Goal: Task Accomplishment & Management: Complete application form

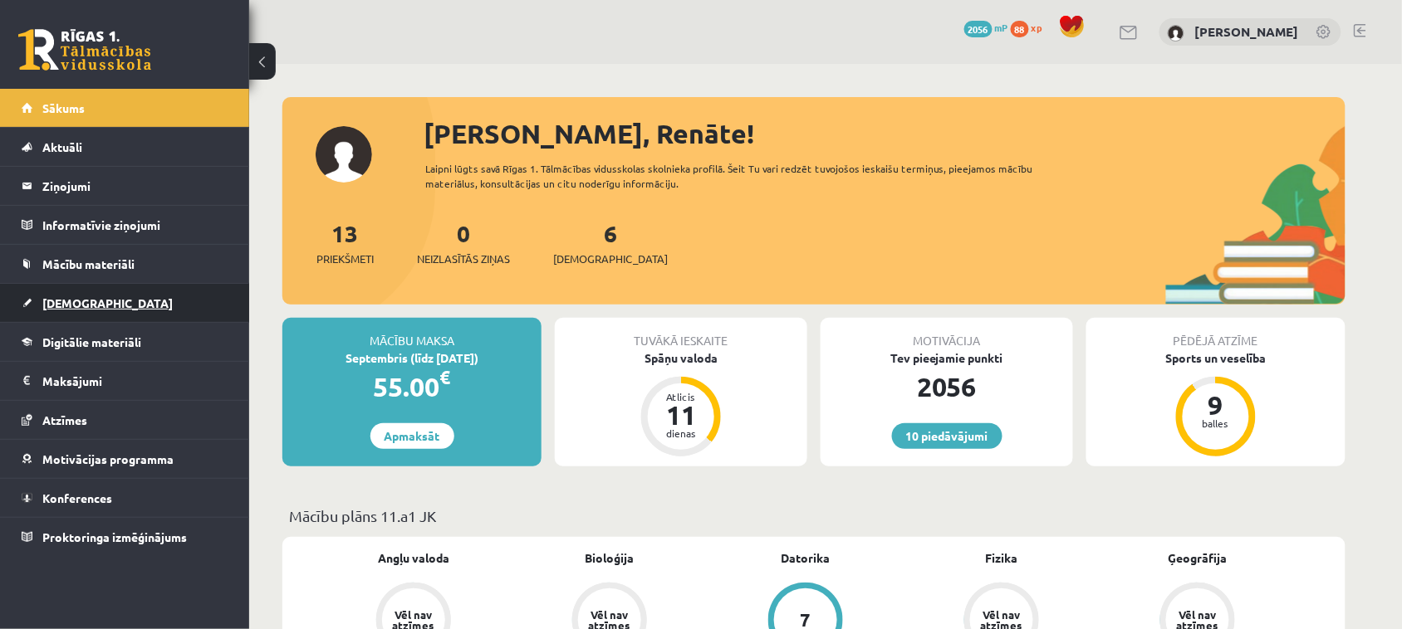
click at [149, 301] on link "[DEMOGRAPHIC_DATA]" at bounding box center [125, 303] width 207 height 38
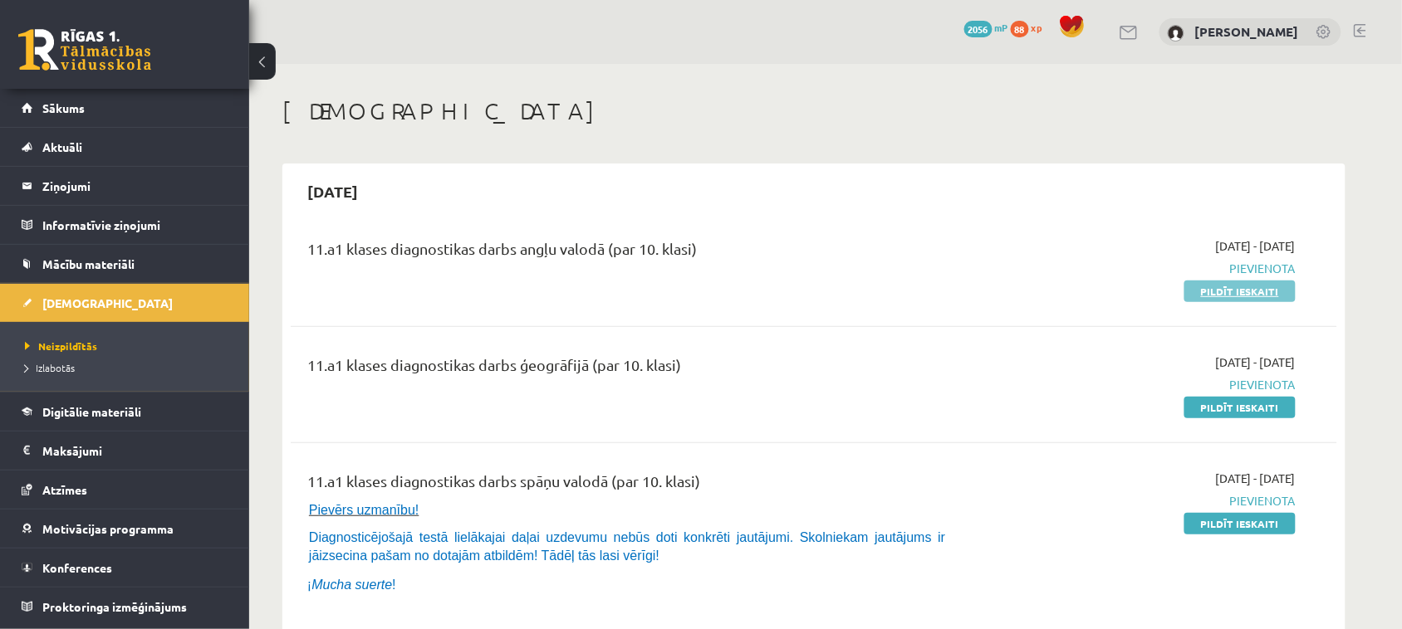
click at [1267, 288] on link "Pildīt ieskaiti" at bounding box center [1239, 292] width 111 height 22
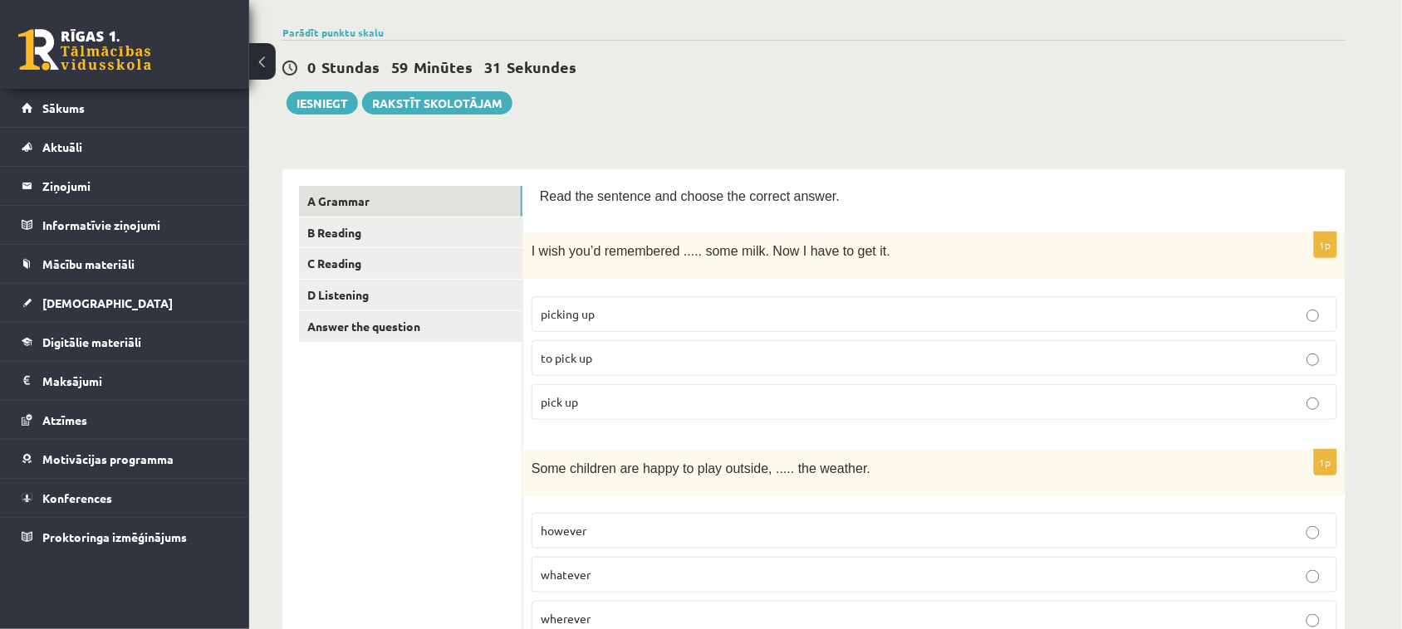
scroll to position [126, 0]
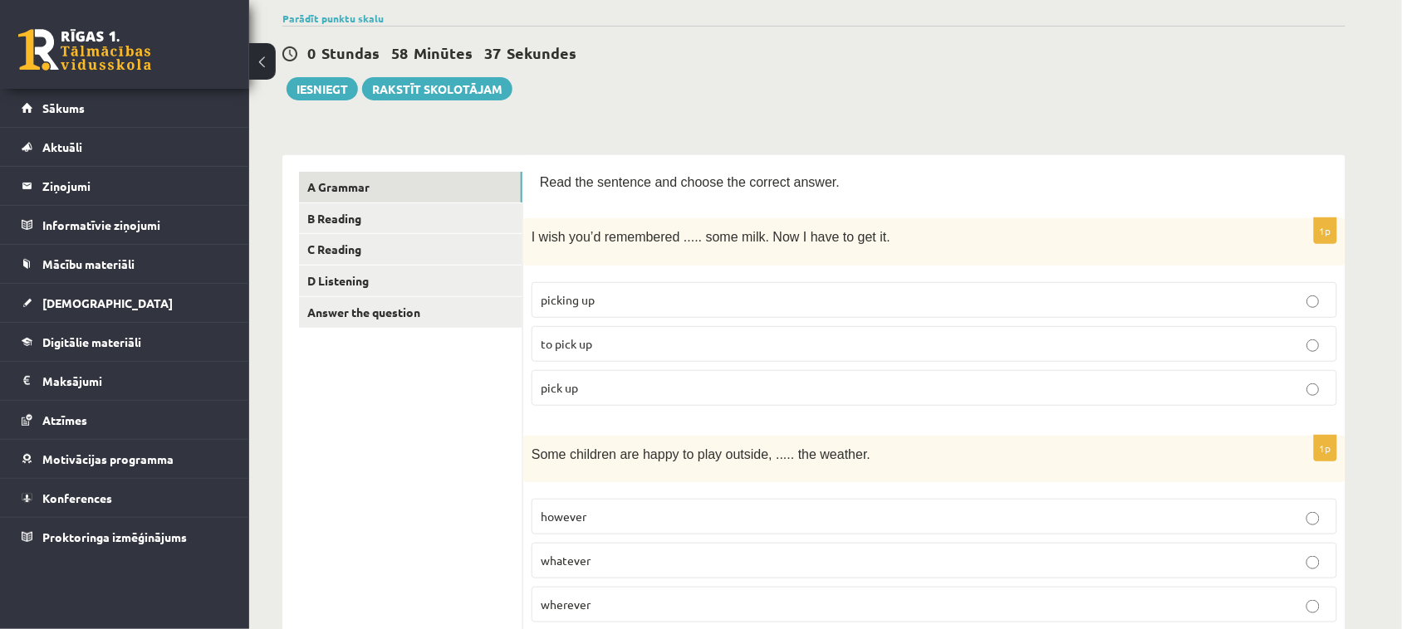
drag, startPoint x: 666, startPoint y: 333, endPoint x: 666, endPoint y: 343, distance: 10.0
click at [666, 343] on p "to pick up" at bounding box center [934, 343] width 787 height 17
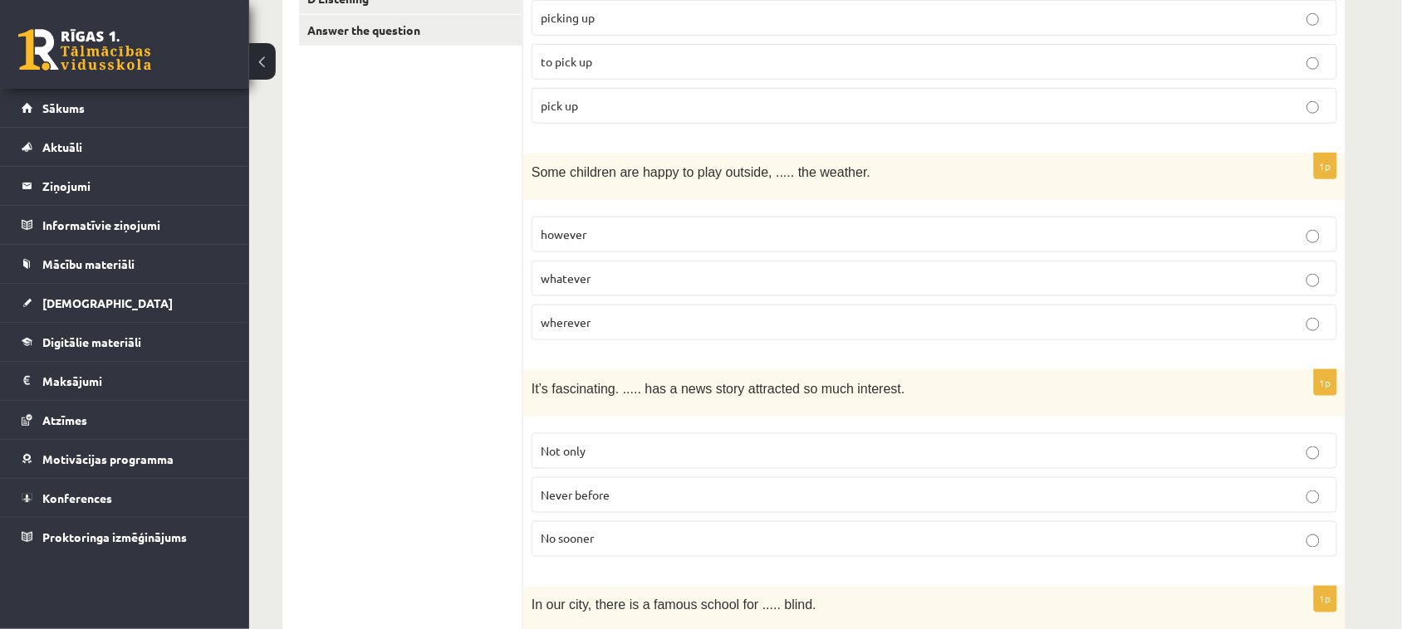
scroll to position [404, 0]
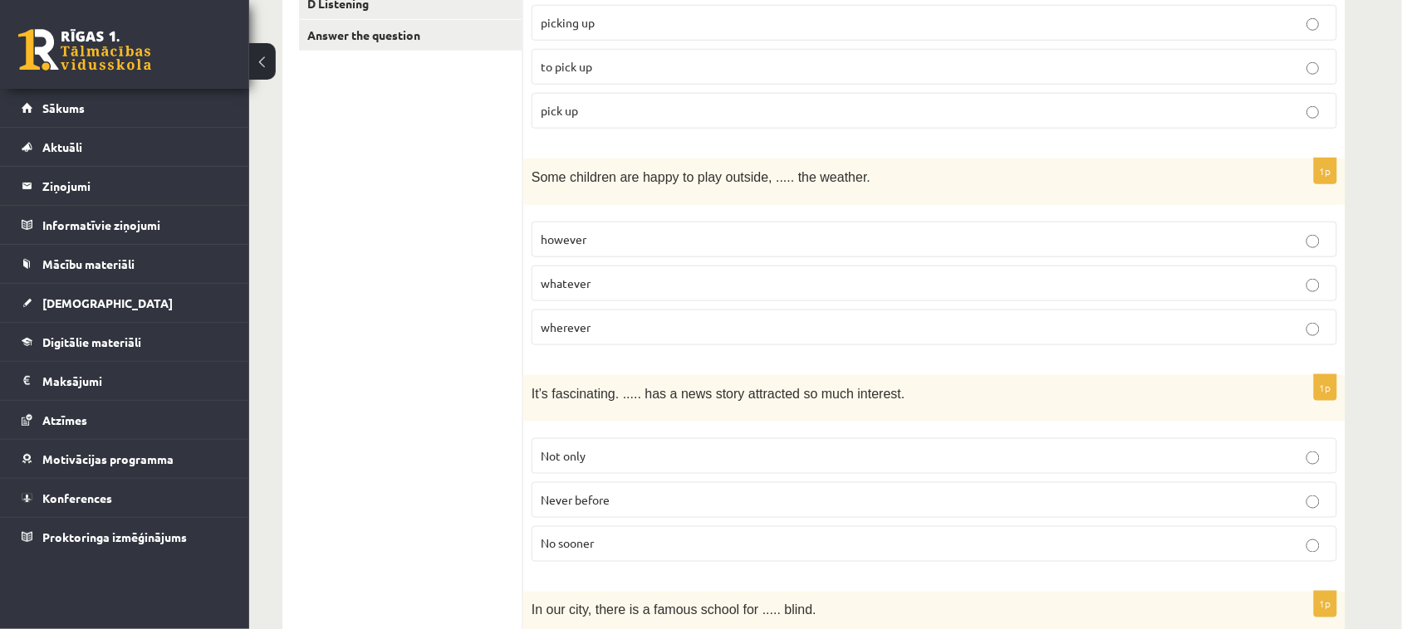
click at [662, 285] on p "whatever" at bounding box center [934, 283] width 787 height 17
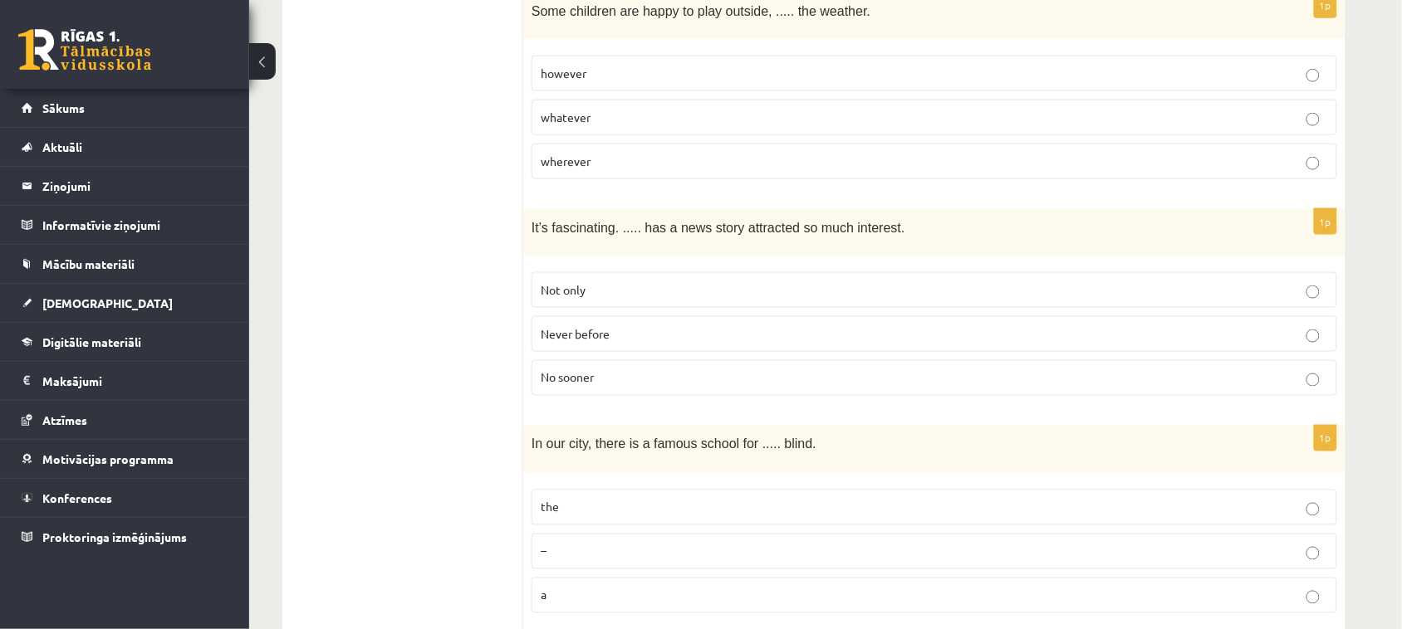
scroll to position [577, 0]
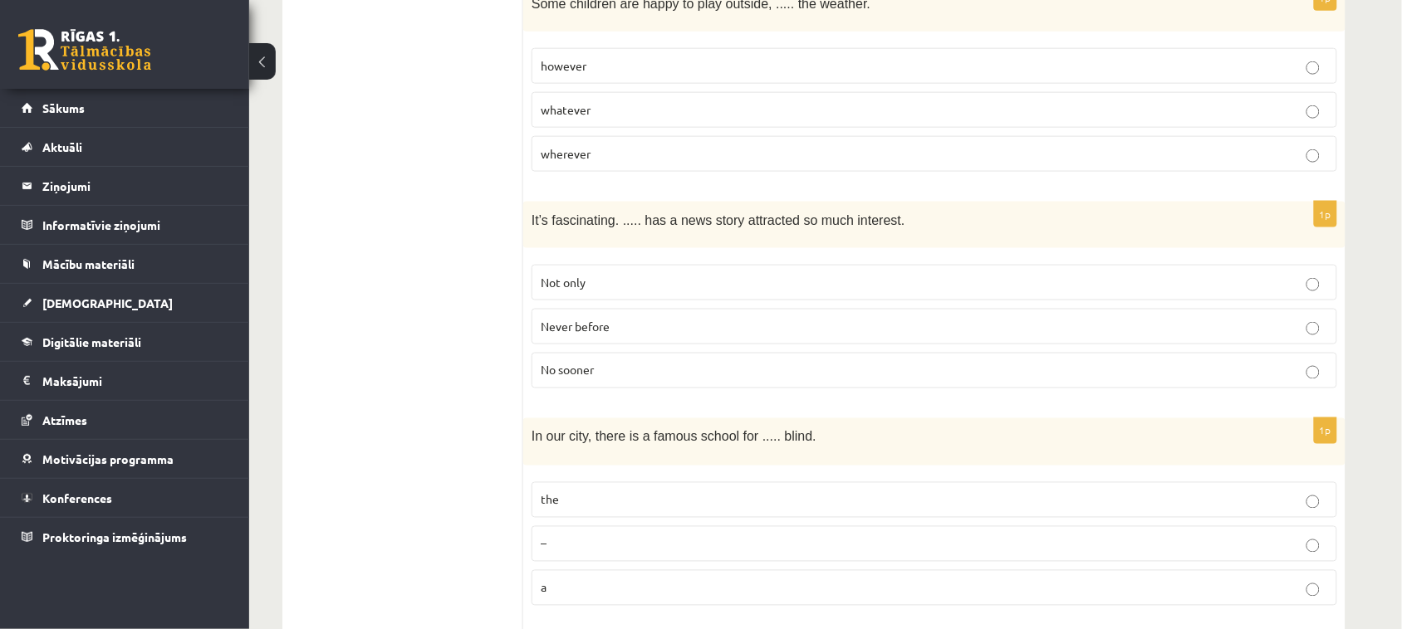
click at [658, 318] on p "Never before" at bounding box center [934, 326] width 787 height 17
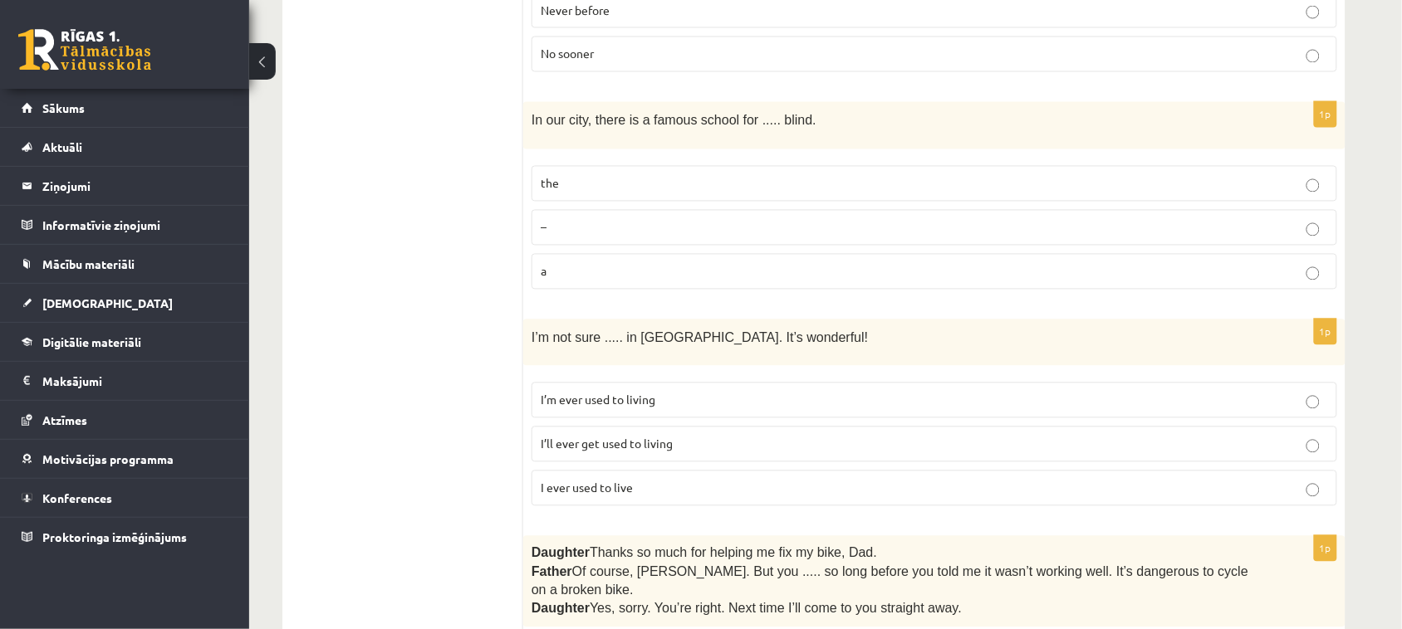
scroll to position [923, 0]
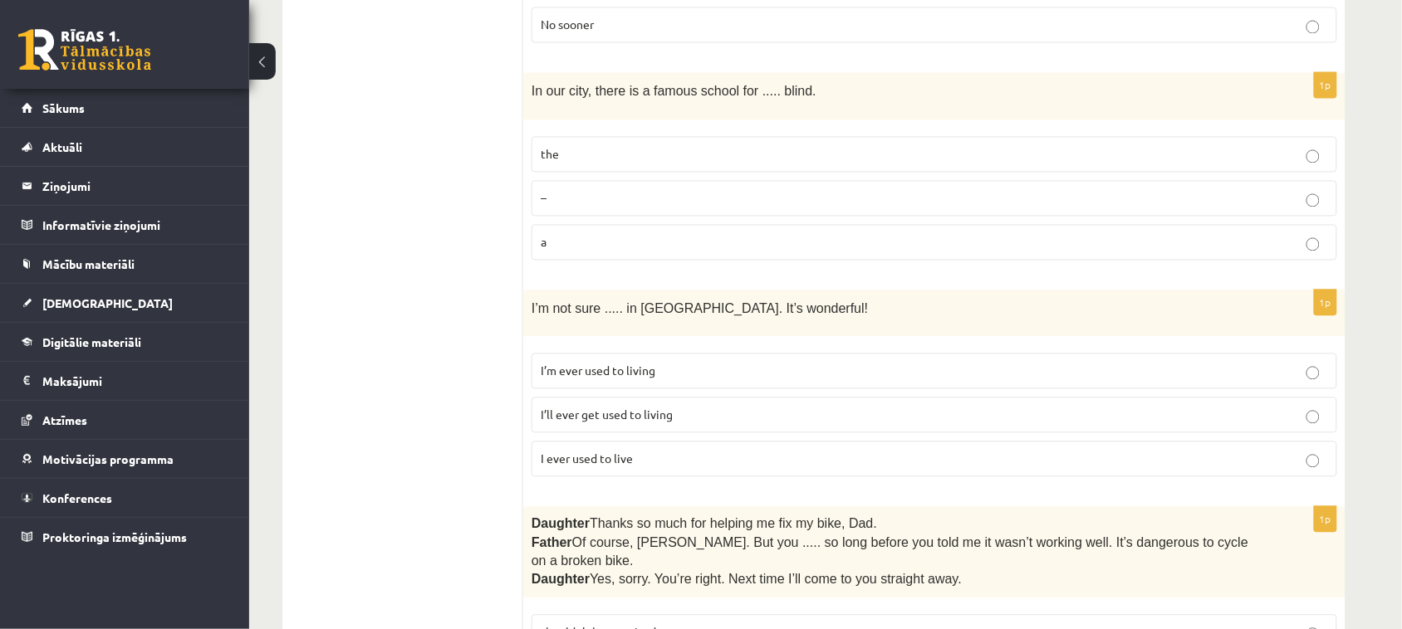
click at [667, 156] on p "the" at bounding box center [934, 154] width 787 height 17
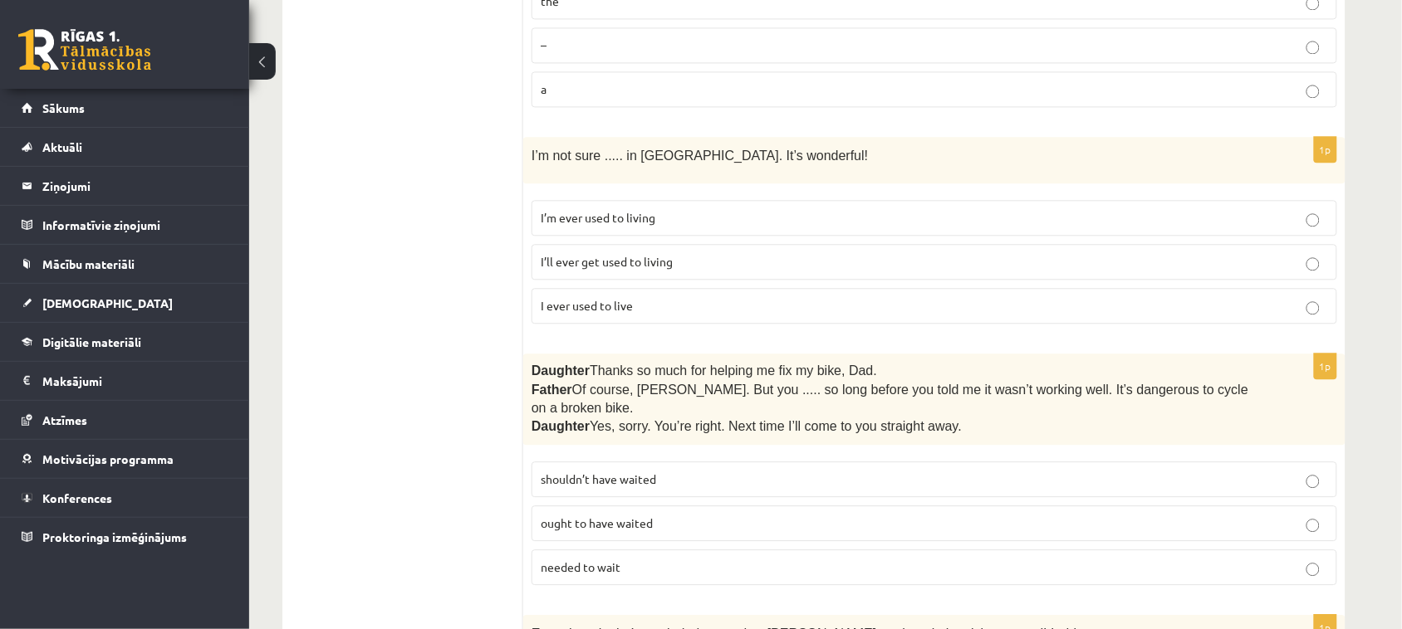
scroll to position [1130, 0]
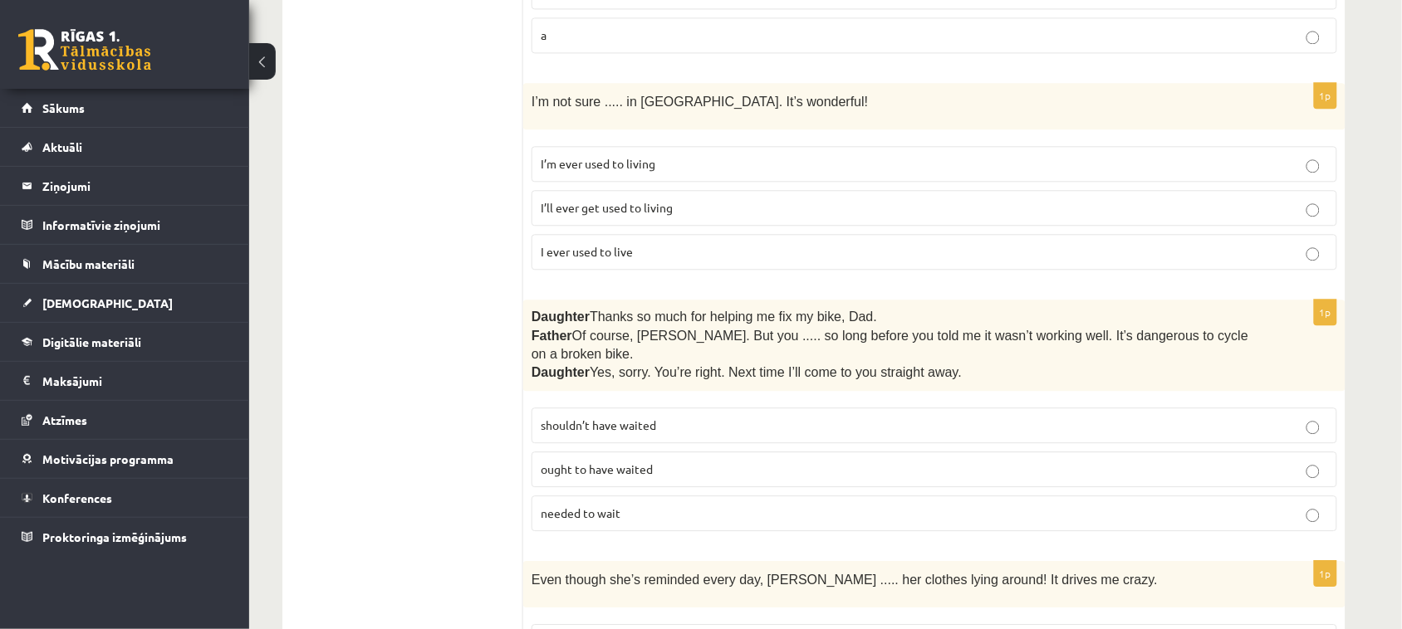
click at [640, 201] on span "I’ll ever get used to living" at bounding box center [607, 207] width 132 height 15
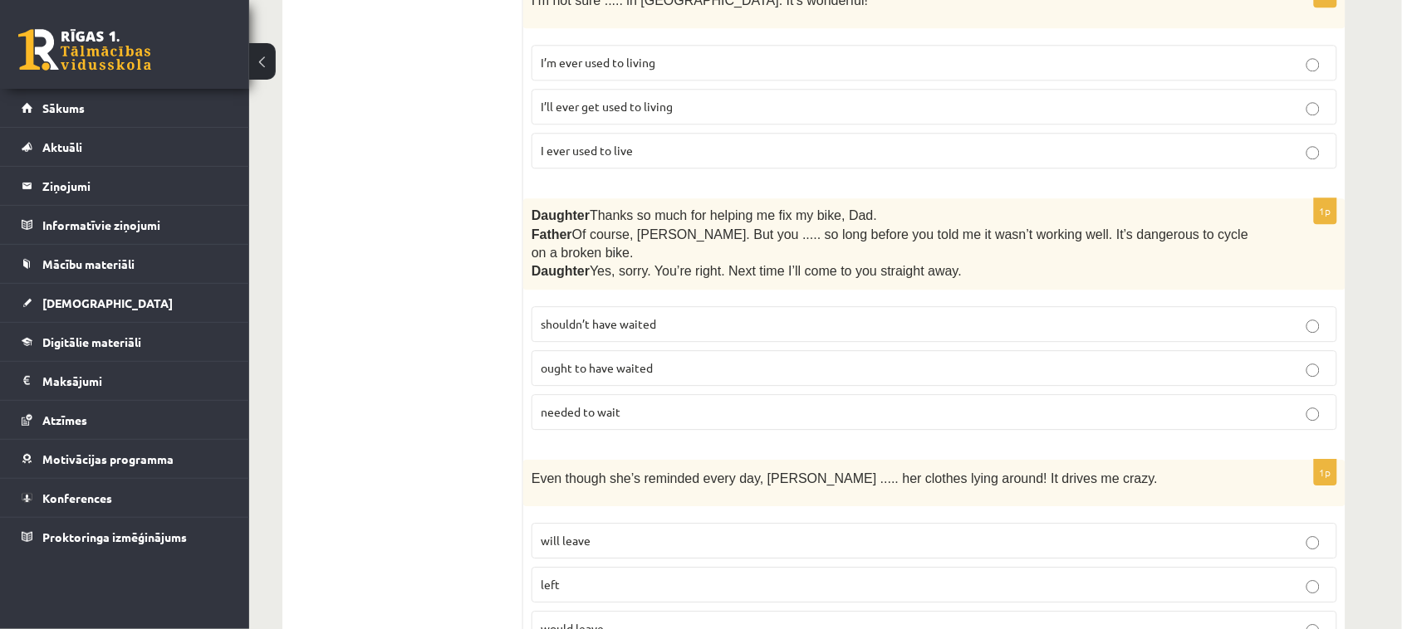
scroll to position [1234, 0]
click at [683, 313] on p "shouldn’t have waited" at bounding box center [934, 321] width 787 height 17
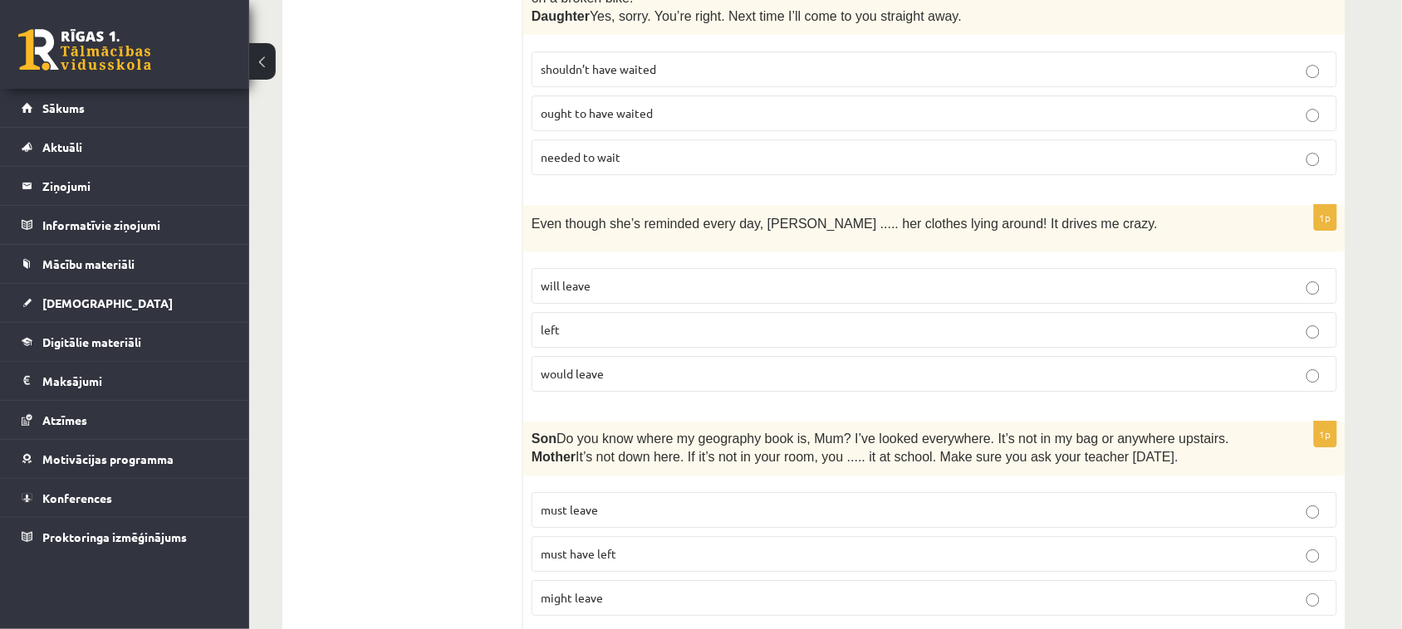
scroll to position [1487, 0]
click at [761, 277] on p "will leave" at bounding box center [934, 285] width 787 height 17
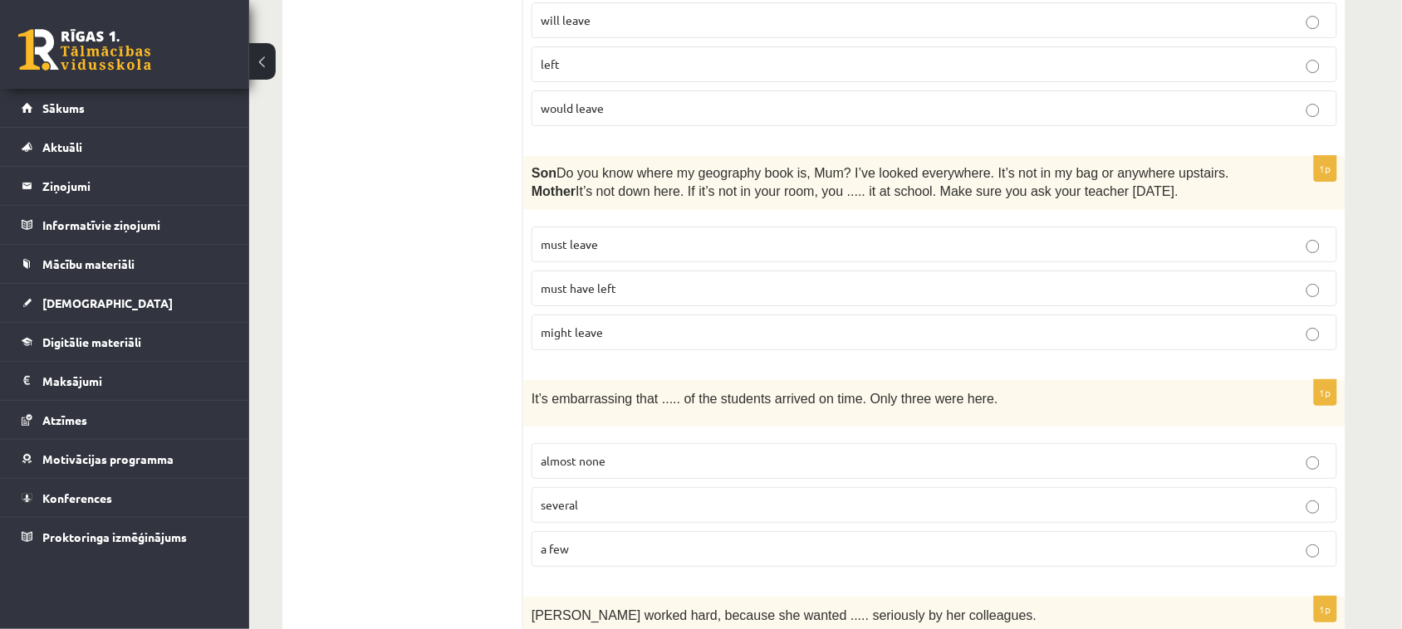
scroll to position [1753, 0]
click at [772, 270] on label "must have left" at bounding box center [933, 288] width 805 height 36
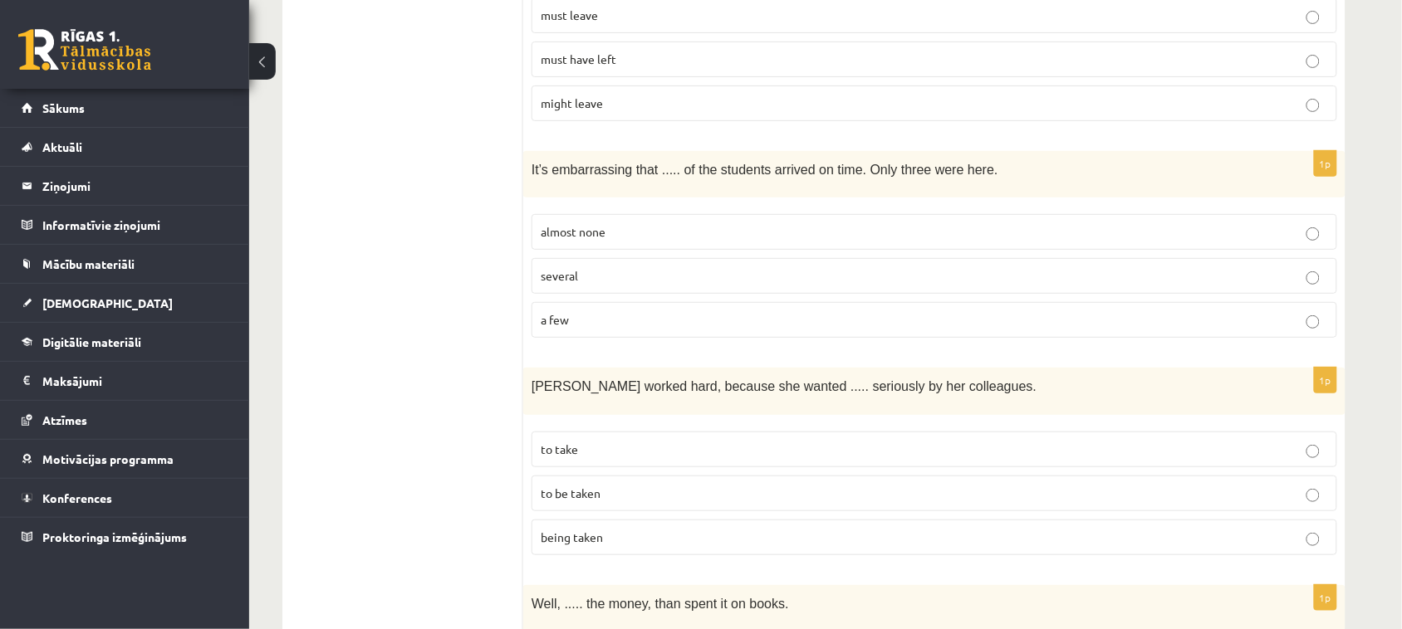
scroll to position [1983, 0]
click at [598, 223] on span "almost none" at bounding box center [573, 230] width 65 height 15
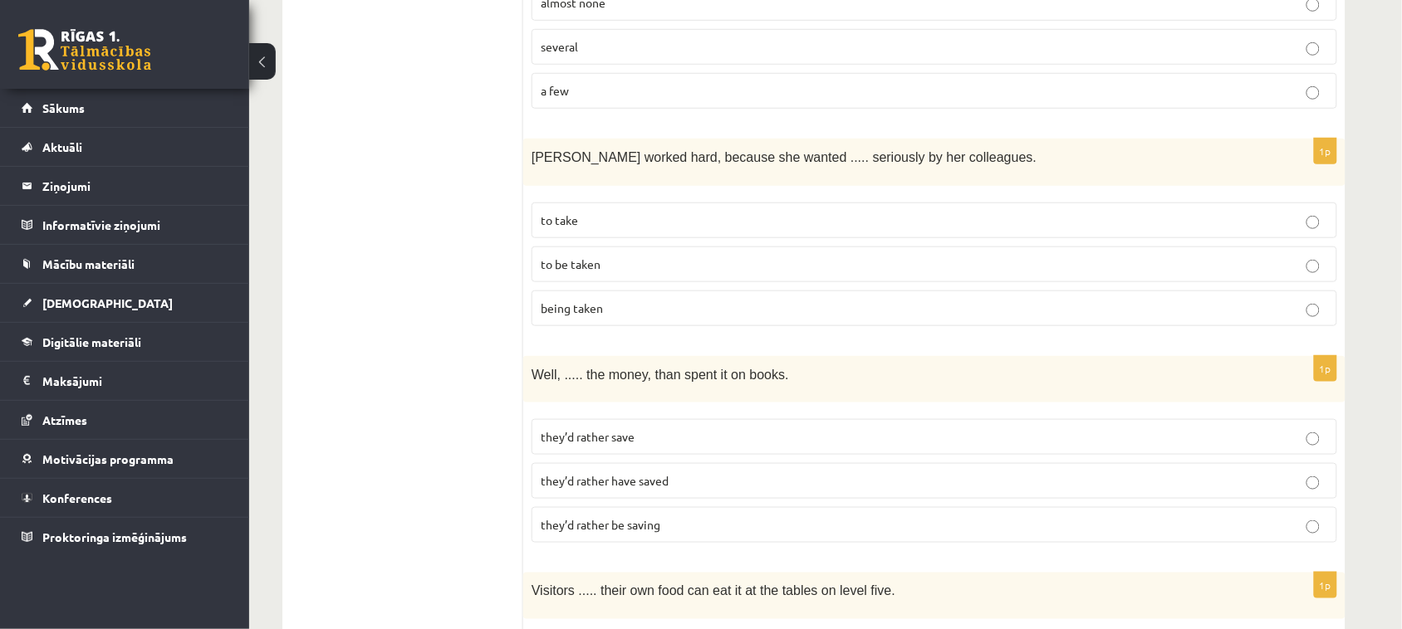
scroll to position [2214, 0]
click at [583, 297] on span "being taken" at bounding box center [572, 304] width 62 height 15
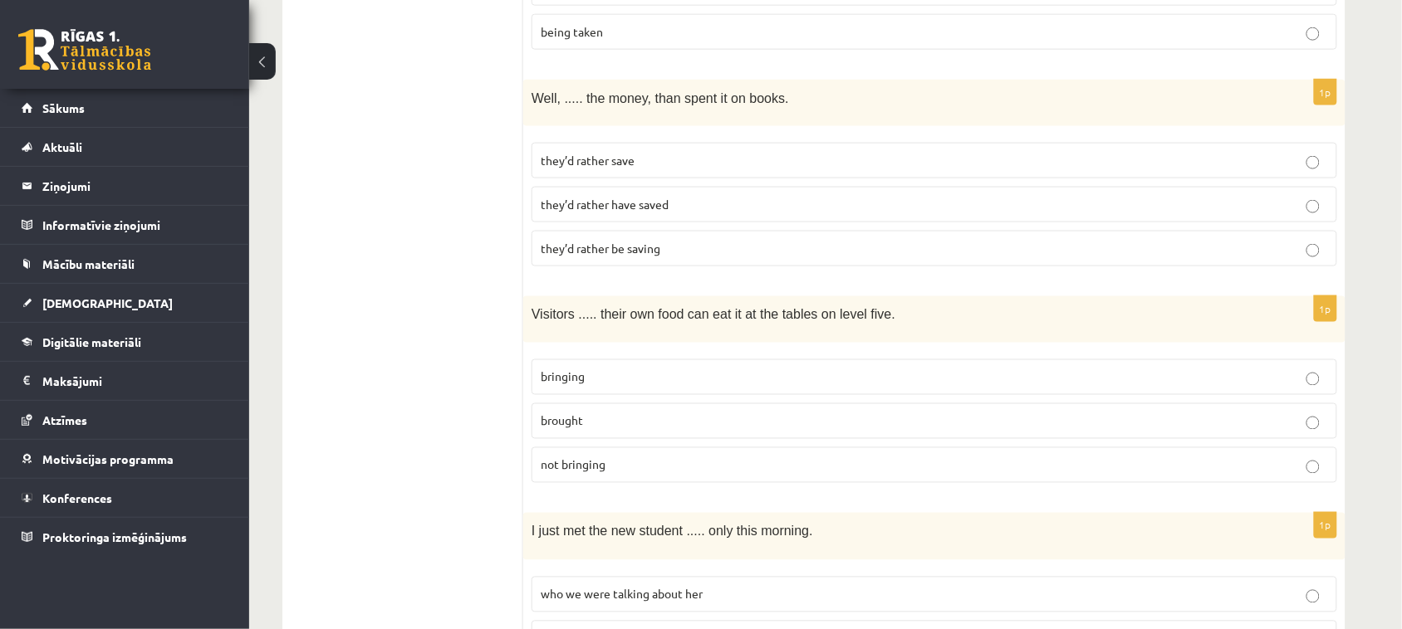
scroll to position [2480, 0]
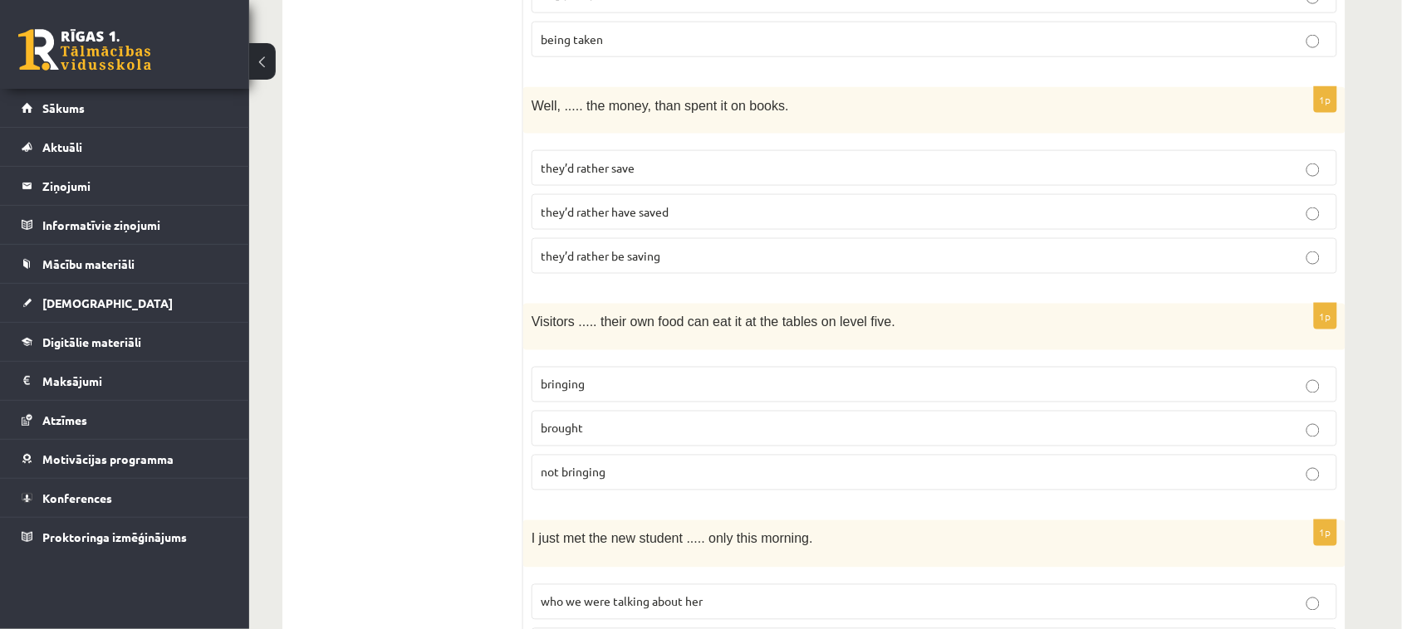
click at [575, 158] on label "they’d rather save" at bounding box center [933, 168] width 805 height 36
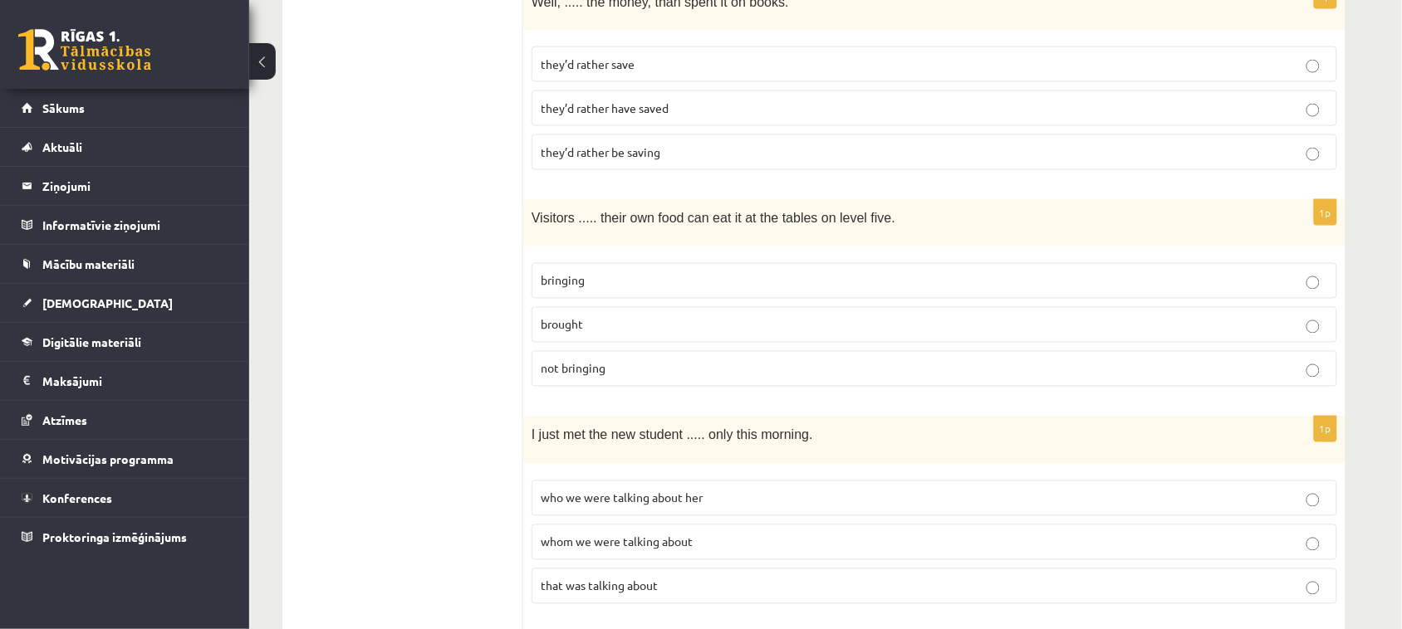
scroll to position [2606, 0]
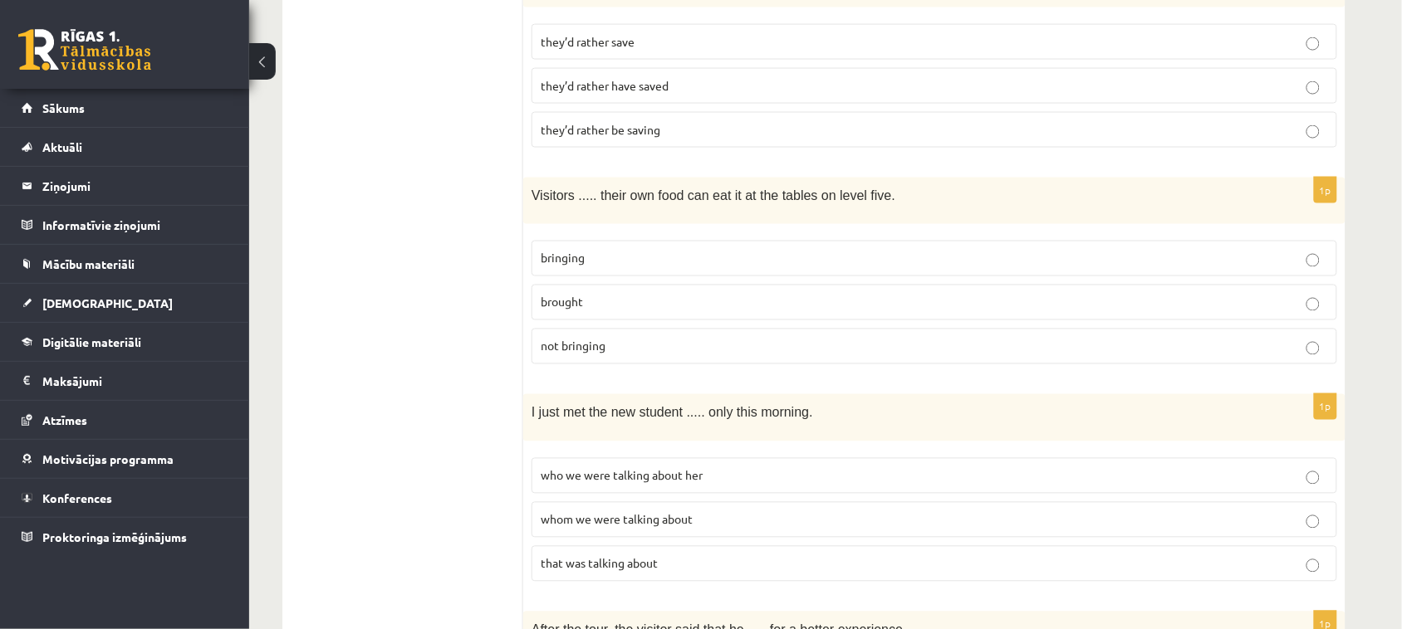
click at [615, 253] on fieldset "bringing brought not bringing" at bounding box center [933, 301] width 805 height 137
click at [616, 294] on p "brought" at bounding box center [934, 302] width 787 height 17
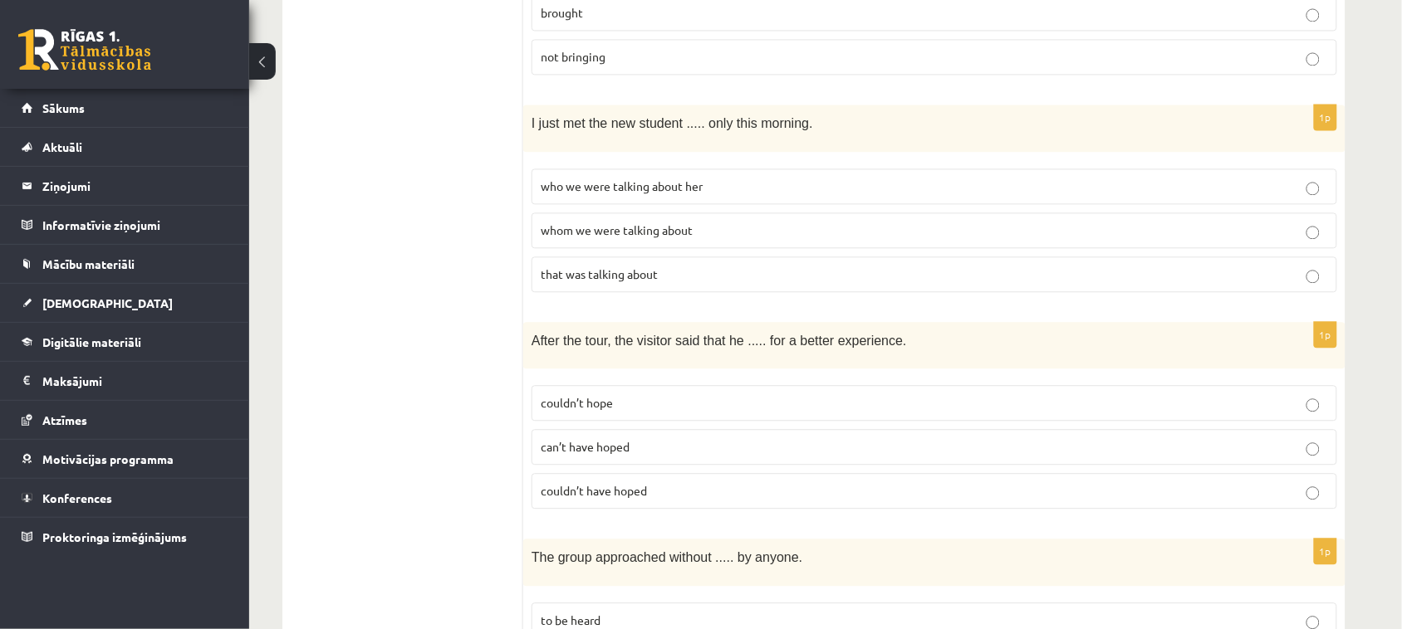
scroll to position [2895, 0]
click at [688, 169] on label "who we were talking about her" at bounding box center [933, 187] width 805 height 36
click at [612, 396] on span "couldn’t hope" at bounding box center [577, 403] width 72 height 15
click at [605, 220] on label "whom we were talking about" at bounding box center [933, 231] width 805 height 36
click at [608, 440] on span "can’t have hoped" at bounding box center [585, 447] width 89 height 15
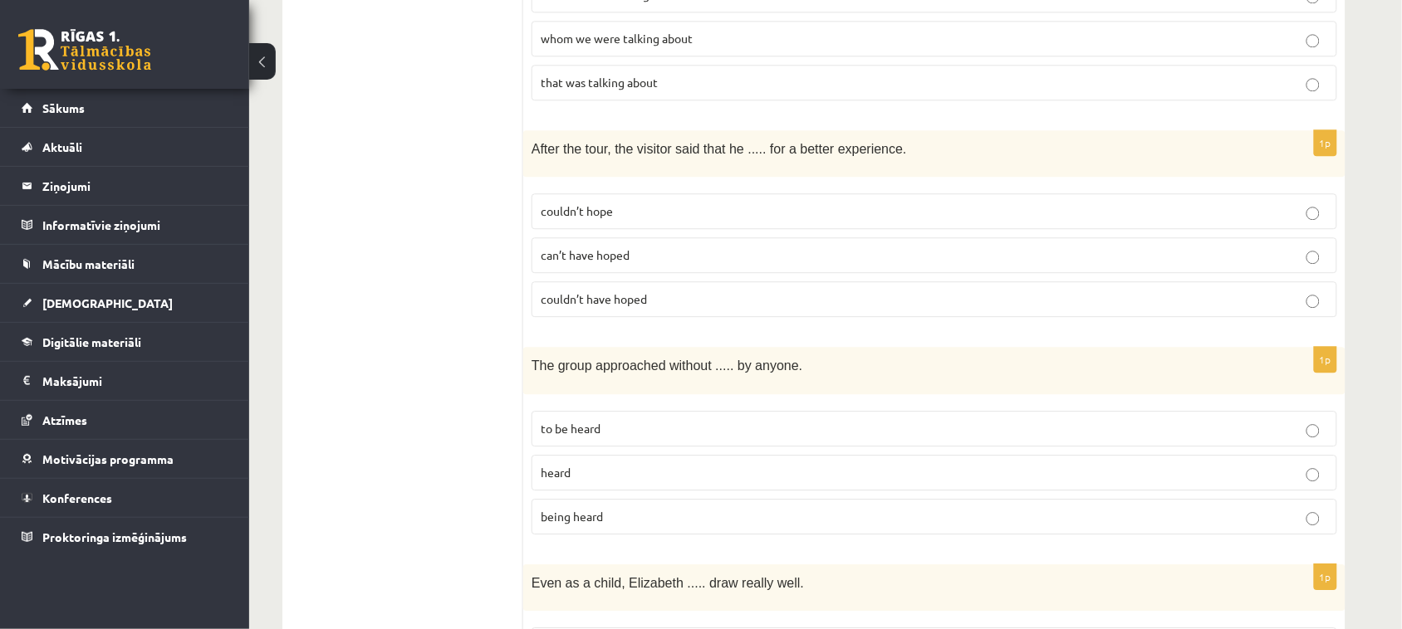
scroll to position [3079, 0]
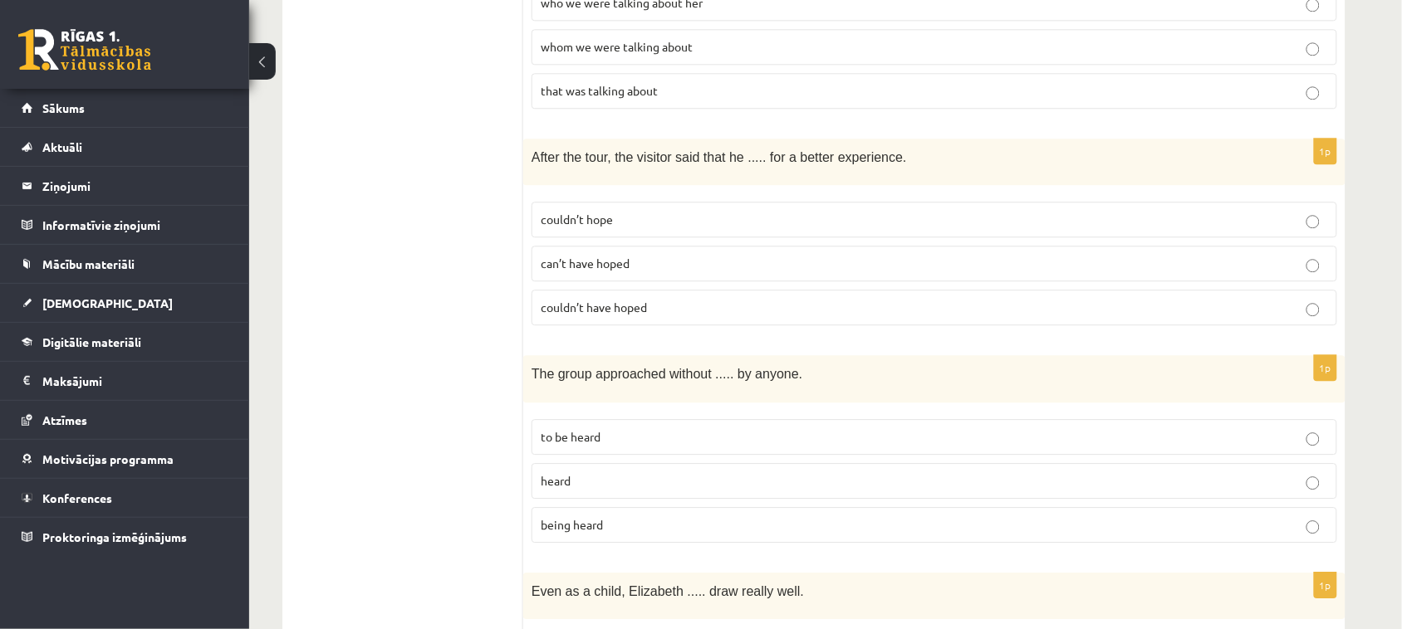
click at [623, 202] on label "couldn’t hope" at bounding box center [933, 220] width 805 height 36
click at [596, 517] on span "being heard" at bounding box center [572, 524] width 62 height 15
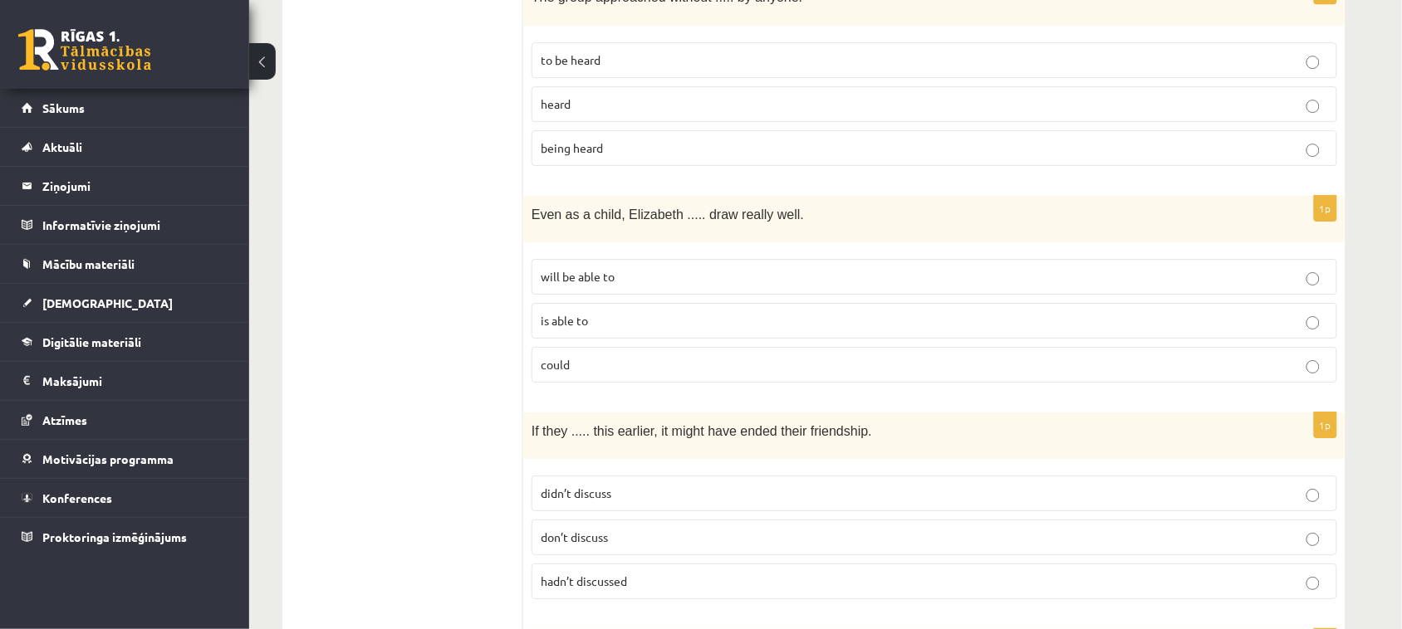
scroll to position [3459, 0]
click at [670, 316] on fieldset "will be able to is able to could" at bounding box center [933, 315] width 805 height 137
click at [673, 353] on p "could" at bounding box center [934, 361] width 787 height 17
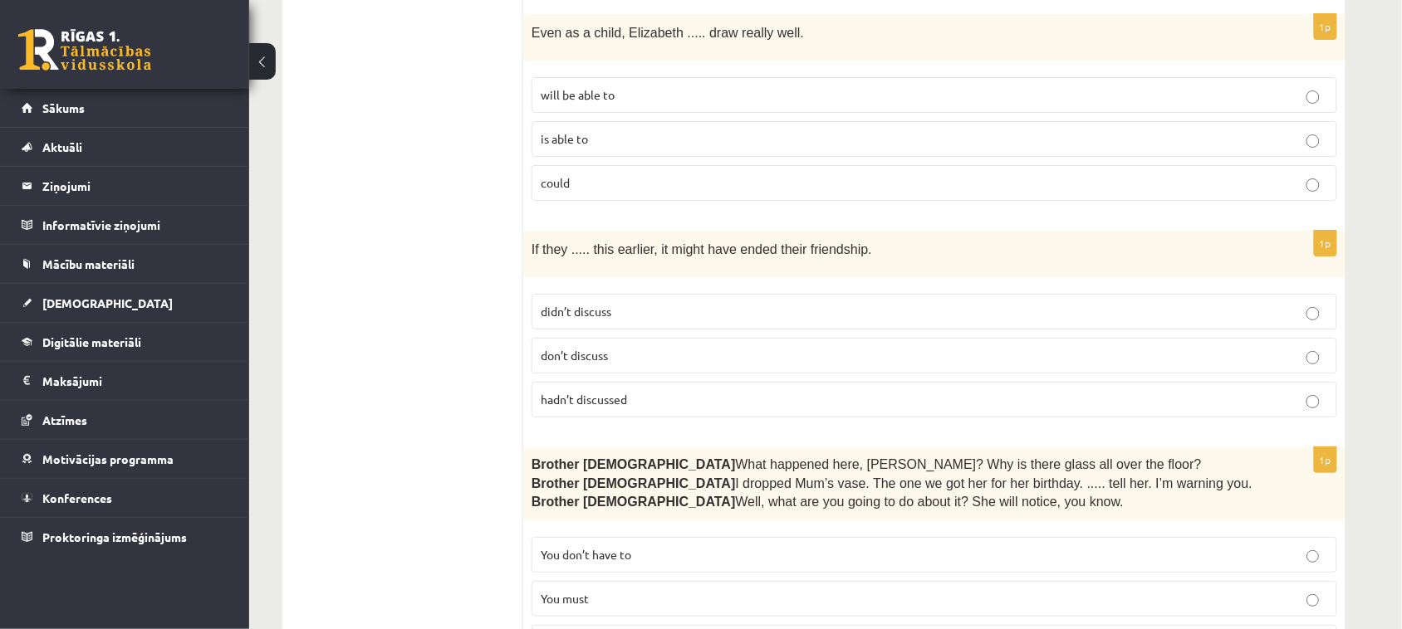
scroll to position [3655, 0]
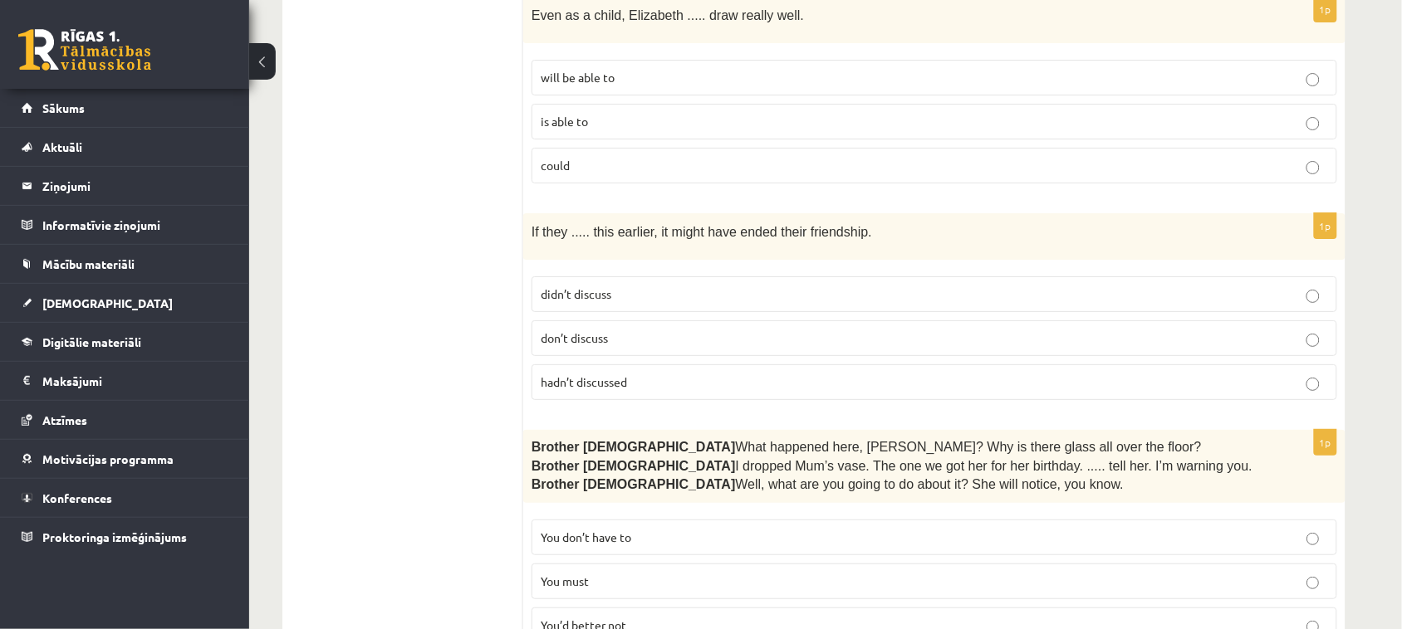
click at [641, 374] on p "hadn’t discussed" at bounding box center [934, 382] width 787 height 17
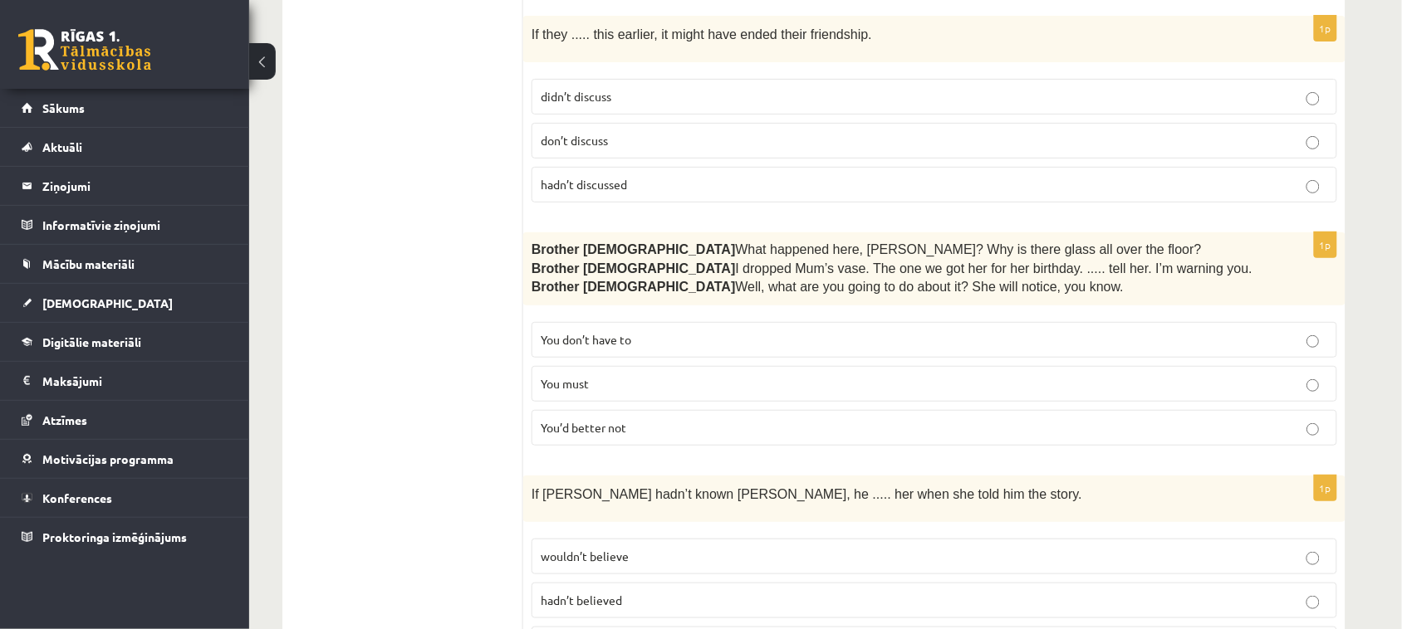
scroll to position [3863, 0]
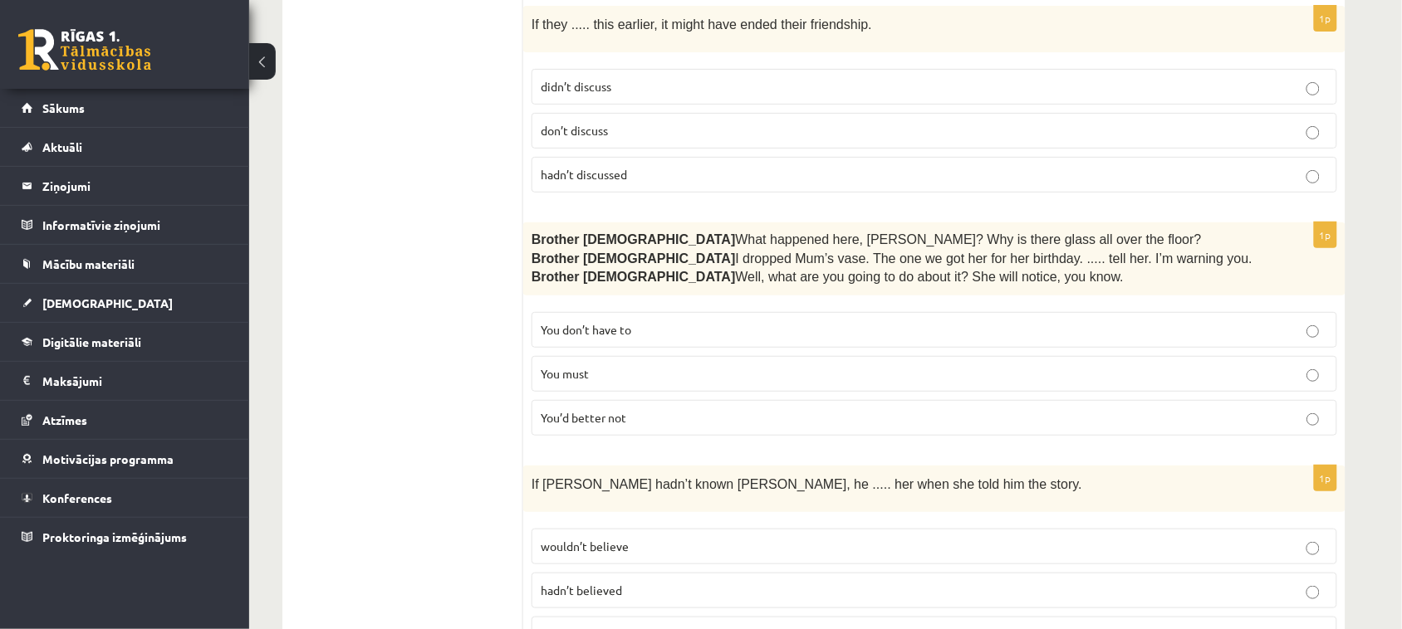
click at [719, 400] on label "You’d better not" at bounding box center [933, 418] width 805 height 36
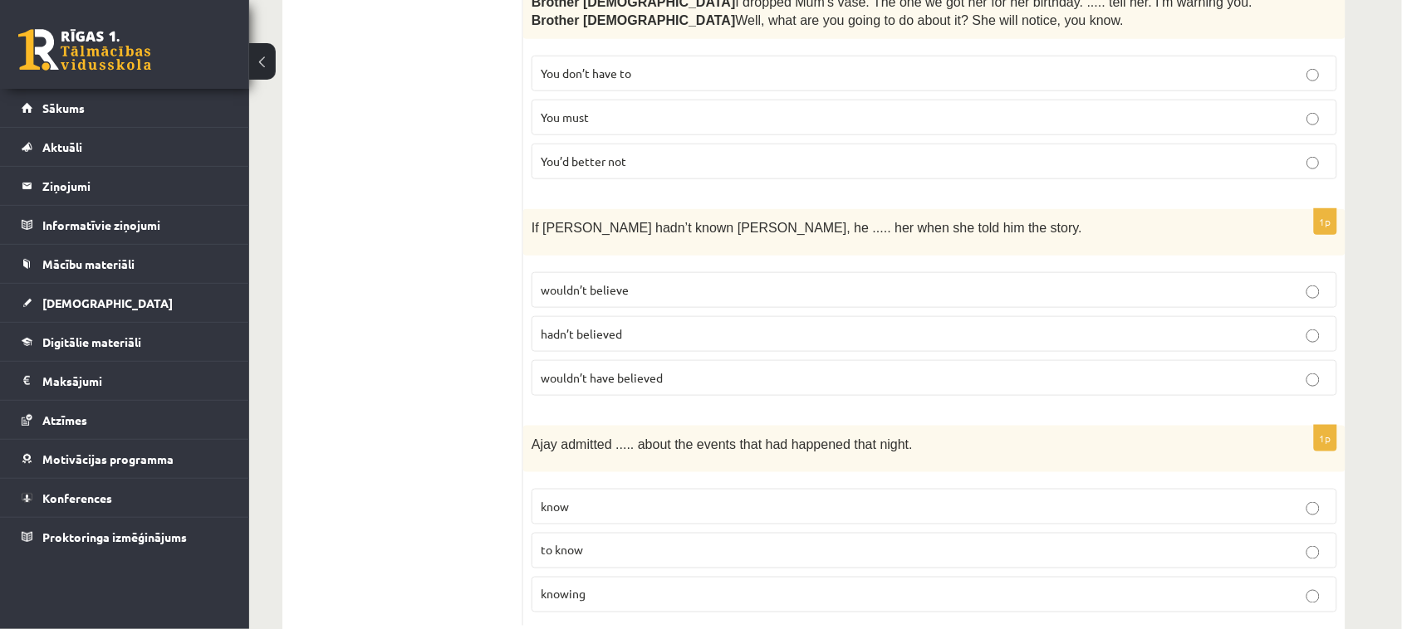
scroll to position [4141, 0]
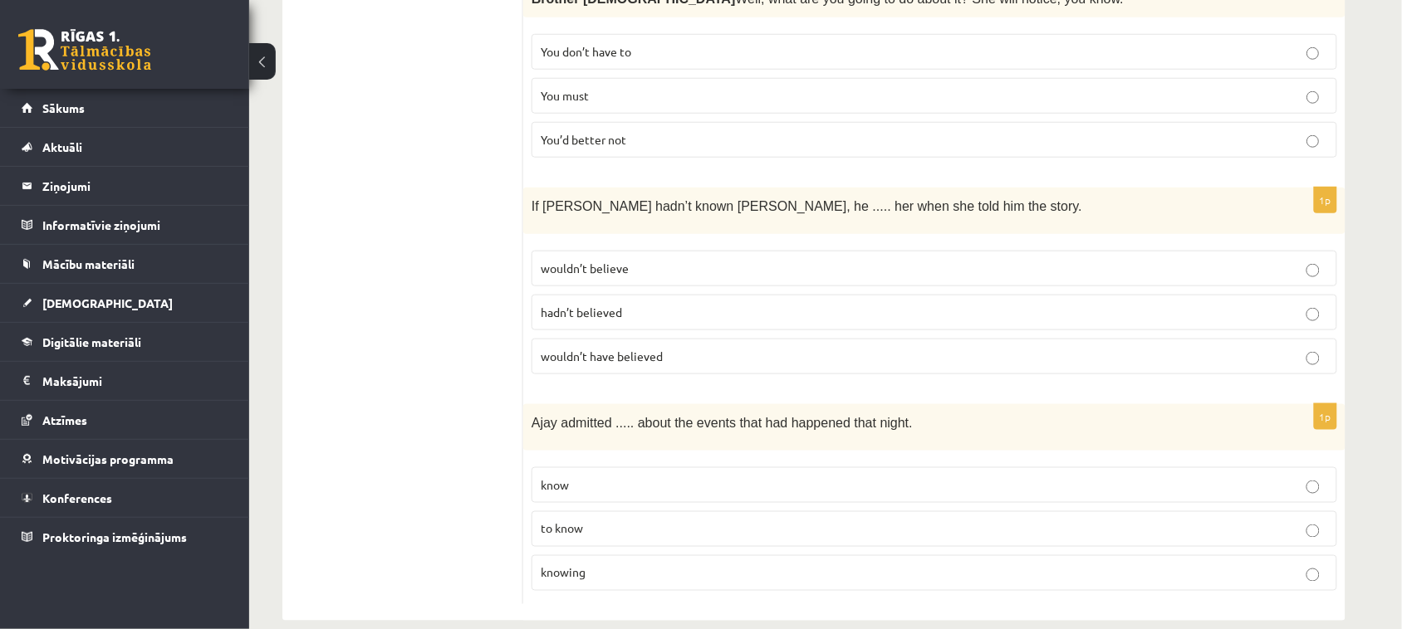
click at [708, 260] on p "wouldn’t believe" at bounding box center [934, 268] width 787 height 17
click at [695, 348] on p "wouldn’t have believed" at bounding box center [934, 356] width 787 height 17
click at [632, 565] on p "knowing" at bounding box center [934, 573] width 787 height 17
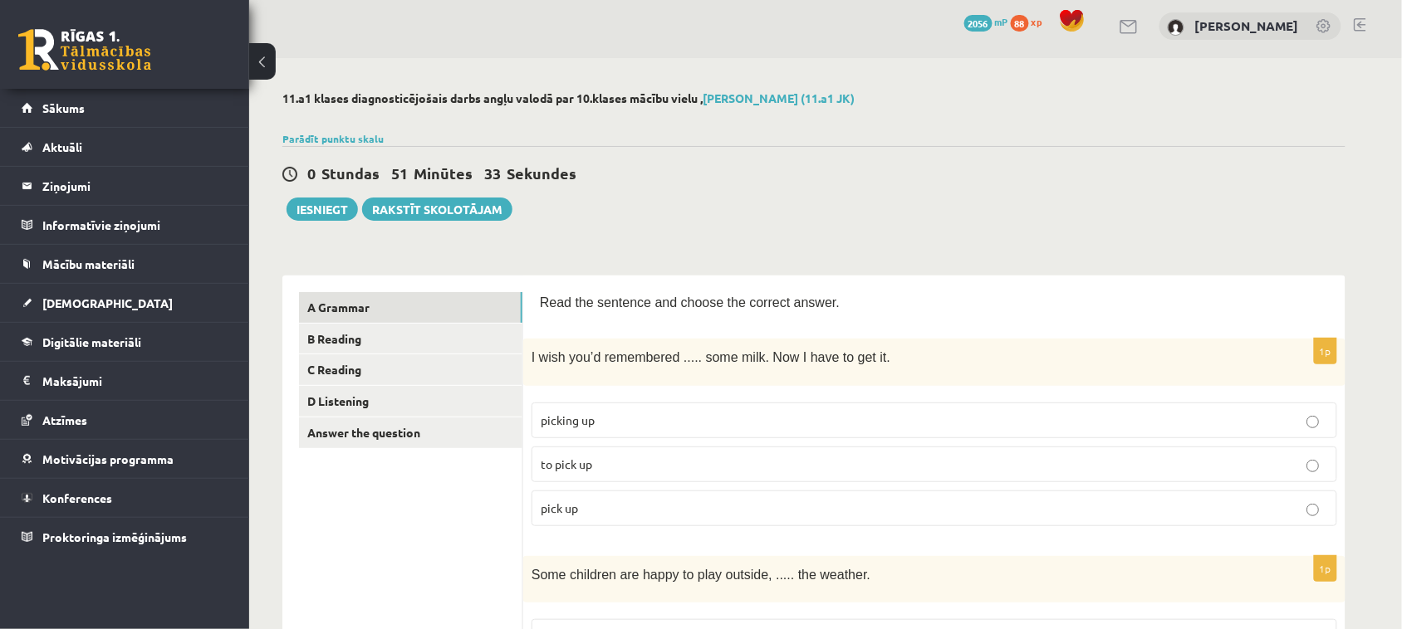
scroll to position [0, 0]
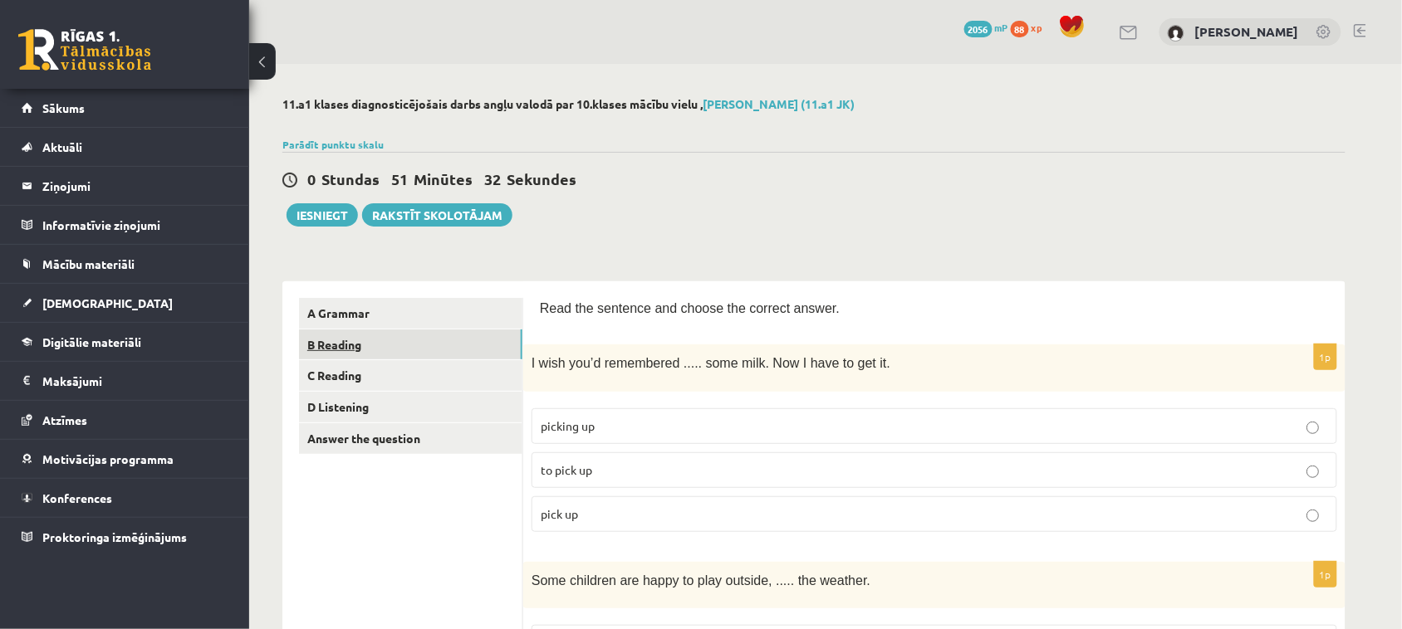
click at [505, 335] on link "B Reading" at bounding box center [410, 345] width 223 height 31
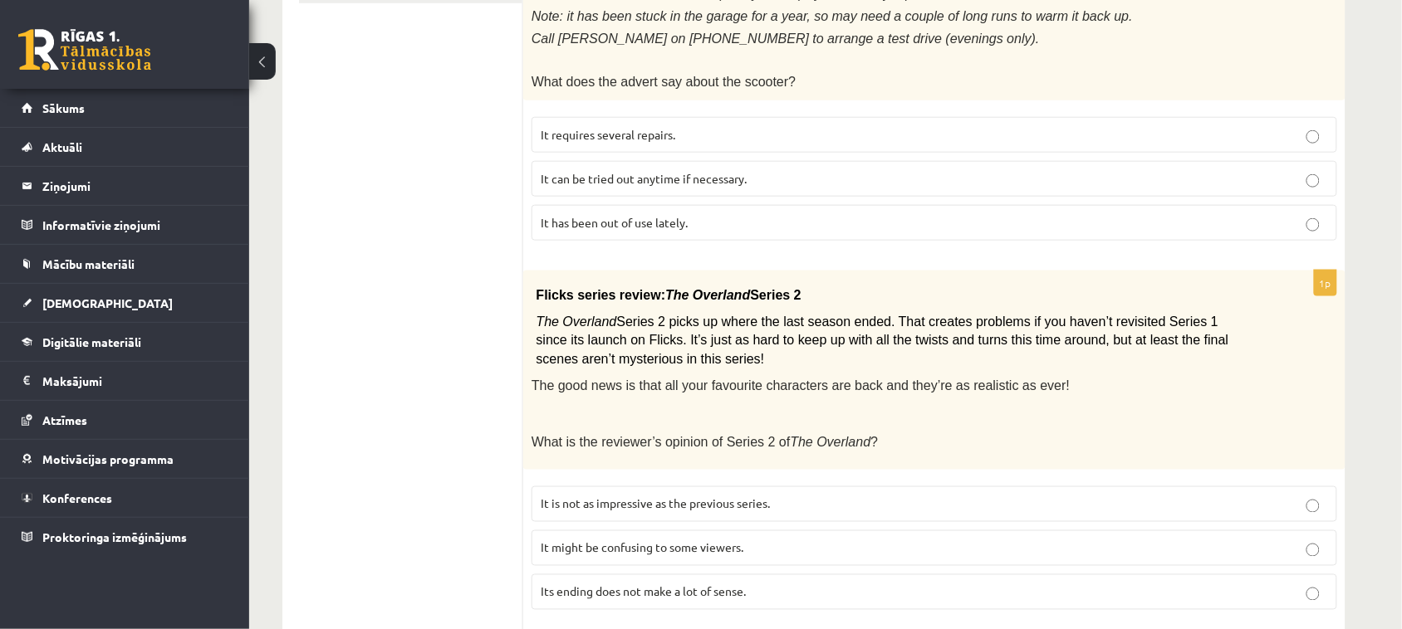
scroll to position [461, 0]
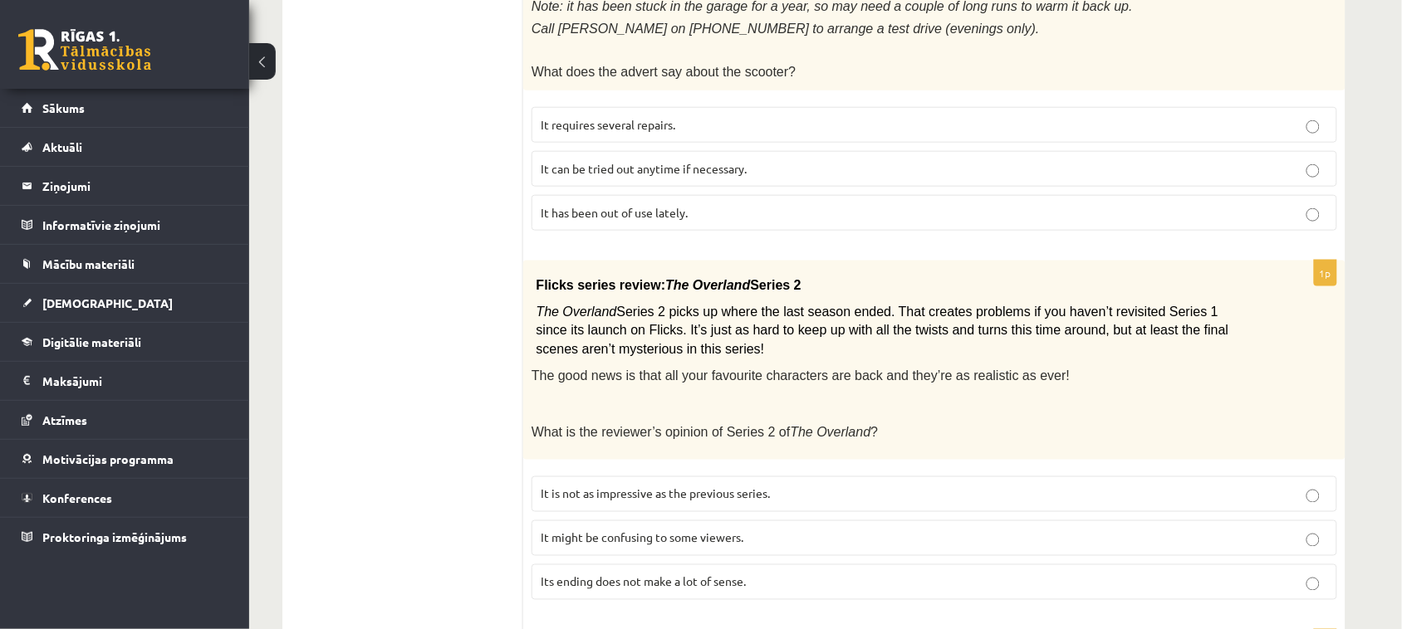
click at [910, 208] on p "It has been out of use lately." at bounding box center [934, 212] width 787 height 17
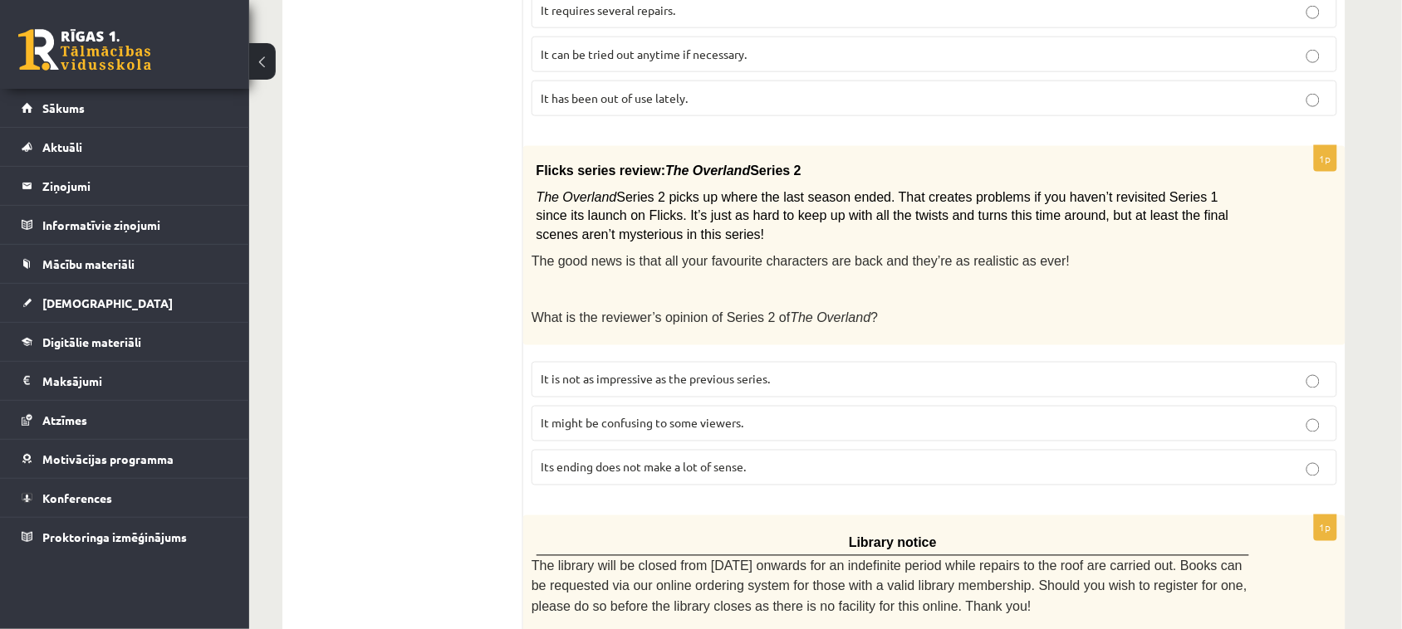
scroll to position [577, 0]
click at [700, 414] on span "It might be confusing to some viewers." at bounding box center [642, 421] width 203 height 15
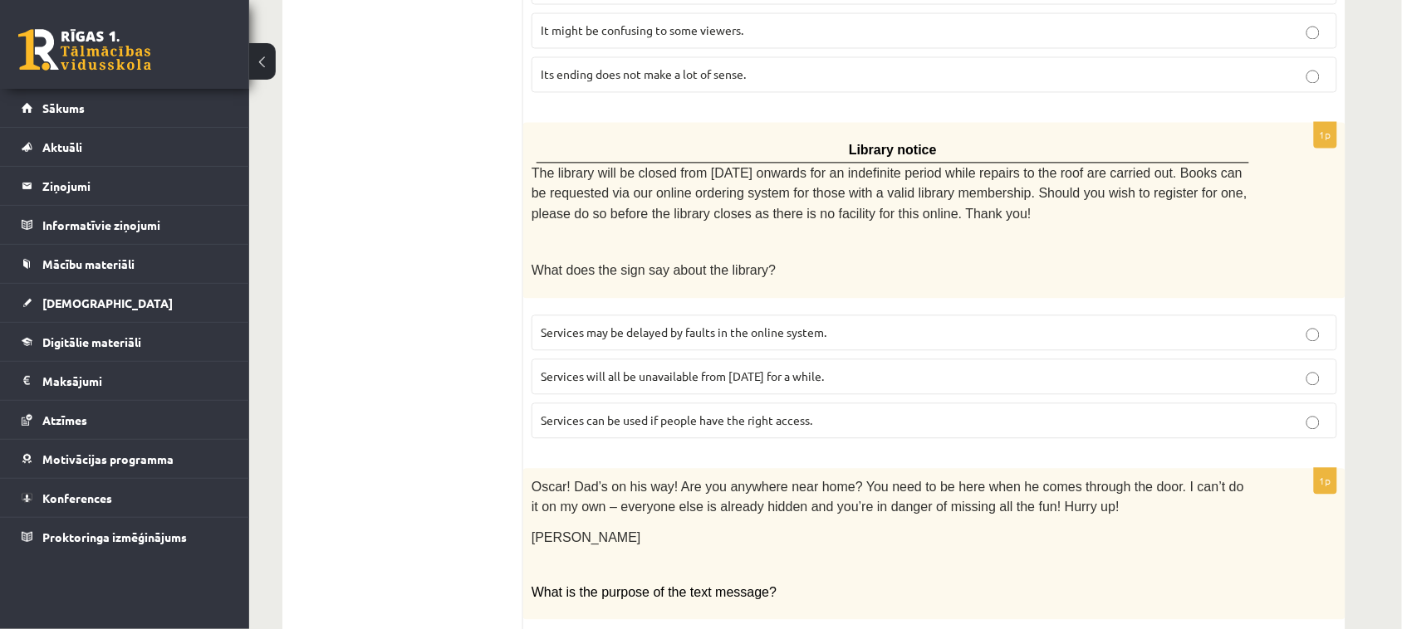
scroll to position [980, 0]
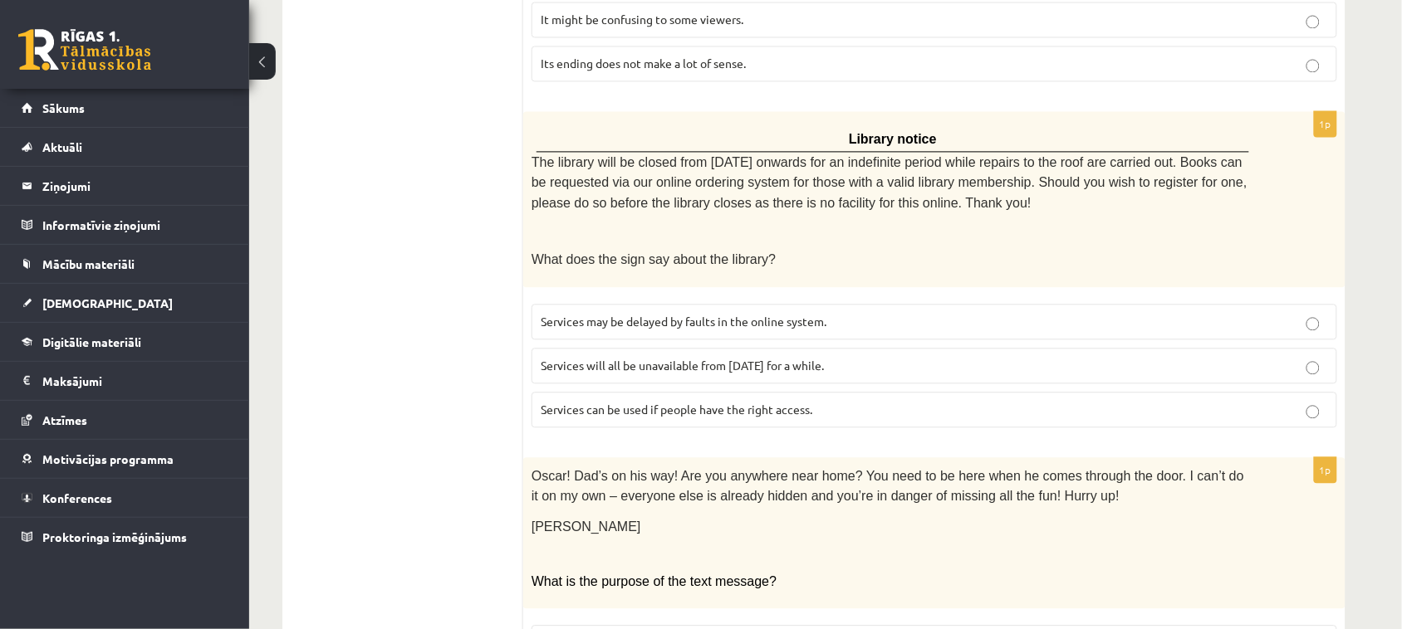
click at [678, 403] on label "Services can be used if people have the right access." at bounding box center [933, 410] width 805 height 36
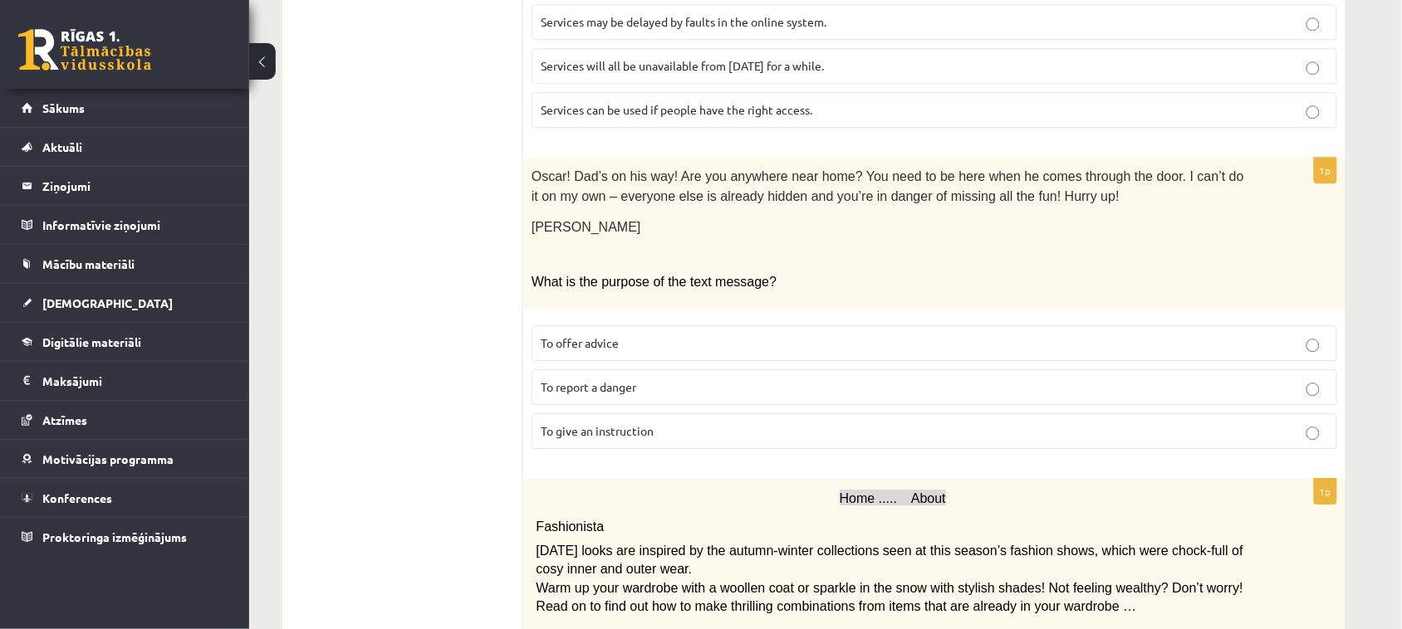
scroll to position [1291, 0]
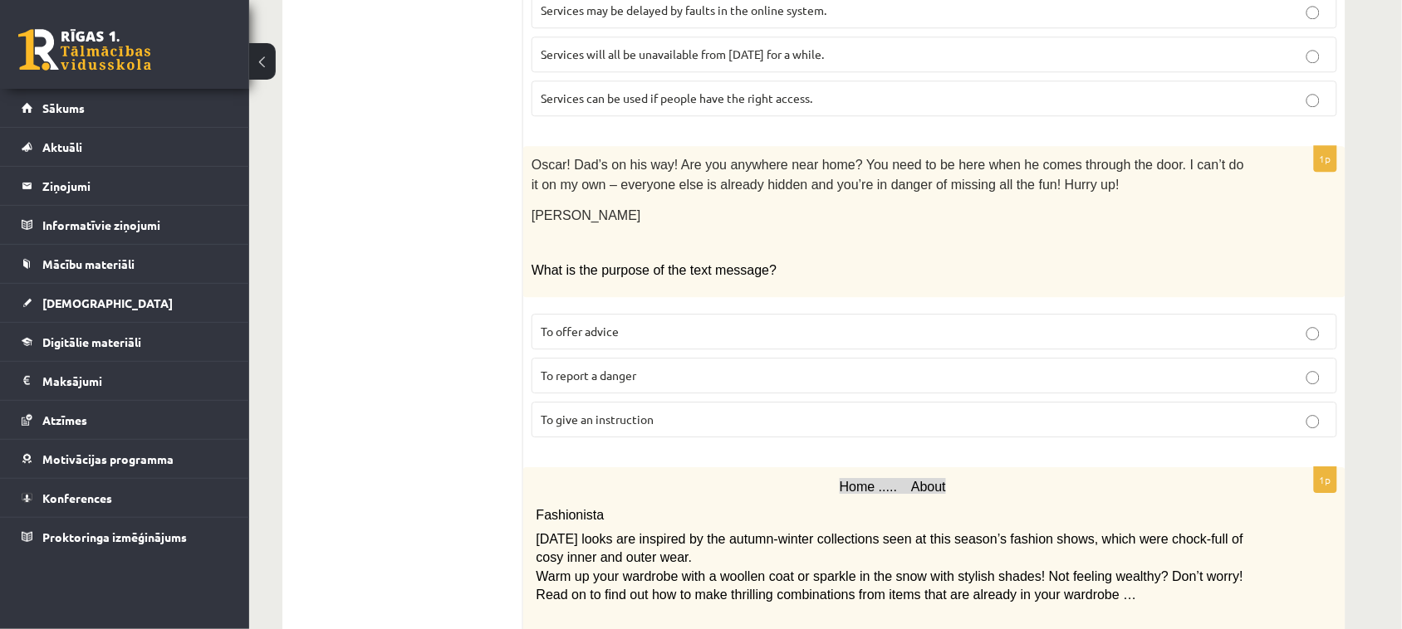
click at [698, 358] on label "To report a danger" at bounding box center [933, 376] width 805 height 36
click at [695, 411] on p "To give an instruction" at bounding box center [934, 419] width 787 height 17
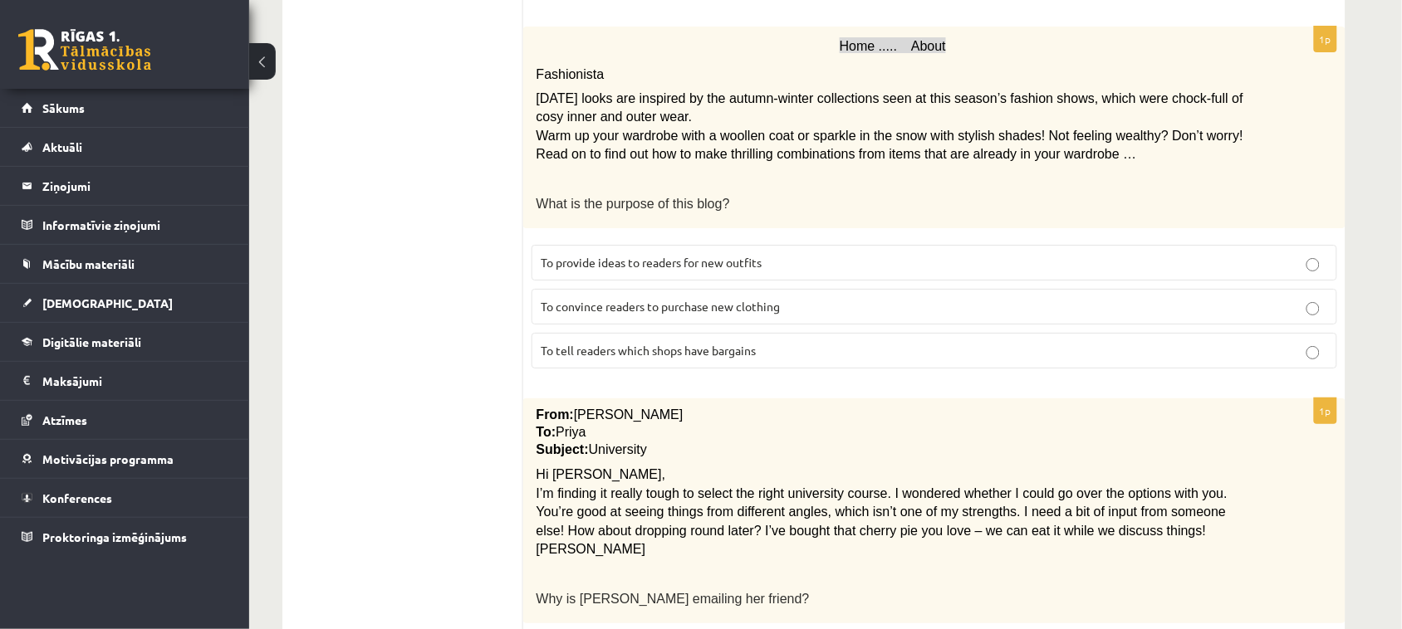
scroll to position [1730, 0]
click at [715, 257] on span "To provide ideas to readers for new outfits" at bounding box center [651, 264] width 221 height 15
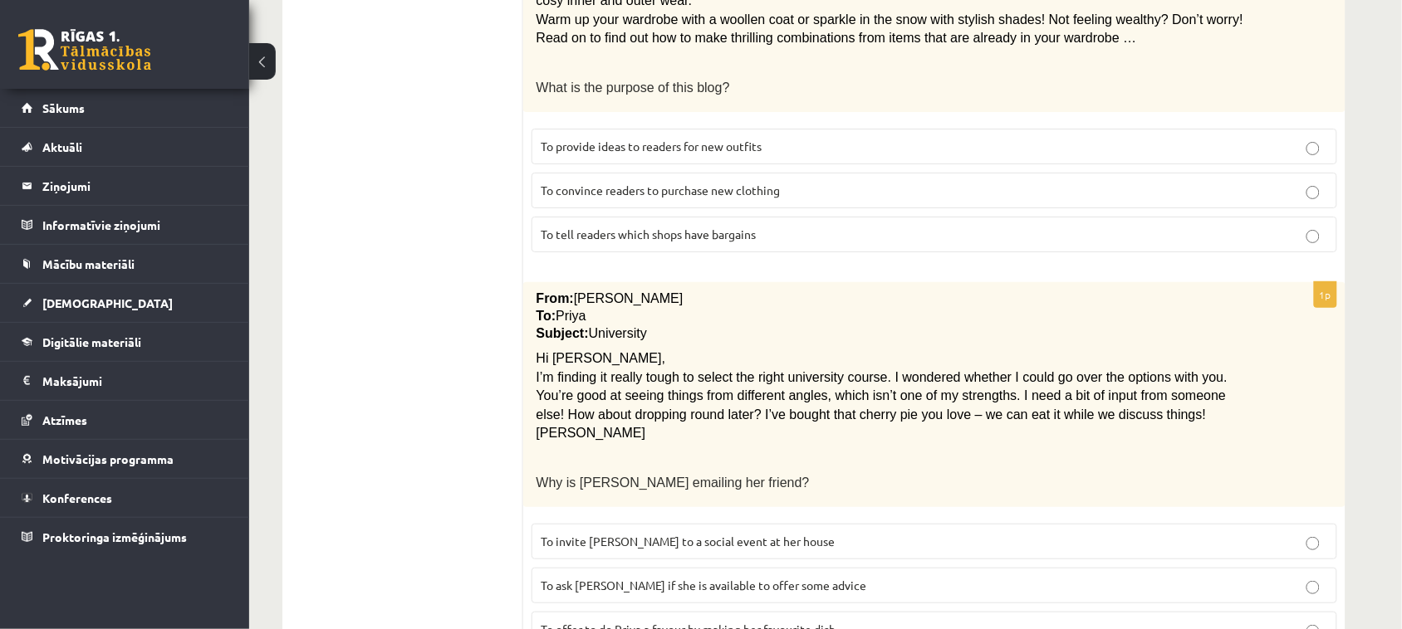
scroll to position [1908, 0]
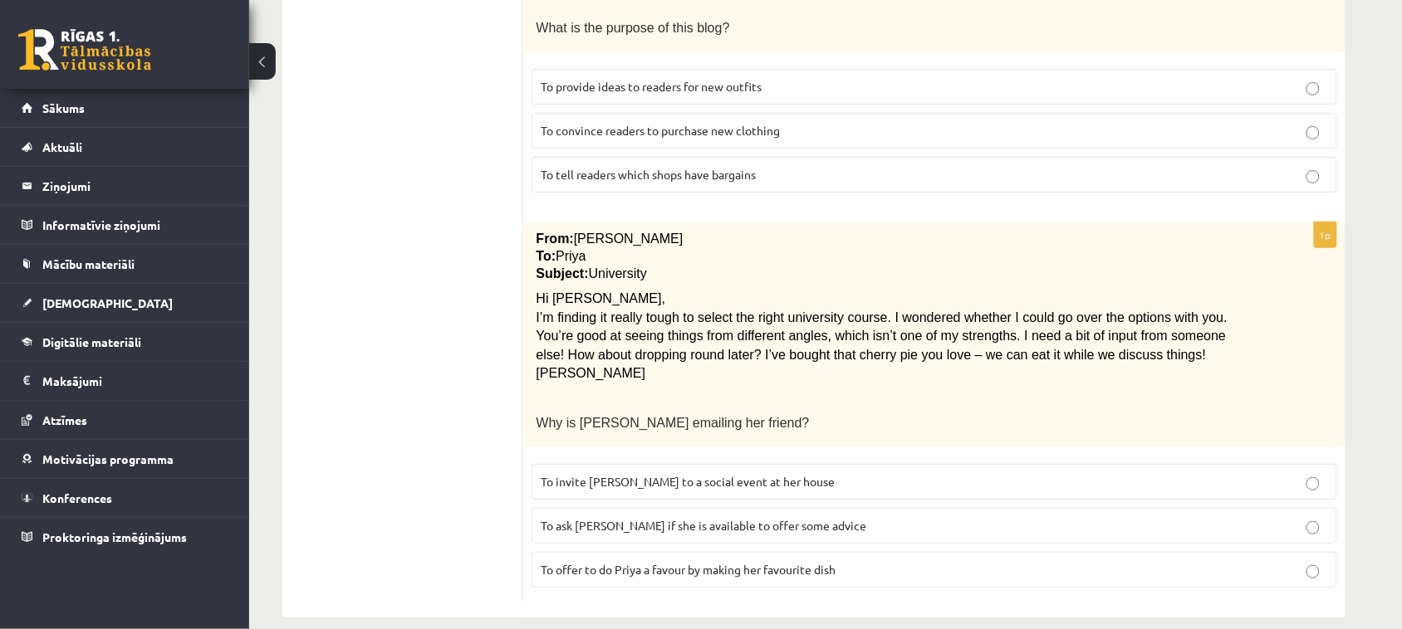
click at [669, 518] on span "To ask Priya if she is available to offer some advice" at bounding box center [704, 525] width 326 height 15
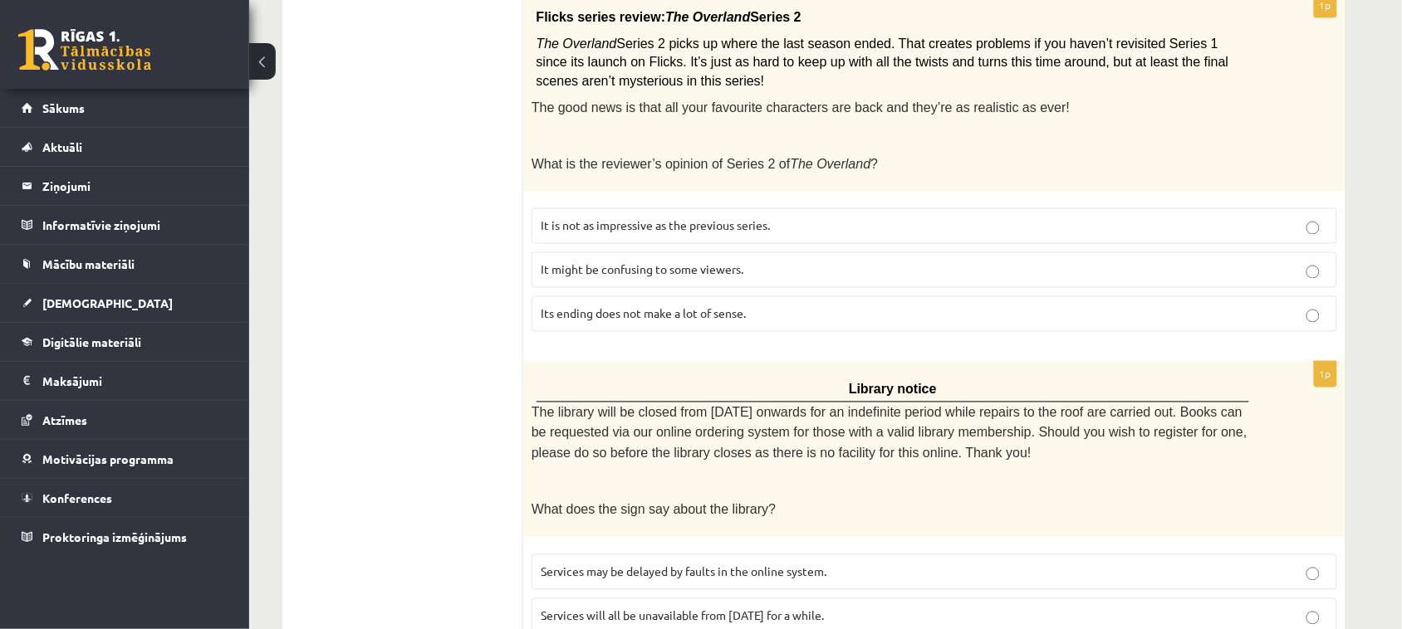
scroll to position [0, 0]
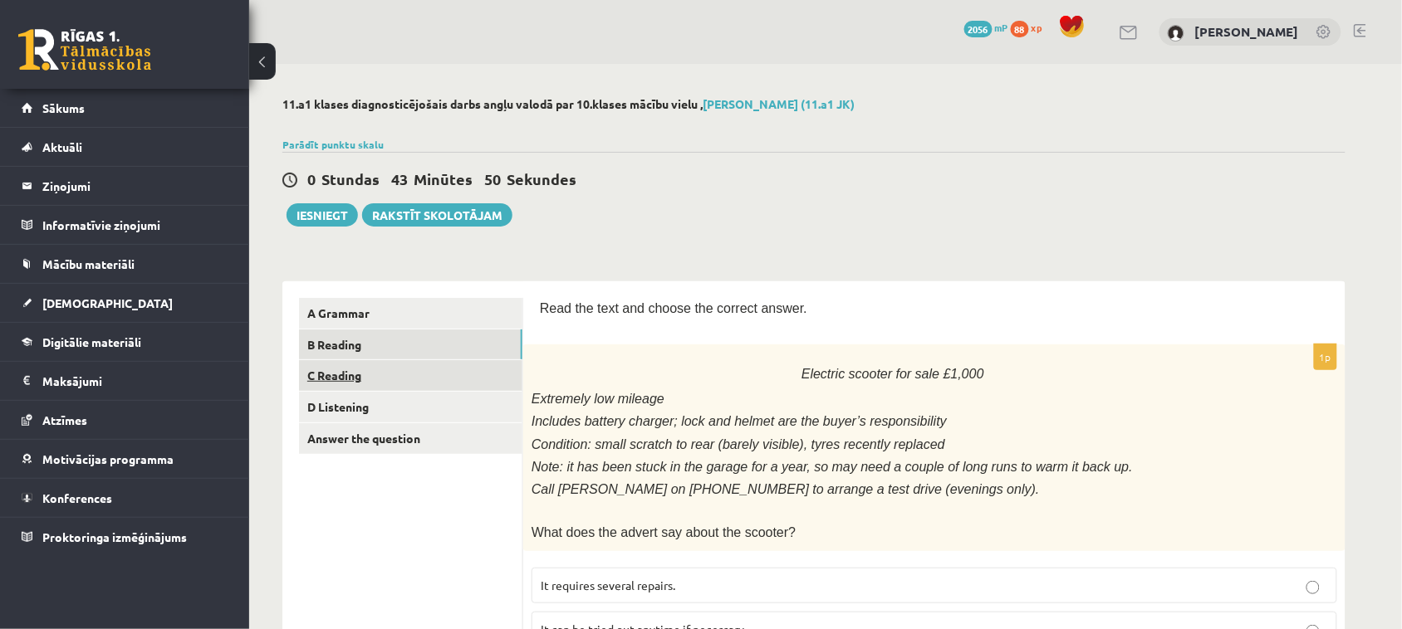
click at [336, 379] on link "C Reading" at bounding box center [410, 375] width 223 height 31
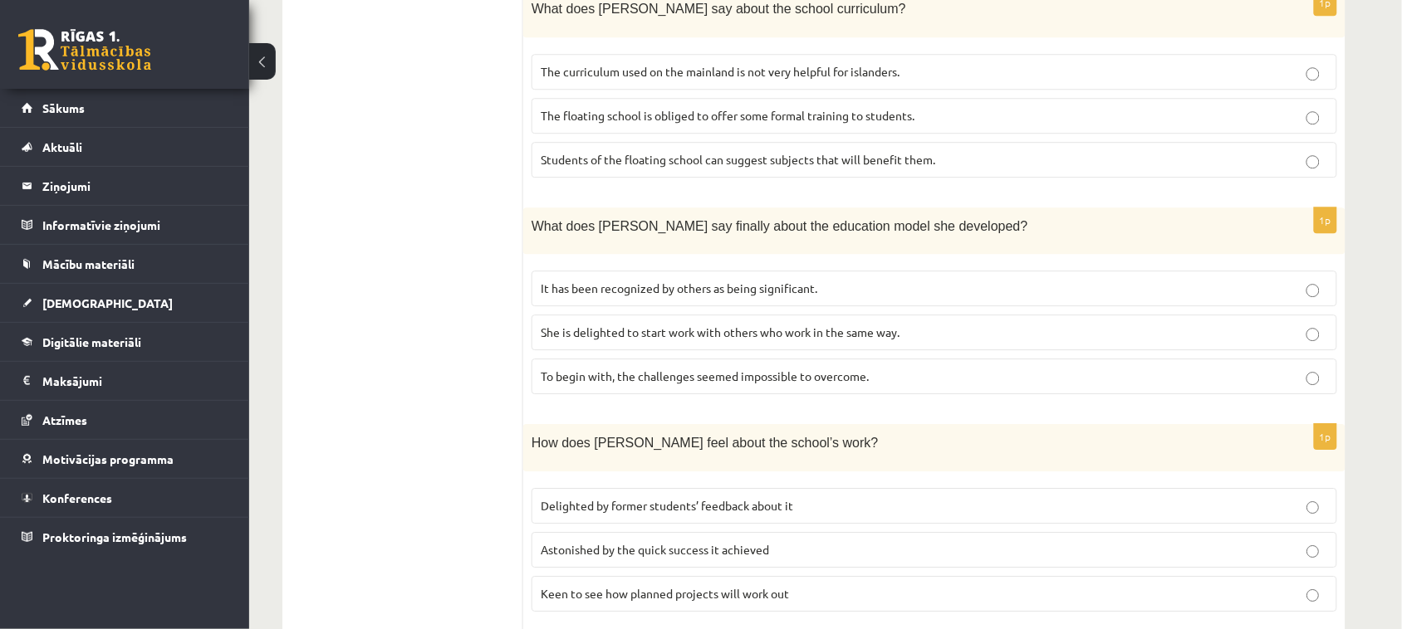
scroll to position [1395, 0]
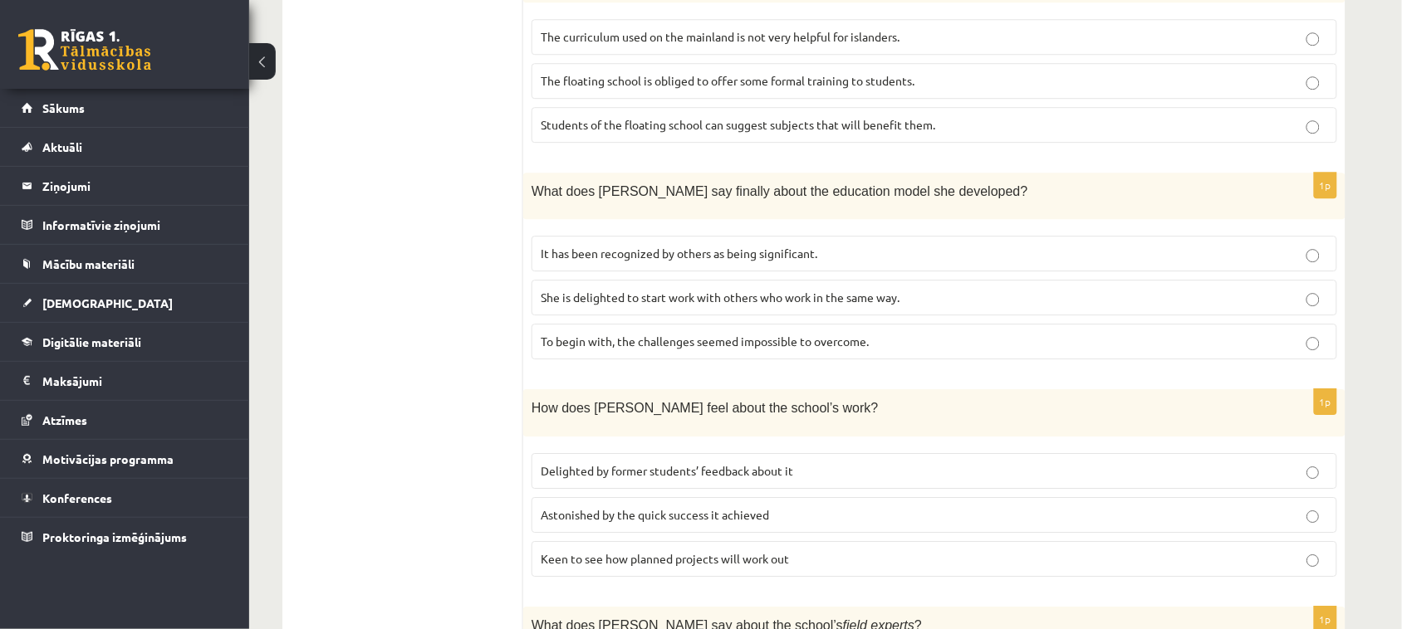
drag, startPoint x: 773, startPoint y: 206, endPoint x: 773, endPoint y: 197, distance: 9.1
click at [773, 228] on fieldset "It has been recognized by others as being significant. She is delighted to star…" at bounding box center [933, 296] width 805 height 137
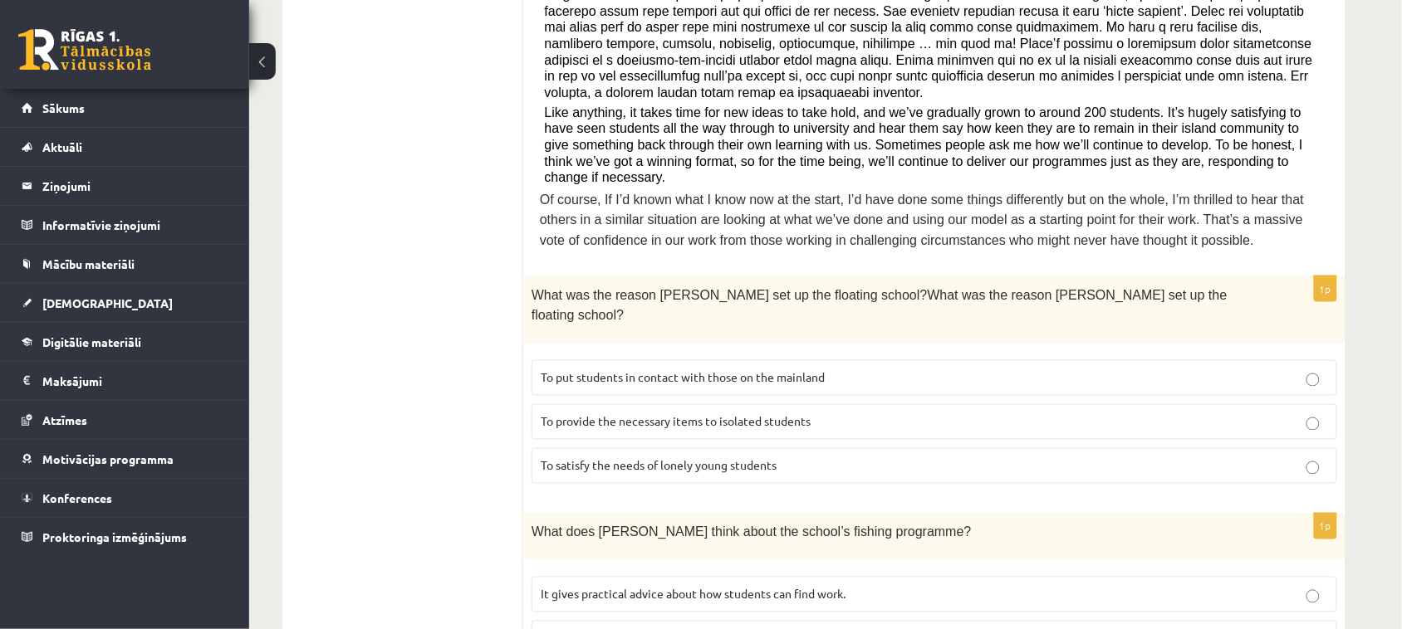
scroll to position [641, 0]
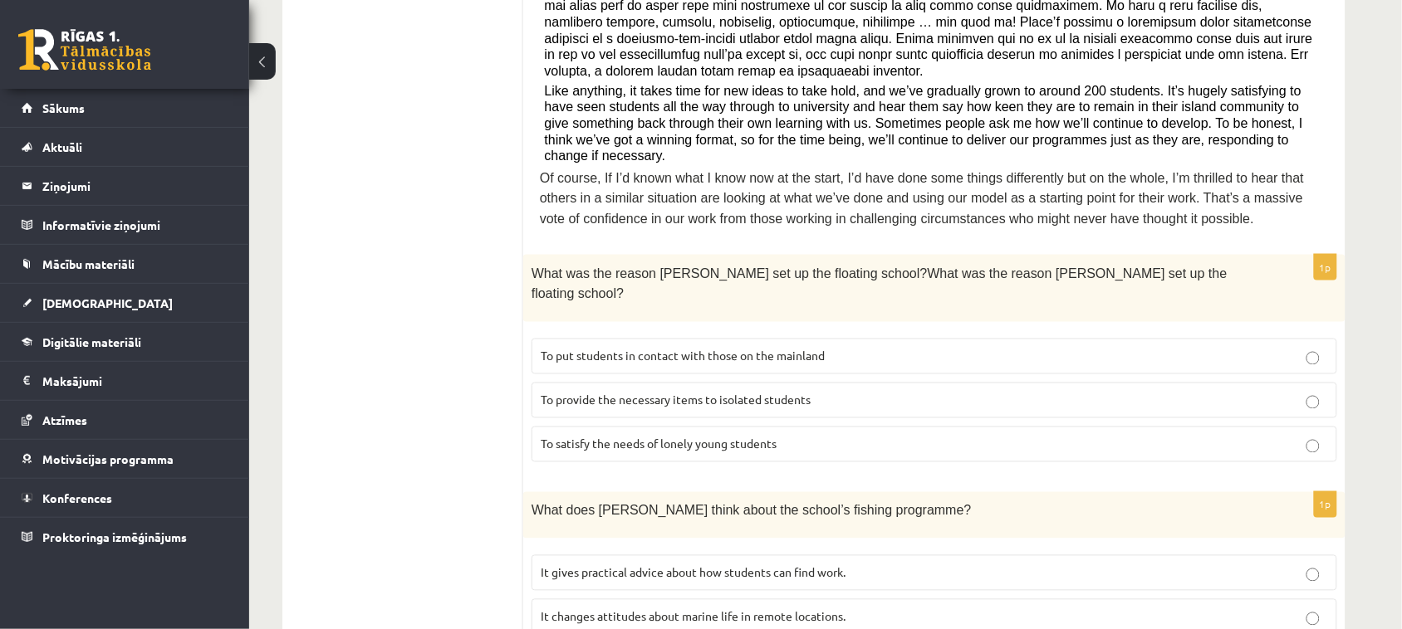
click at [790, 393] on span "To provide the necessary items to isolated students" at bounding box center [676, 400] width 270 height 15
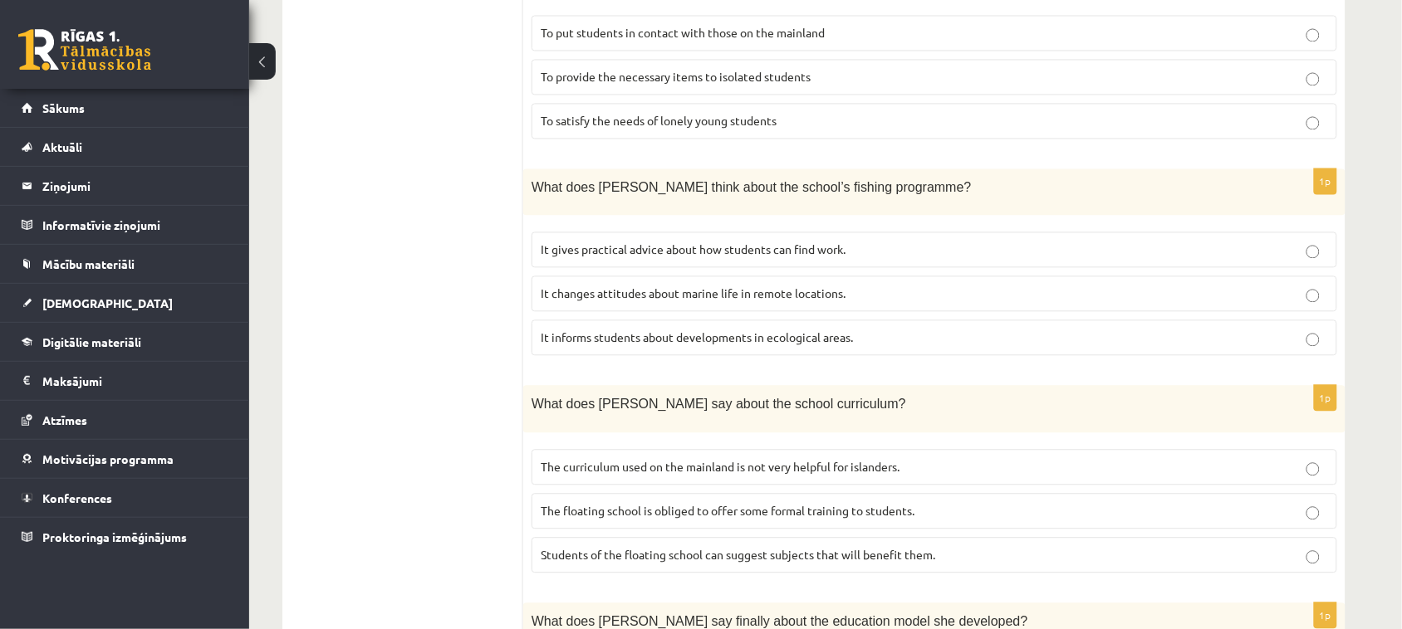
scroll to position [964, 0]
click at [761, 330] on span "It informs students about developments in ecological areas." at bounding box center [697, 337] width 312 height 15
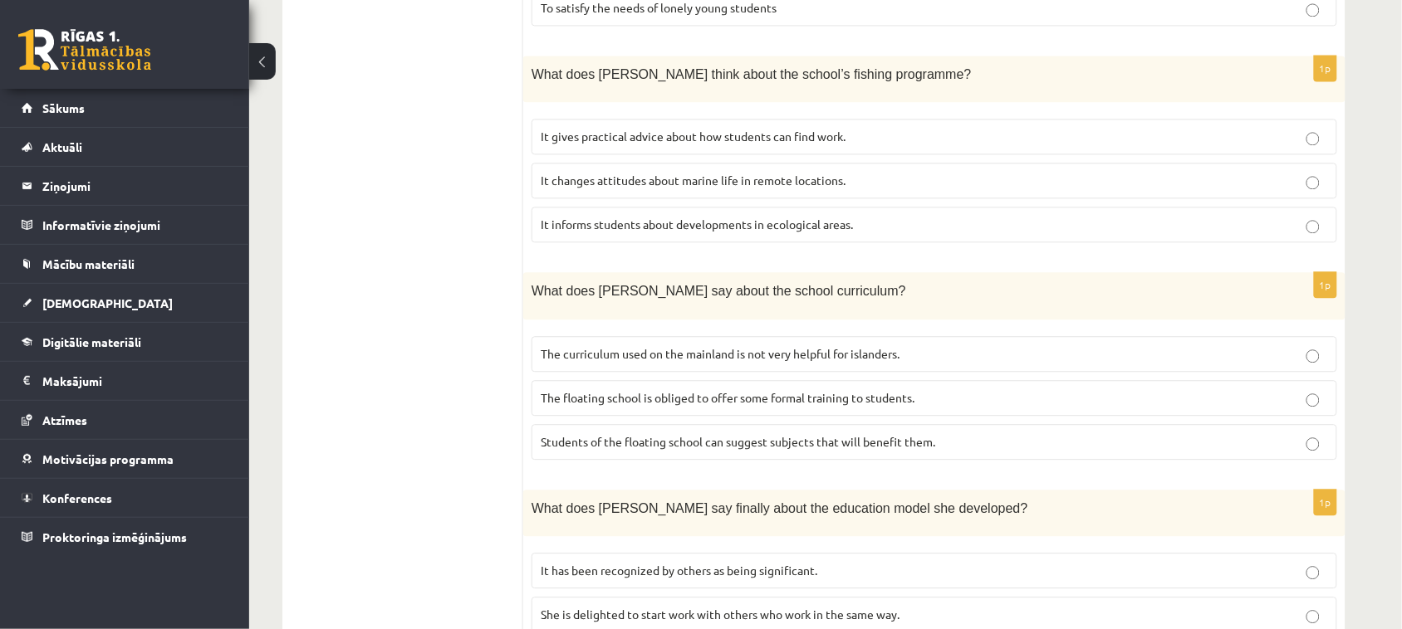
scroll to position [1080, 0]
click at [703, 343] on p "The curriculum used on the mainland is not very helpful for islanders." at bounding box center [934, 351] width 787 height 17
click at [642, 551] on label "It has been recognized by others as being significant." at bounding box center [933, 569] width 805 height 36
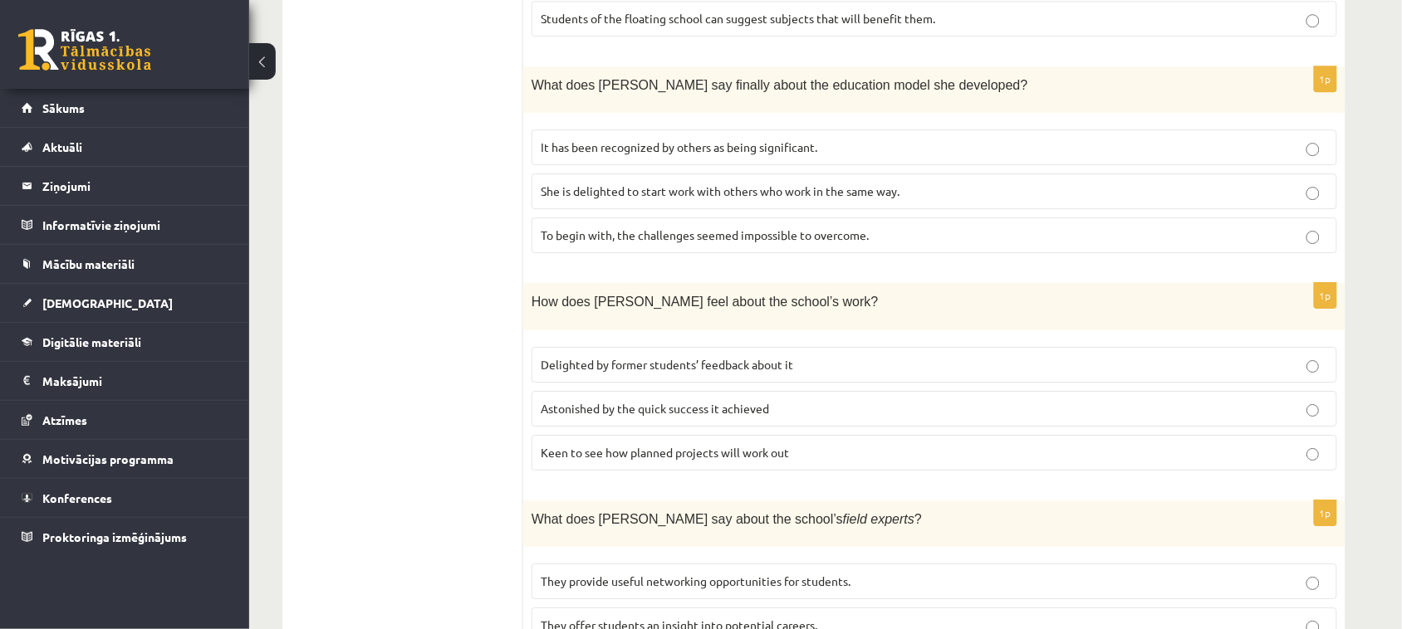
scroll to position [1541, 0]
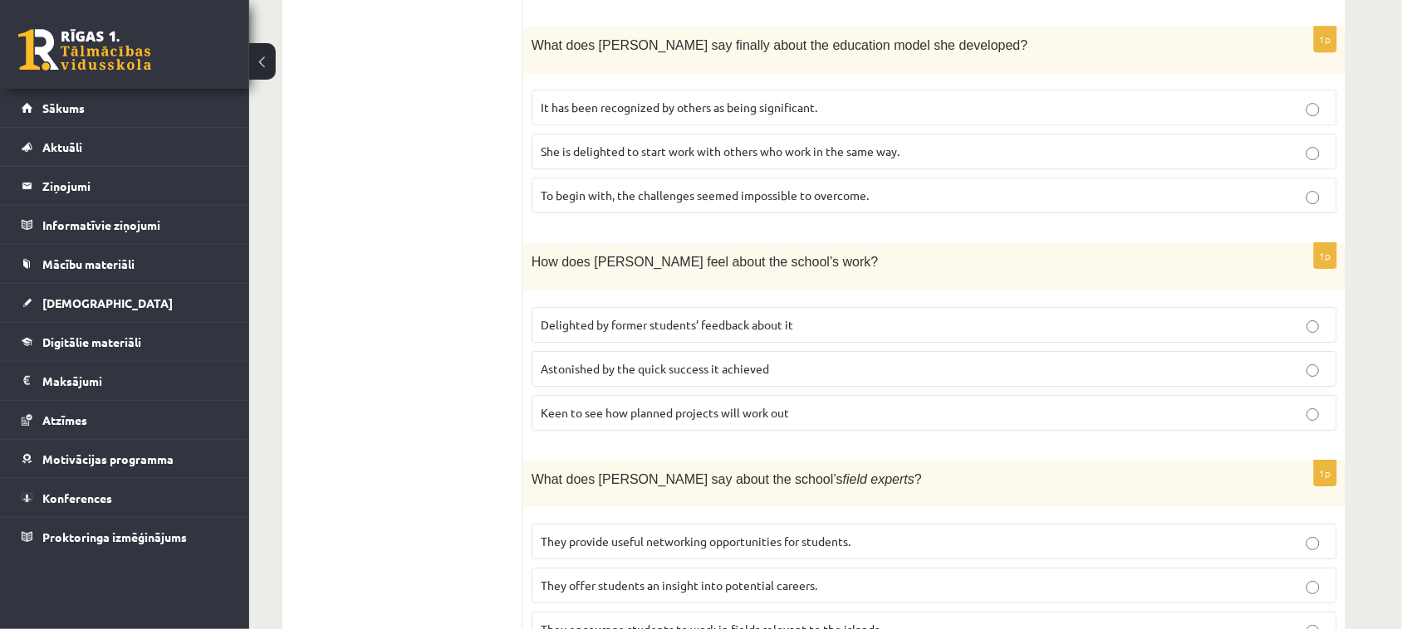
click at [704, 317] on span "Delighted by former students’ feedback about it" at bounding box center [667, 324] width 252 height 15
click at [657, 568] on label "They offer students an insight into potential careers." at bounding box center [933, 586] width 805 height 36
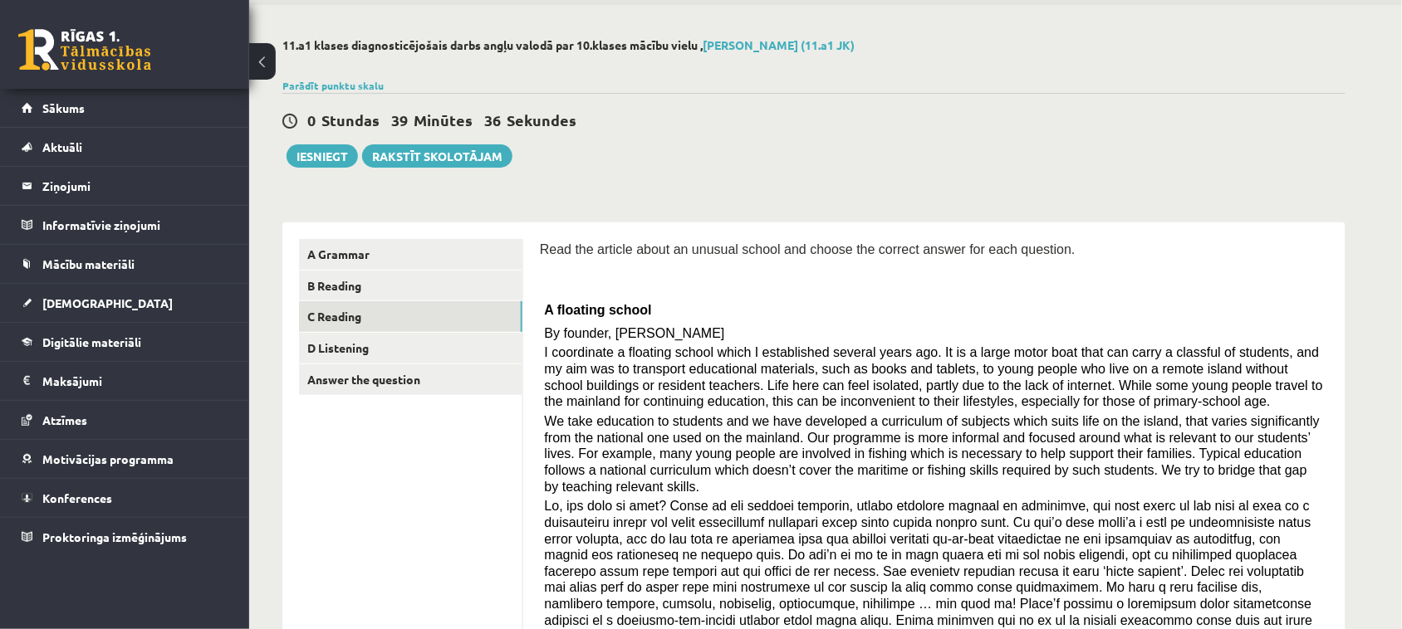
scroll to position [0, 0]
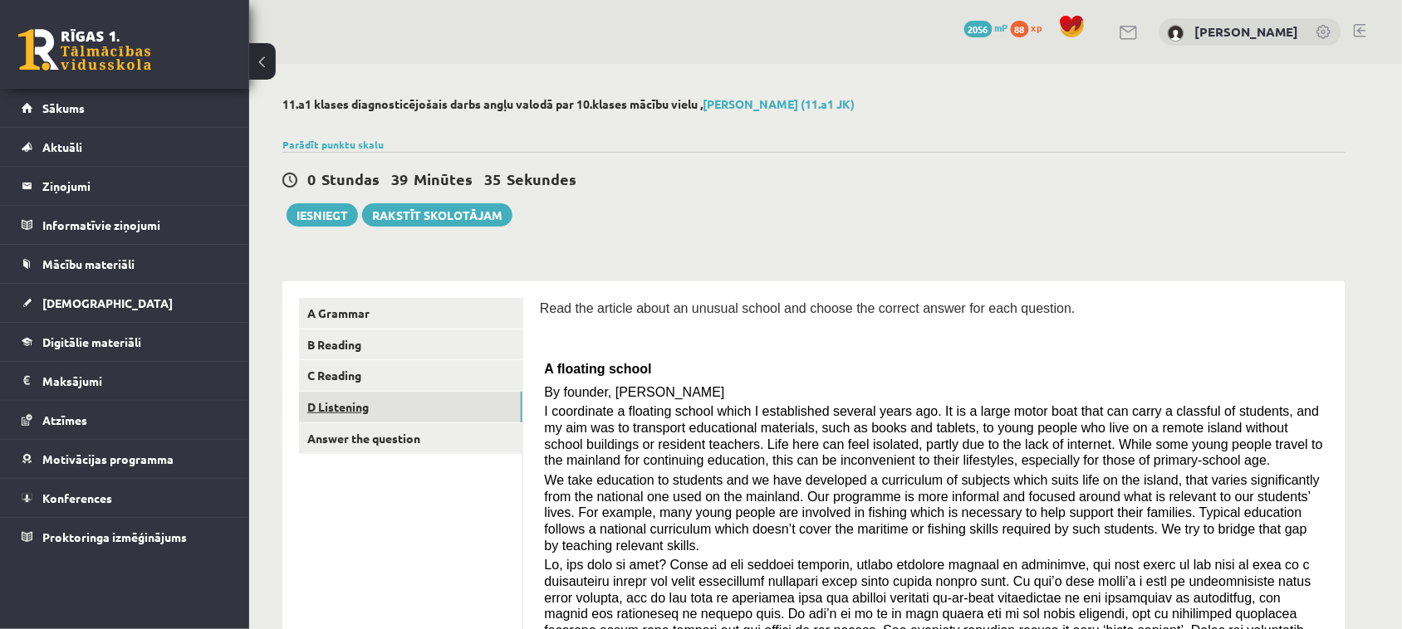
click at [384, 408] on link "D Listening" at bounding box center [410, 407] width 223 height 31
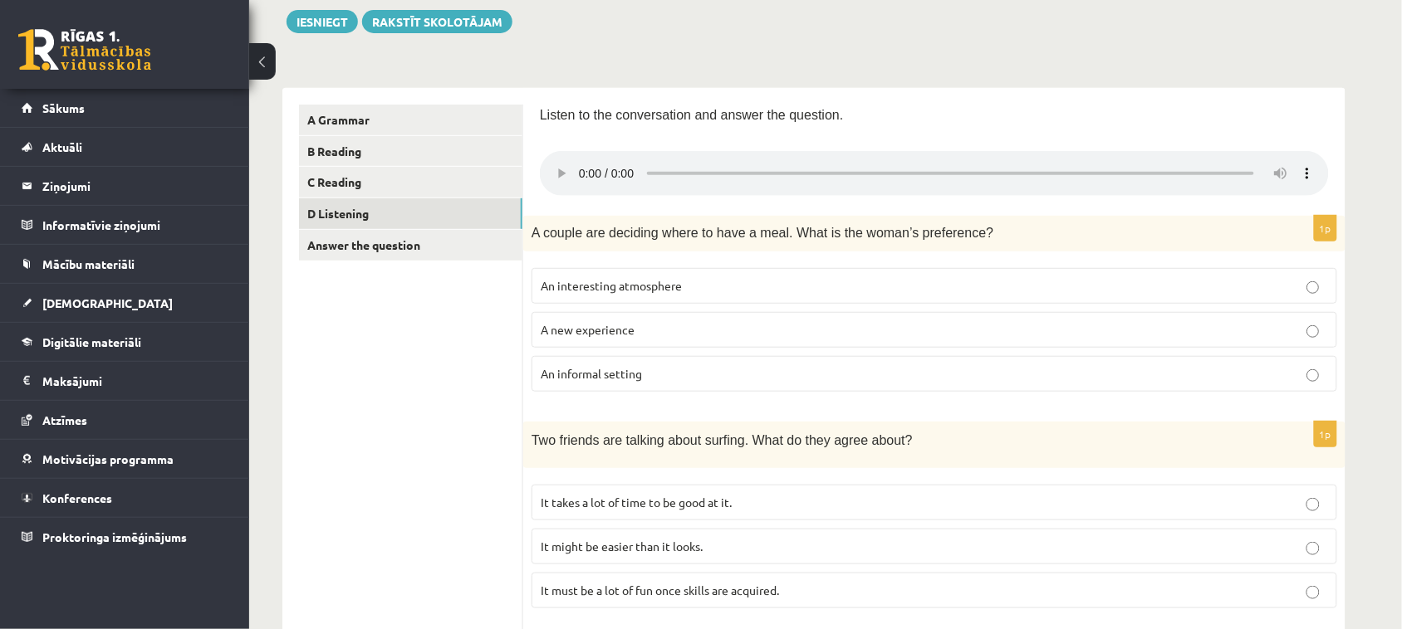
scroll to position [192, 0]
click at [595, 374] on span "An informal setting" at bounding box center [591, 375] width 101 height 15
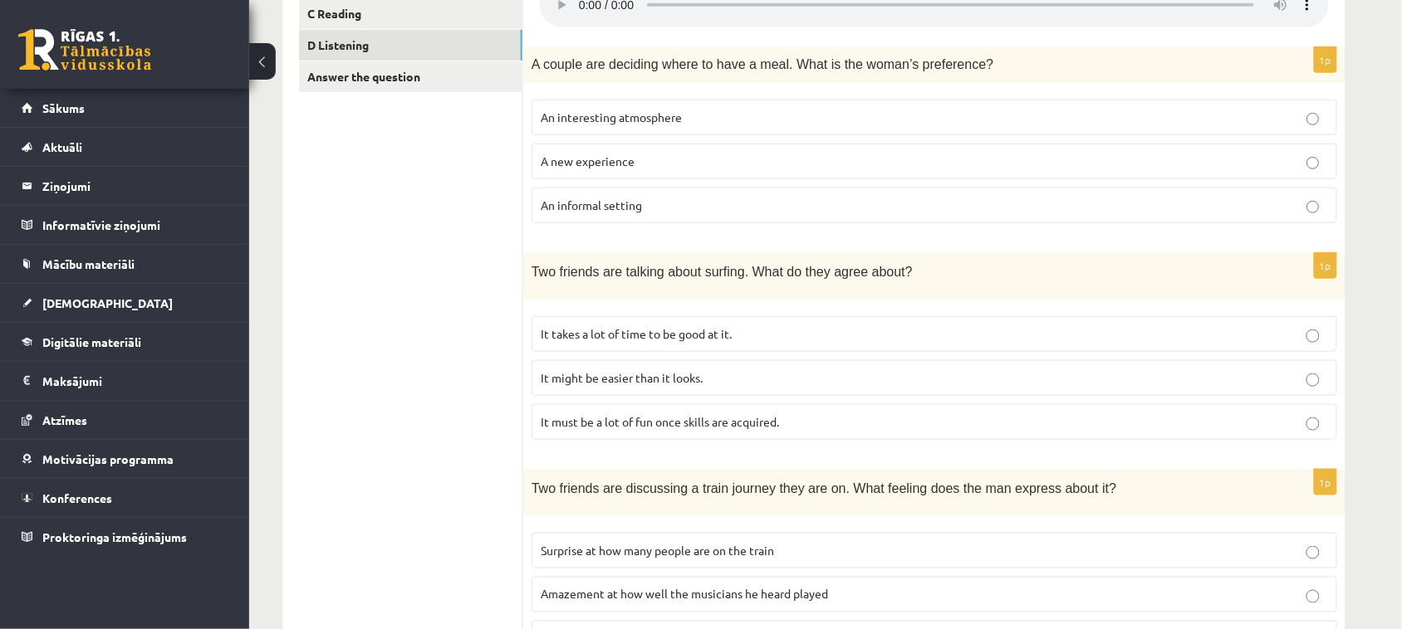
scroll to position [365, 0]
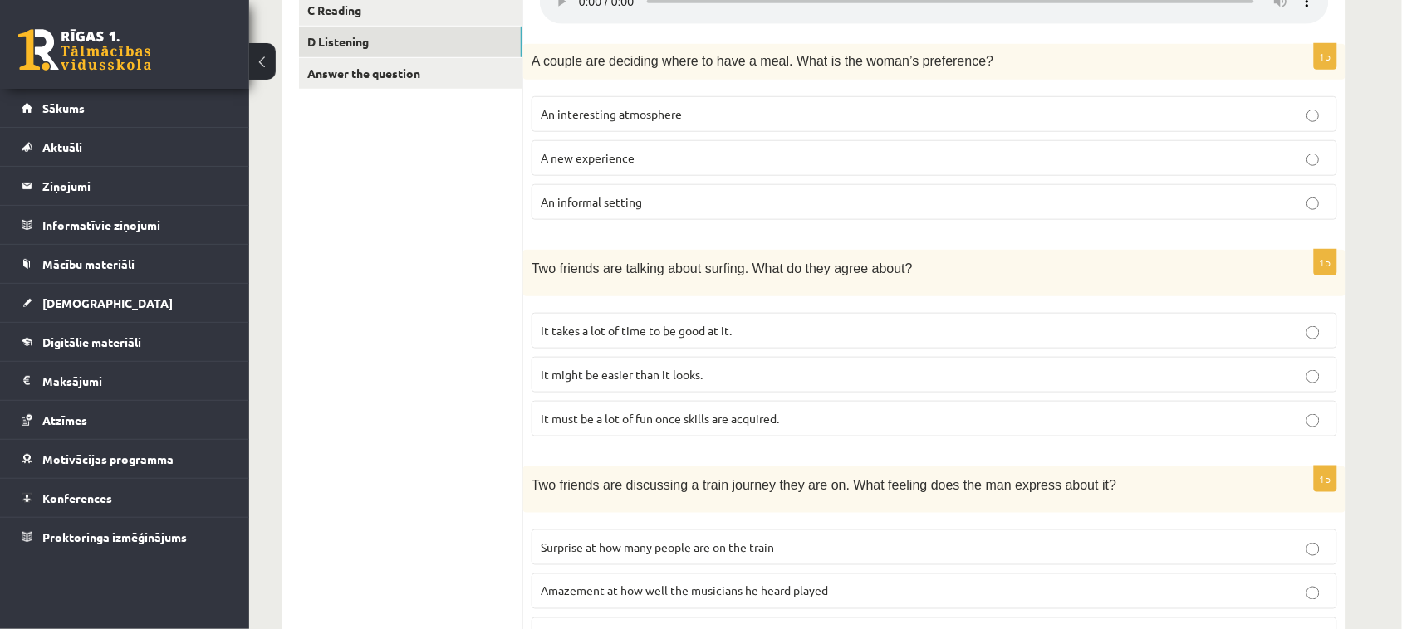
click at [602, 414] on span "It must be a lot of fun once skills are acquired." at bounding box center [660, 418] width 238 height 15
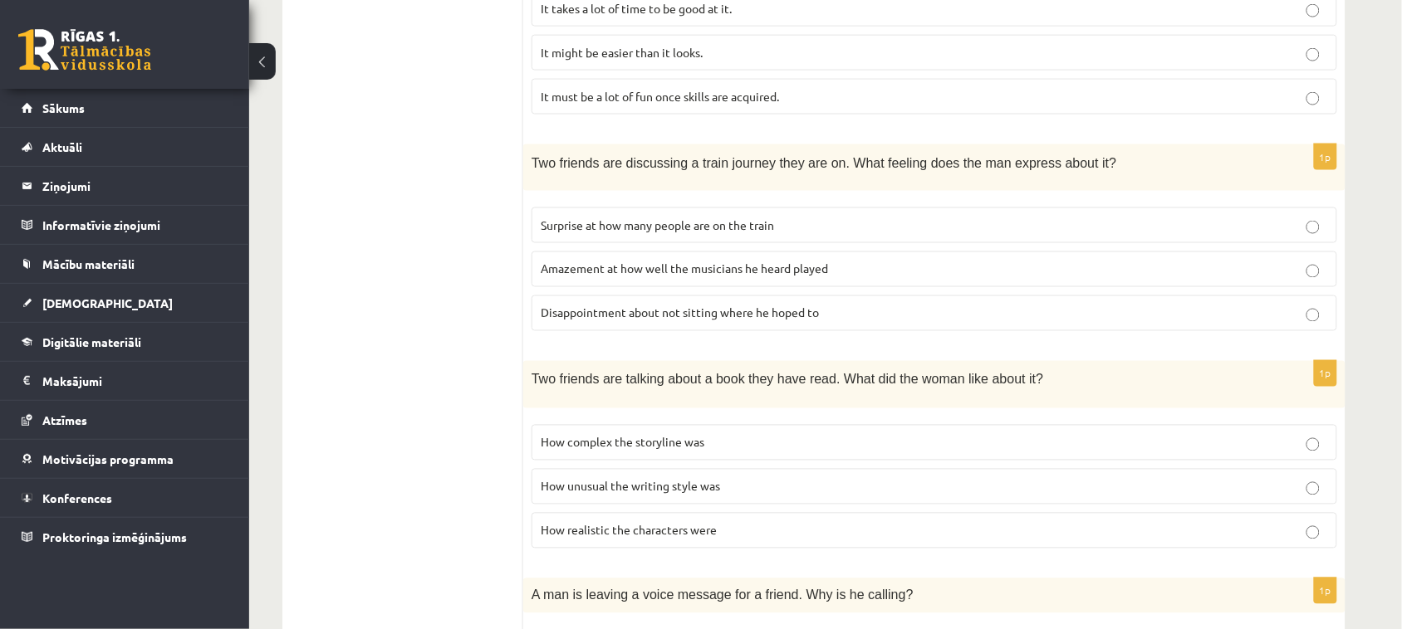
scroll to position [699, 0]
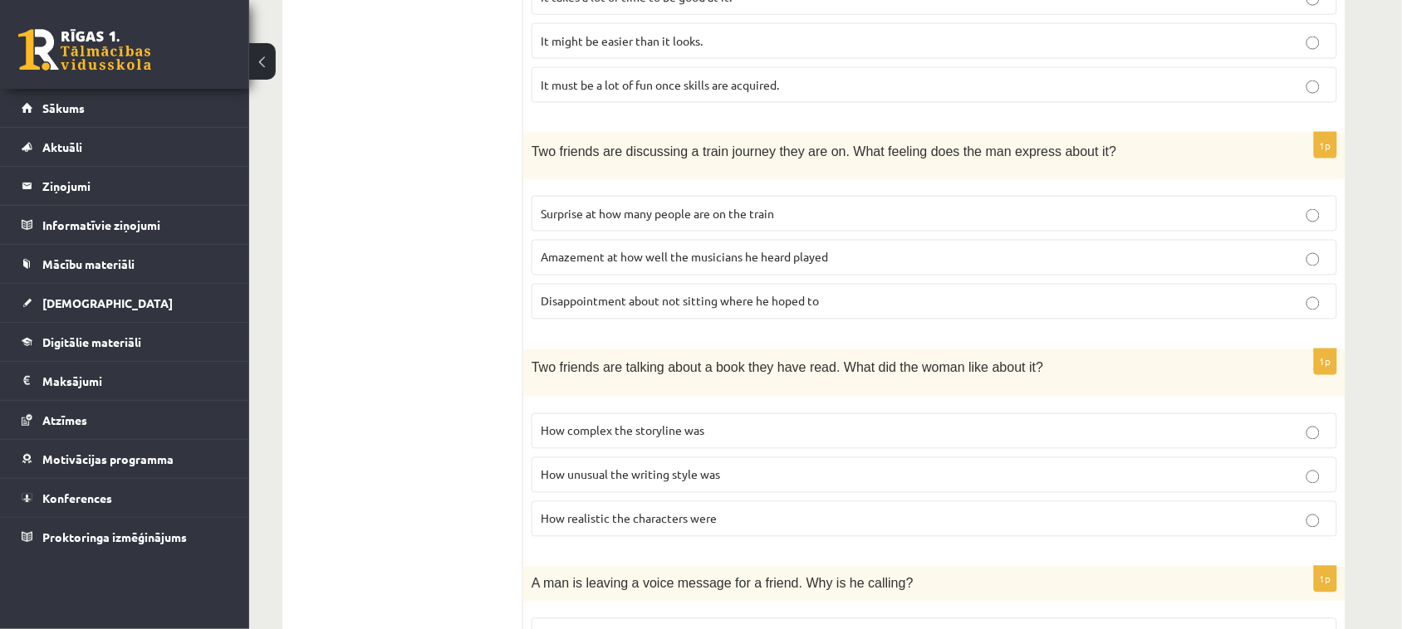
click at [610, 297] on span "Disappointment about not sitting where he hoped to" at bounding box center [680, 301] width 278 height 15
click at [607, 521] on span "How realistic the characters were" at bounding box center [629, 519] width 176 height 15
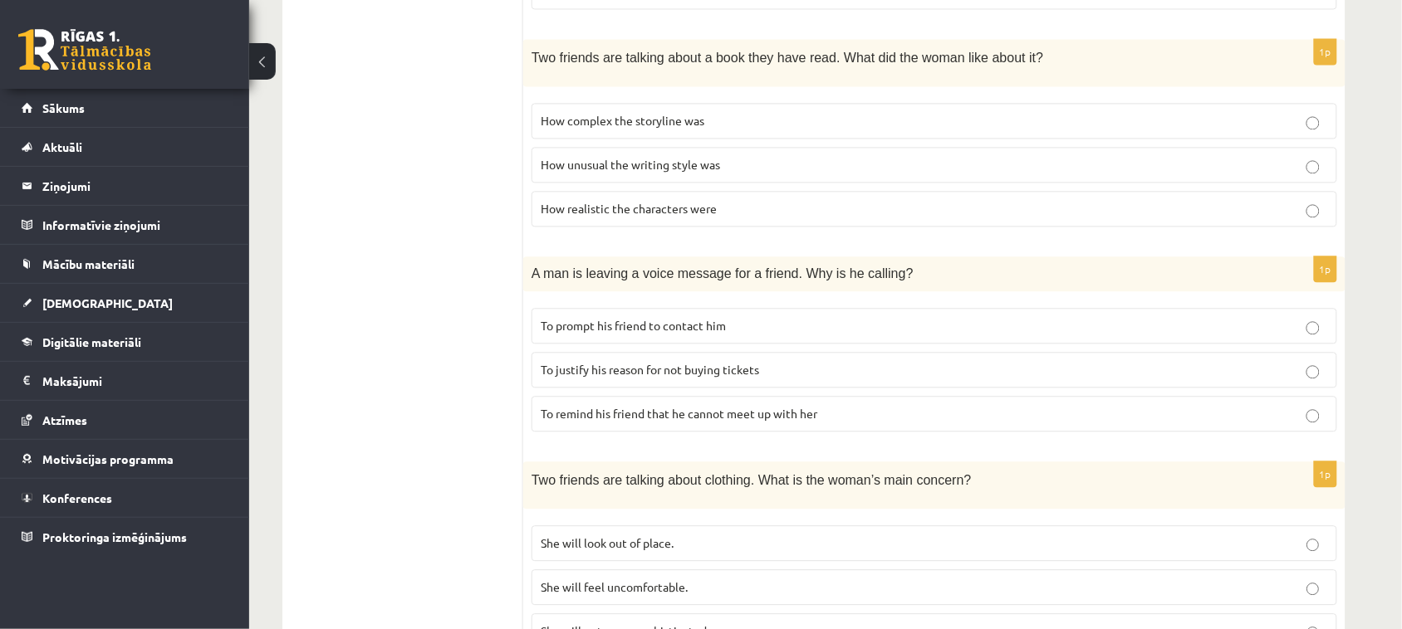
scroll to position [1011, 0]
click at [642, 341] on label "To prompt his friend to contact him" at bounding box center [933, 325] width 805 height 36
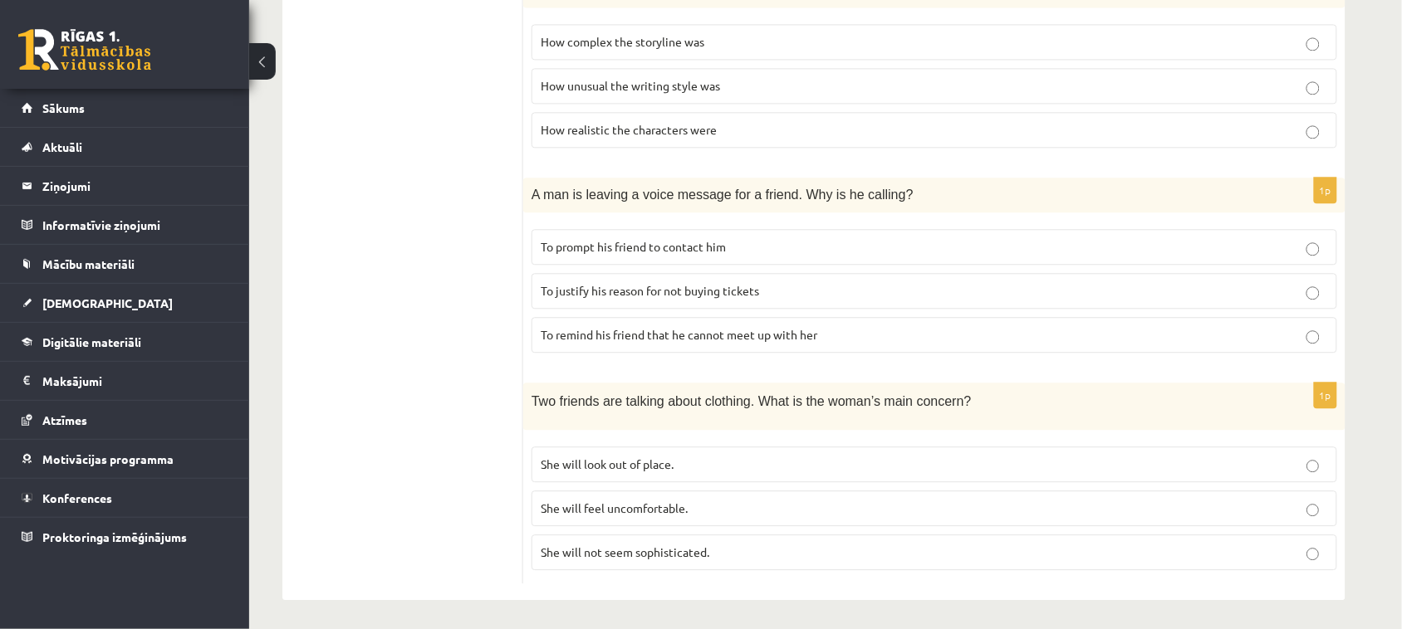
scroll to position [1092, 0]
click at [633, 458] on span "She will look out of place." at bounding box center [607, 460] width 133 height 15
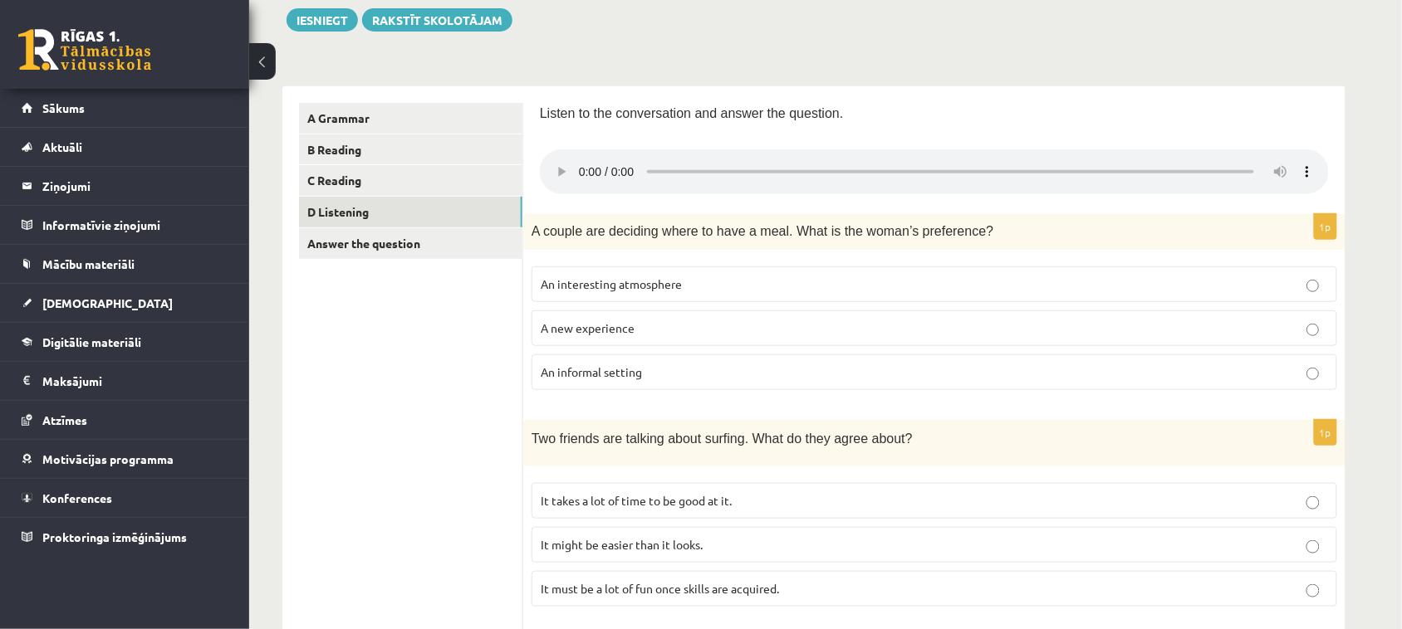
scroll to position [192, 0]
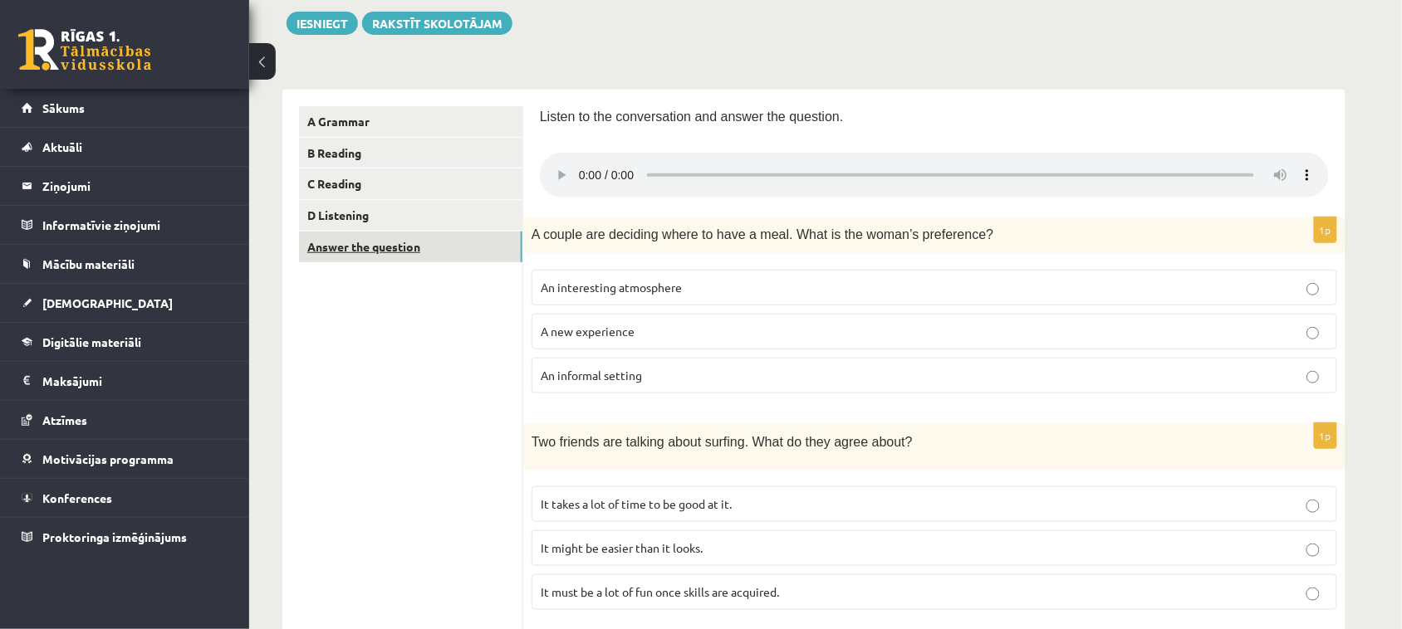
click at [303, 242] on link "Answer the question" at bounding box center [410, 247] width 223 height 31
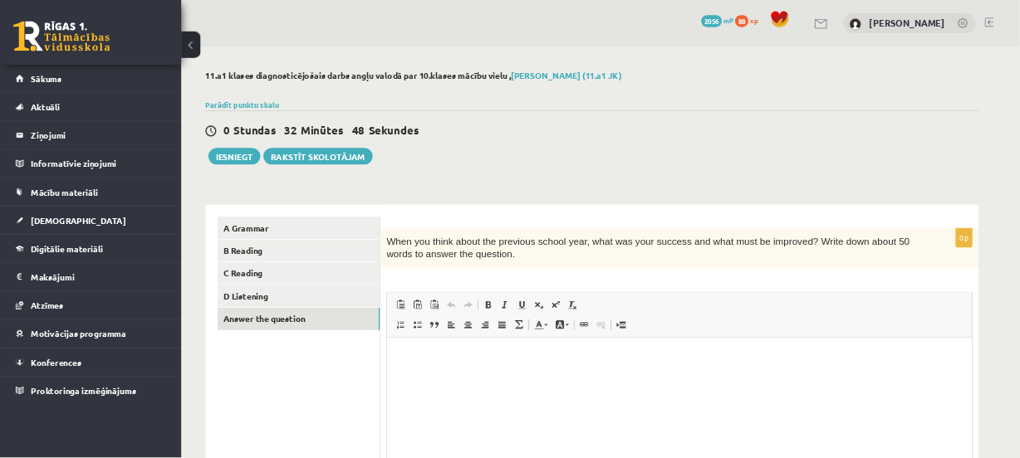
scroll to position [0, 0]
drag, startPoint x: 532, startPoint y: 330, endPoint x: 782, endPoint y: 316, distance: 250.3
click at [782, 316] on div "When you think about the previous school year, what was your success and what m…" at bounding box center [934, 342] width 822 height 54
copy span "When you think about the previous school yea"
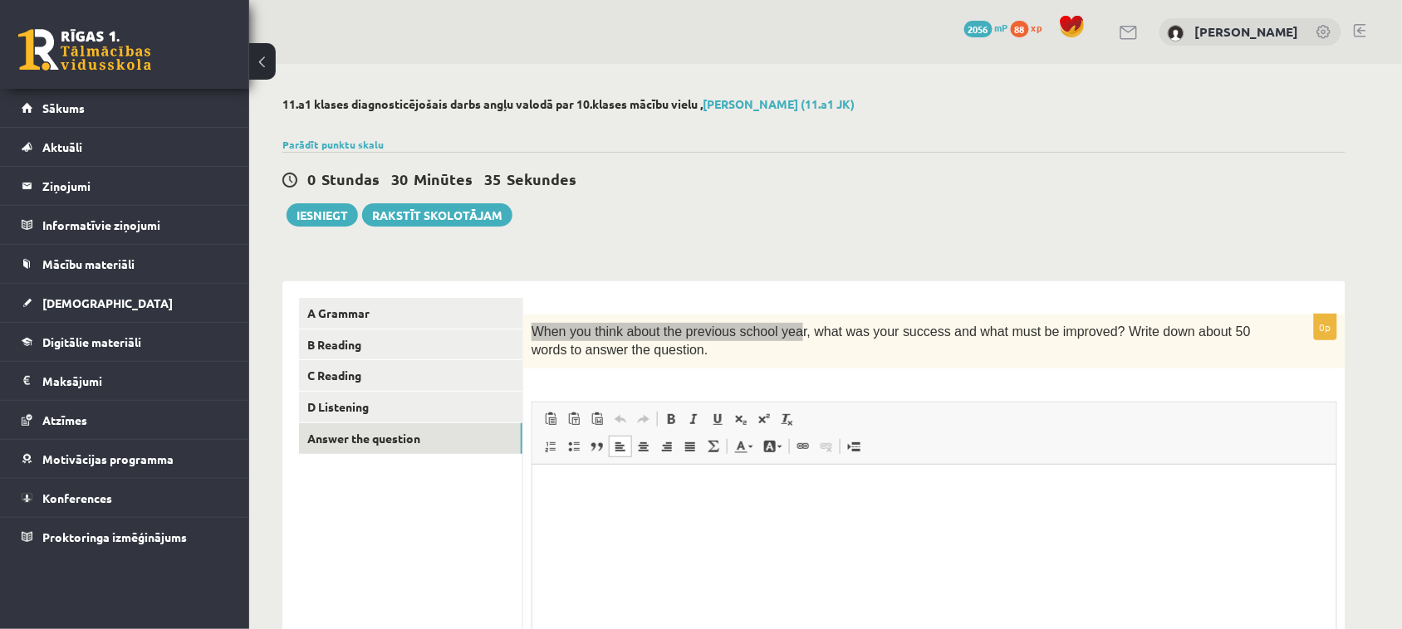
paste body "Bagātinātā teksta redaktors, wiswyg-editor-user-answer-47024903769520"
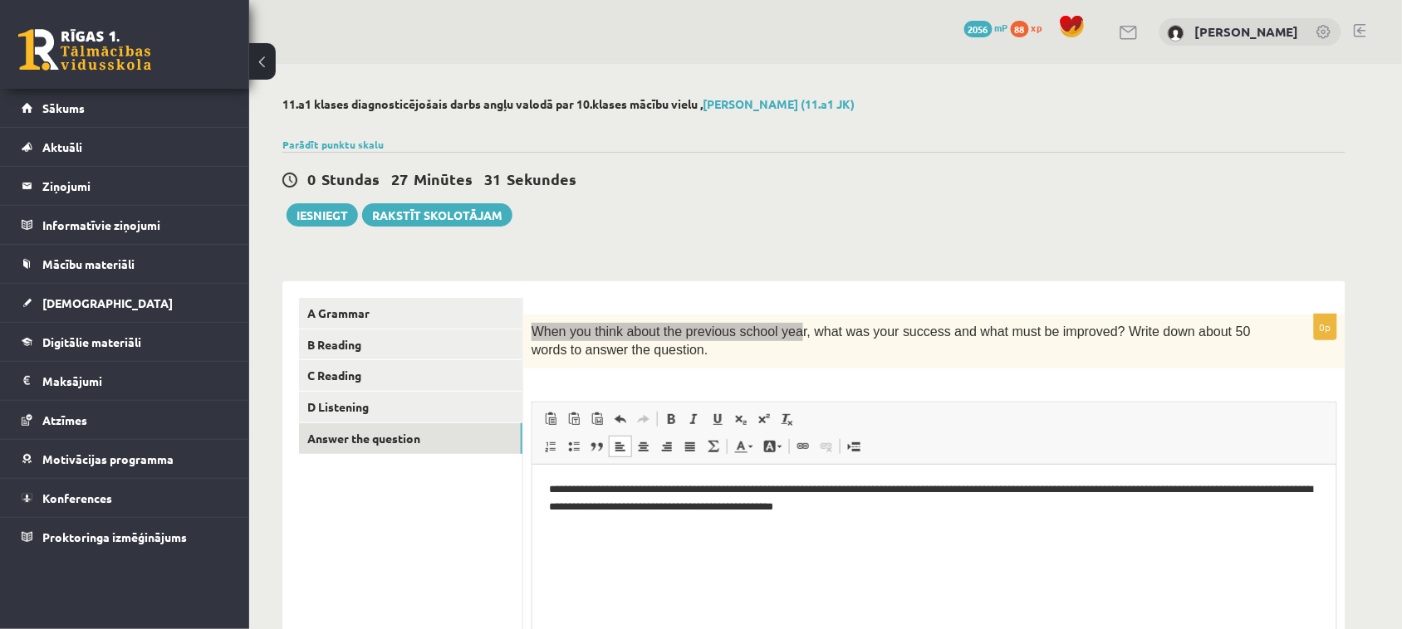
click at [1294, 489] on p "**********" at bounding box center [933, 498] width 771 height 35
click at [961, 507] on p "**********" at bounding box center [933, 498] width 771 height 35
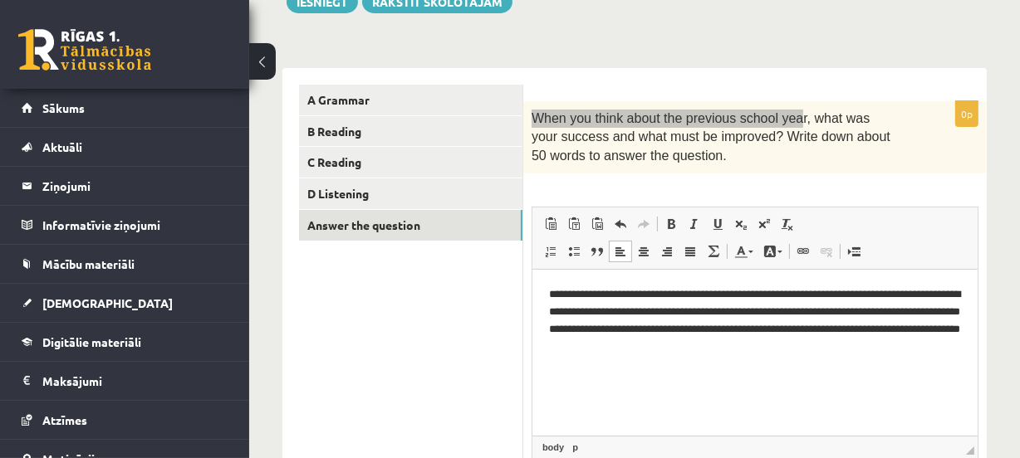
scroll to position [234, 0]
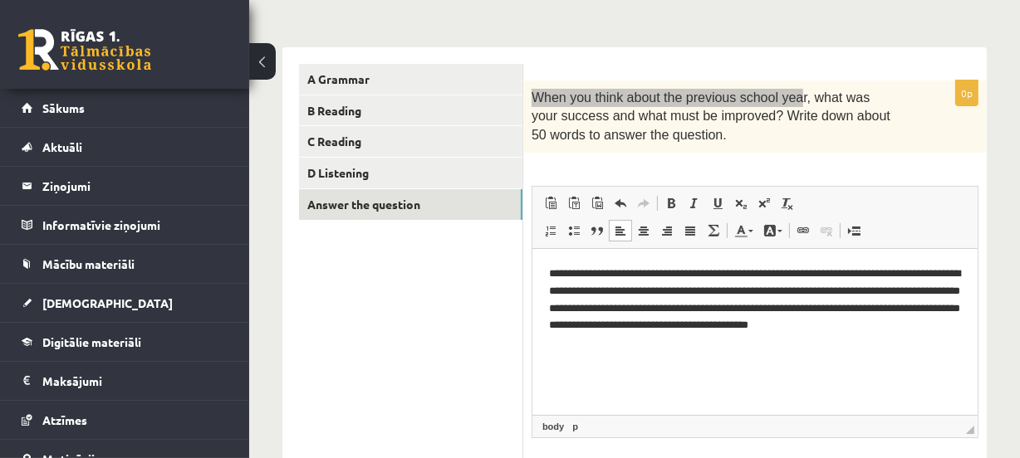
click at [596, 274] on p "**********" at bounding box center [754, 308] width 412 height 86
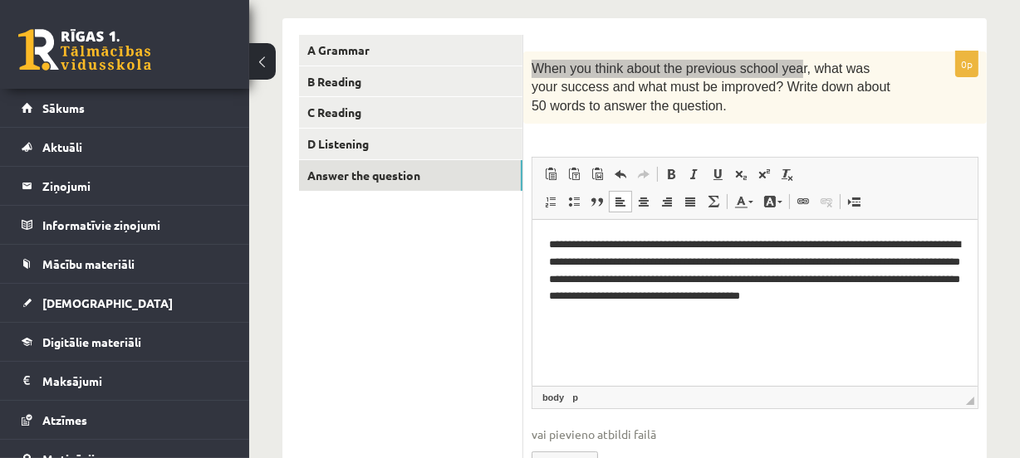
scroll to position [268, 0]
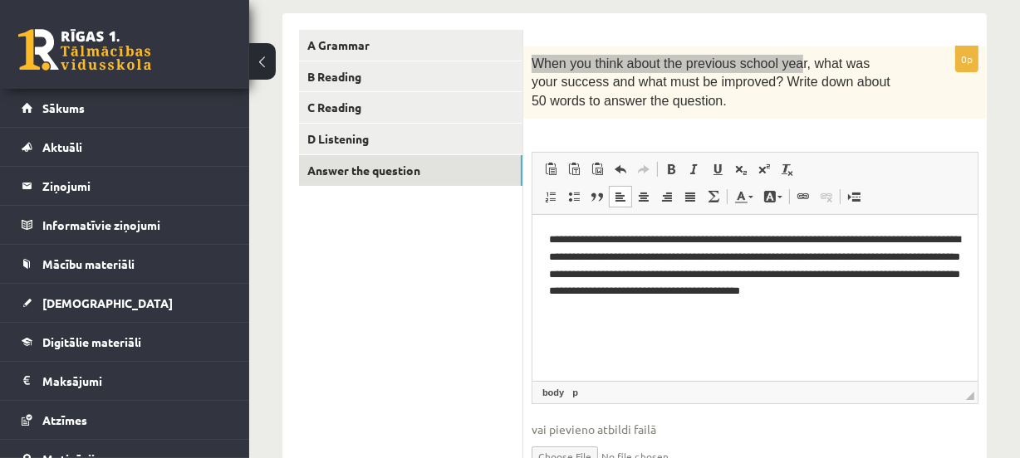
click at [693, 316] on p "**********" at bounding box center [754, 274] width 412 height 86
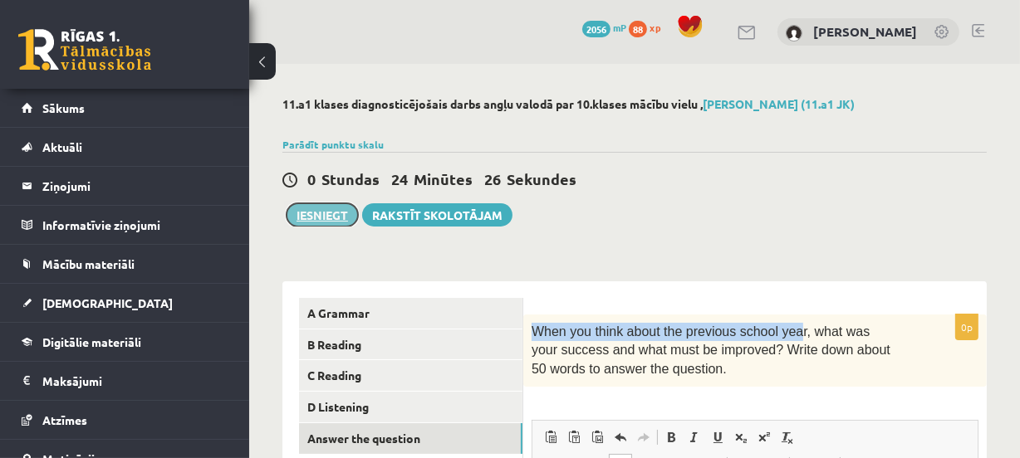
click at [308, 219] on button "Iesniegt" at bounding box center [321, 214] width 71 height 23
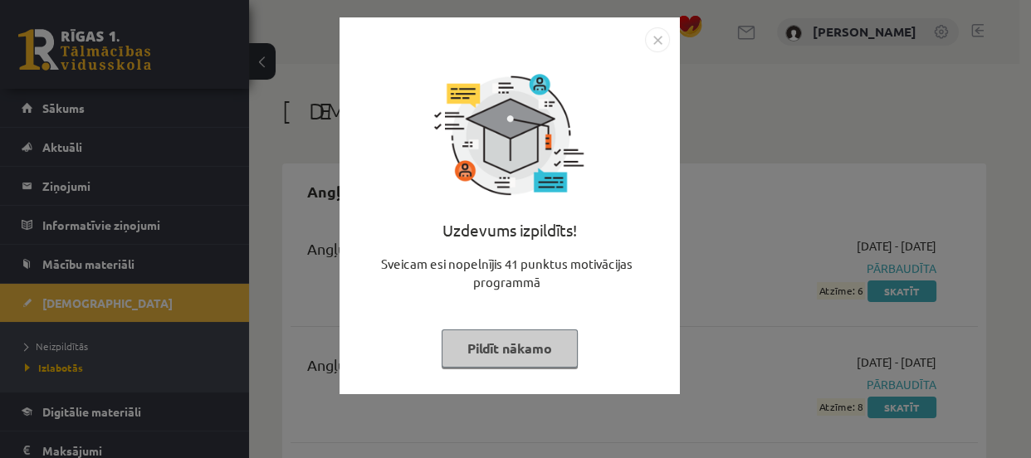
click at [491, 351] on button "Pildīt nākamo" at bounding box center [510, 349] width 136 height 38
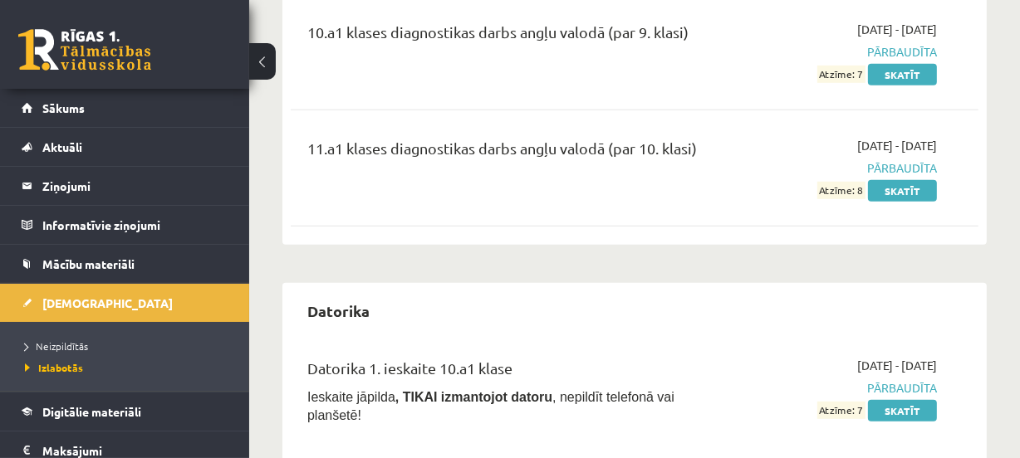
scroll to position [930, 0]
click at [881, 197] on link "Skatīt" at bounding box center [902, 190] width 69 height 22
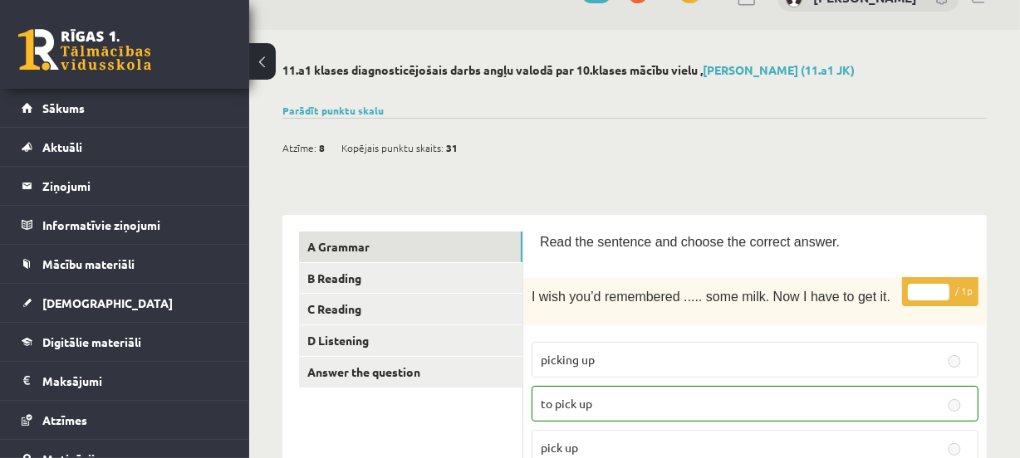
scroll to position [19, 0]
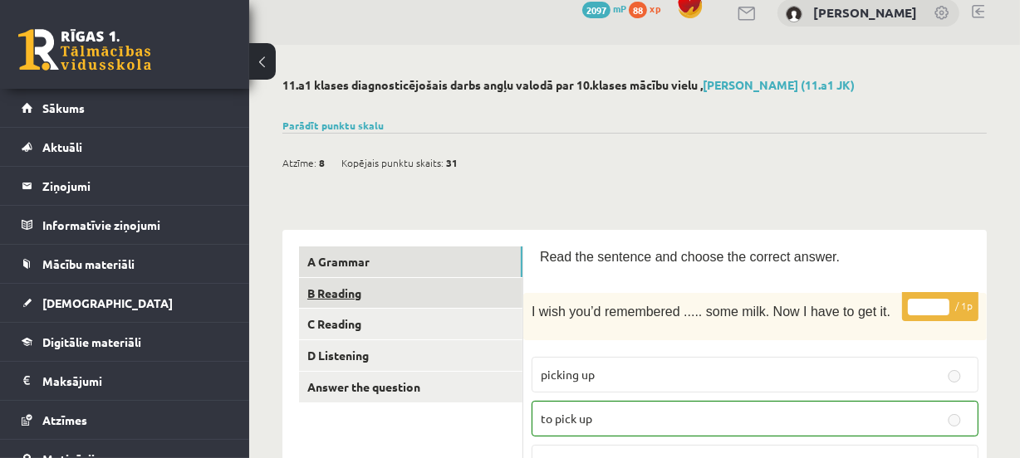
click at [471, 284] on link "B Reading" at bounding box center [410, 293] width 223 height 31
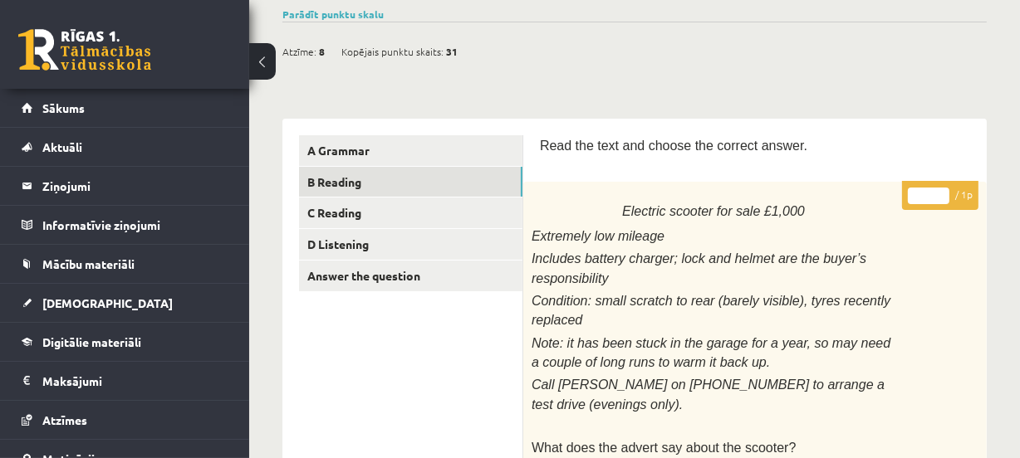
scroll to position [102, 0]
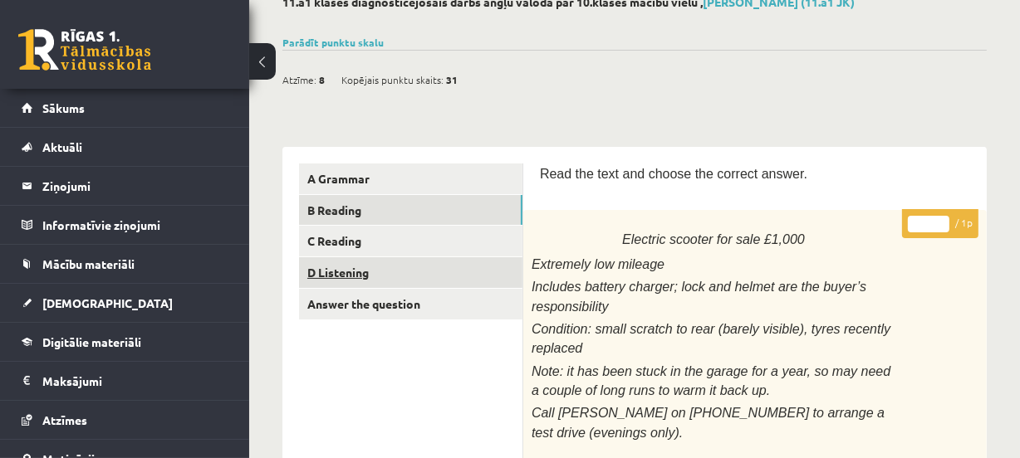
click at [377, 259] on link "D Listening" at bounding box center [410, 272] width 223 height 31
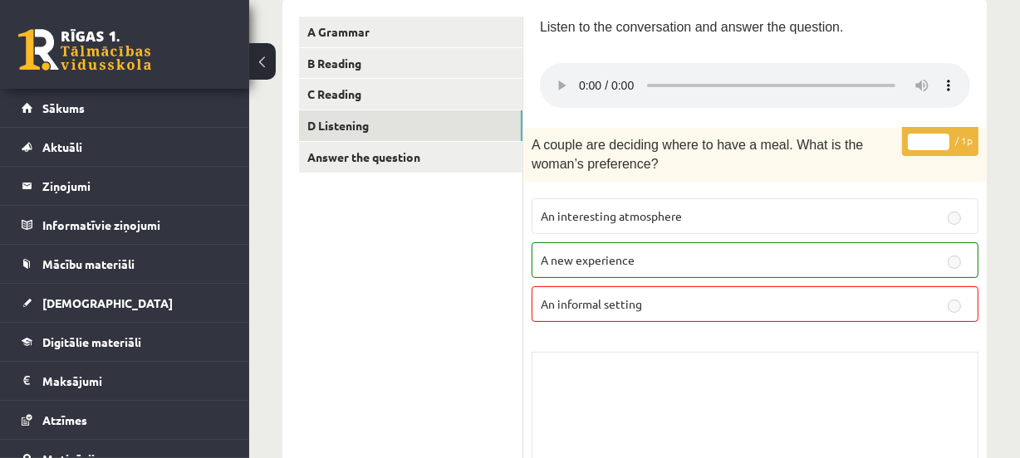
scroll to position [0, 0]
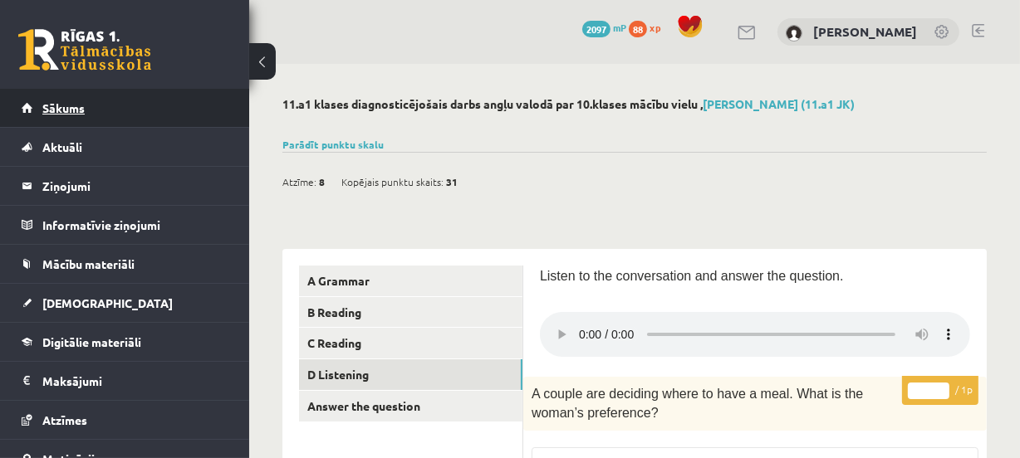
click at [170, 100] on link "Sākums" at bounding box center [125, 108] width 207 height 38
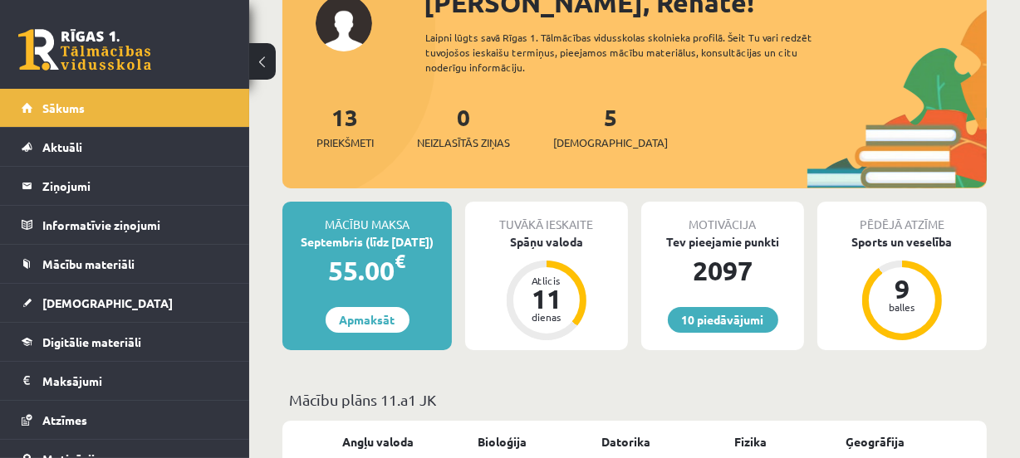
scroll to position [134, 0]
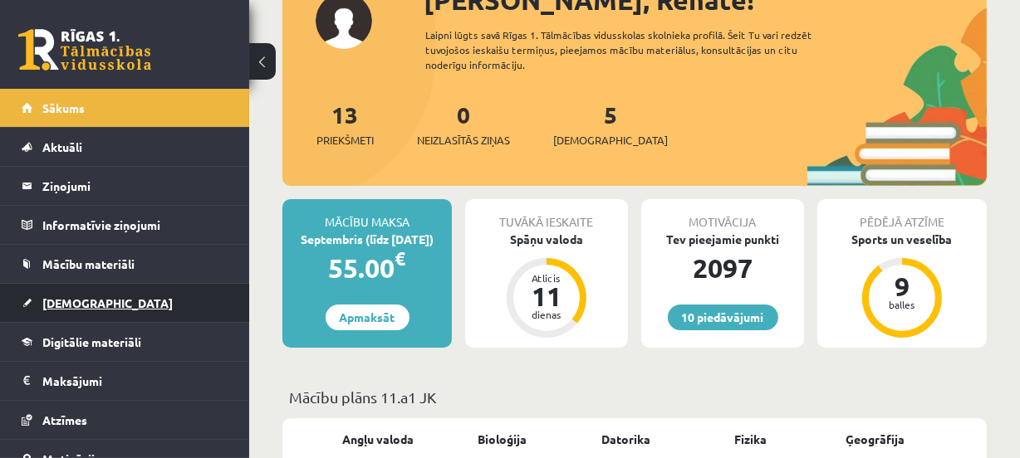
click at [151, 304] on link "[DEMOGRAPHIC_DATA]" at bounding box center [125, 303] width 207 height 38
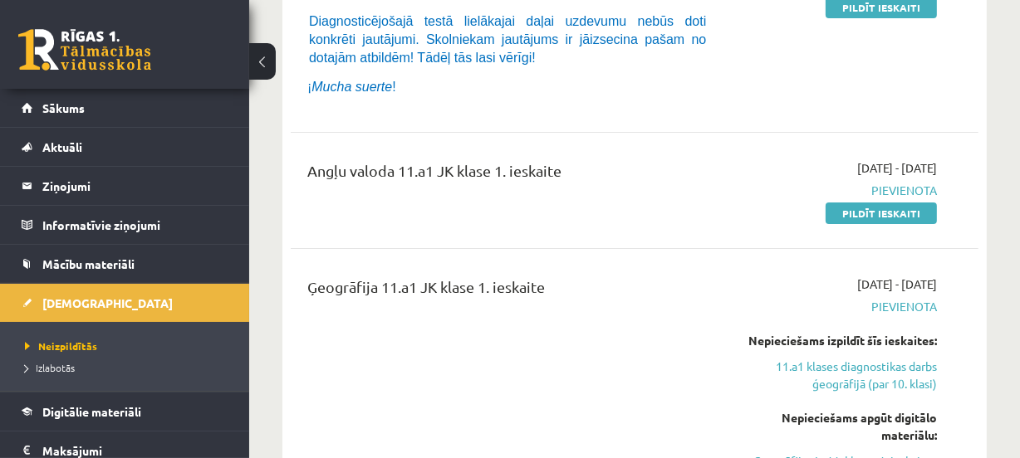
scroll to position [402, 0]
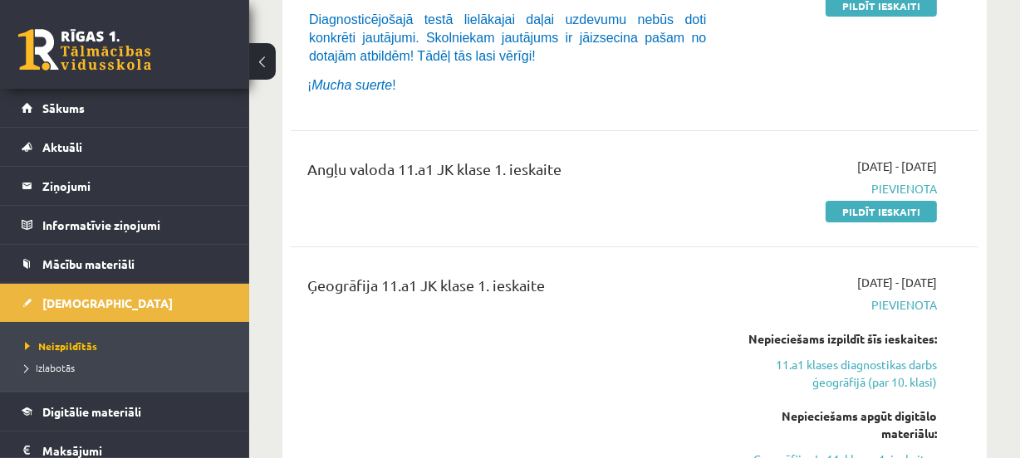
click at [22, 284] on link "[DEMOGRAPHIC_DATA]" at bounding box center [125, 303] width 207 height 38
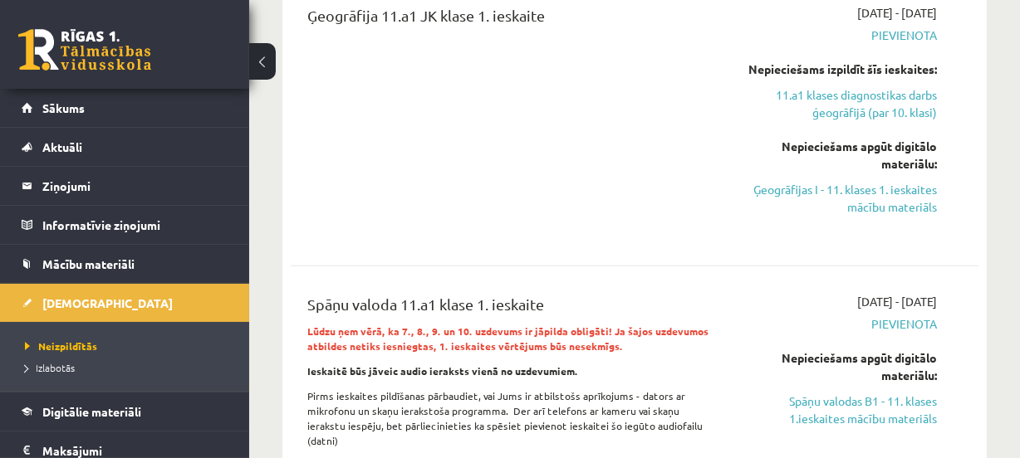
scroll to position [671, 0]
click at [868, 183] on link "Ģeogrāfijas I - 11. klases 1. ieskaites mācību materiāls" at bounding box center [839, 199] width 193 height 35
click at [756, 195] on link "Ģeogrāfijas I - 11. klases 1. ieskaites mācību materiāls" at bounding box center [839, 199] width 193 height 35
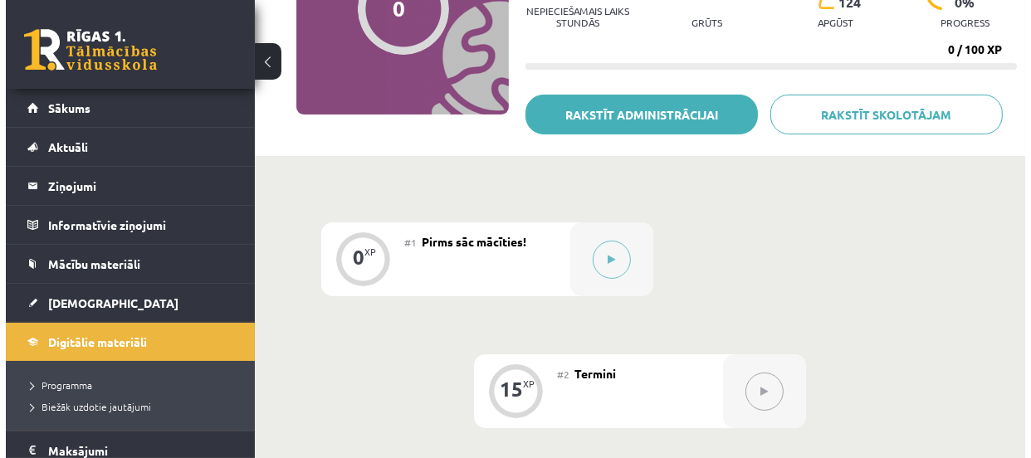
scroll to position [226, 0]
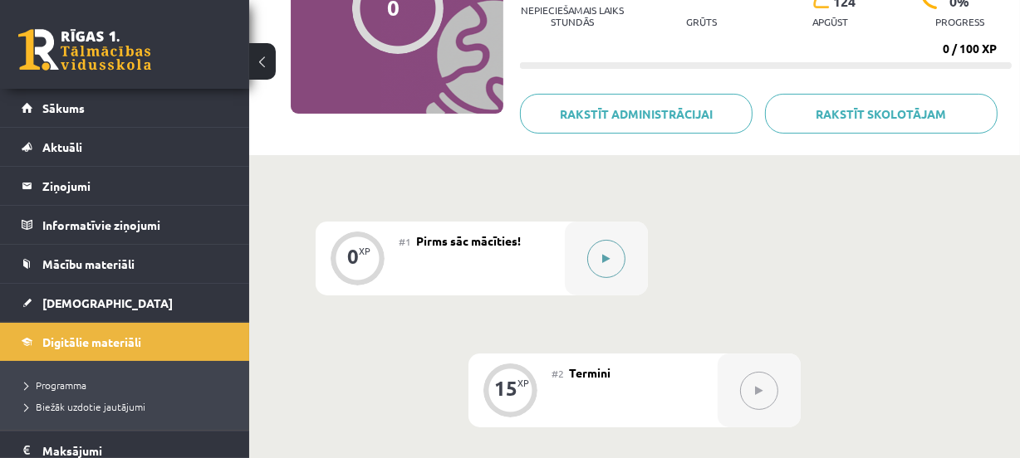
click at [589, 258] on button at bounding box center [606, 259] width 38 height 38
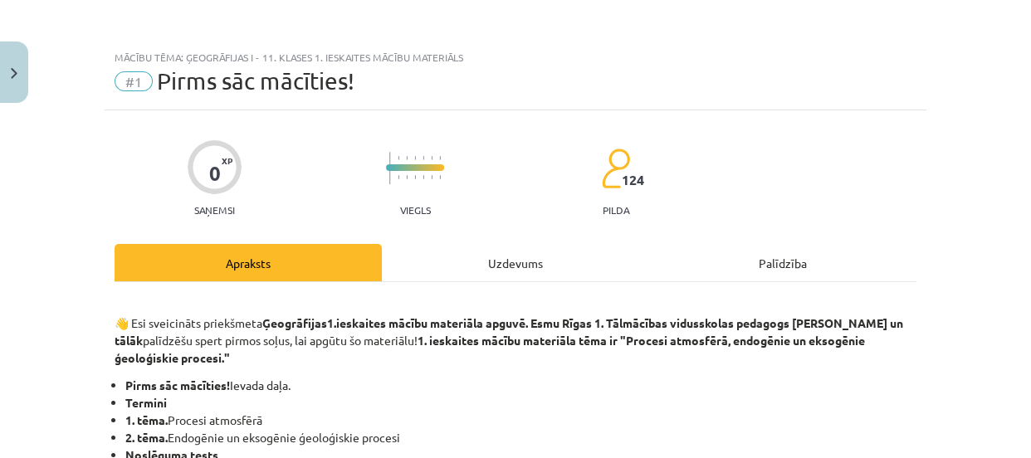
click at [463, 260] on div "Uzdevums" at bounding box center [515, 262] width 267 height 37
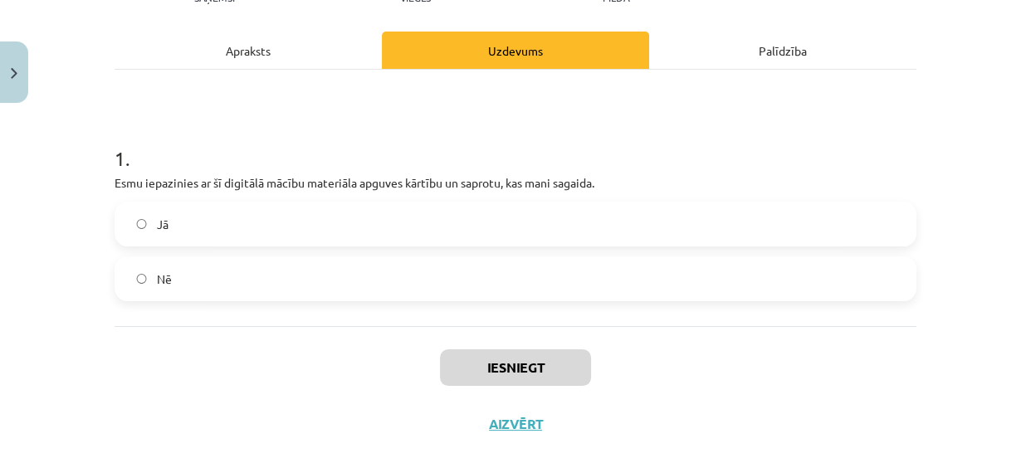
scroll to position [217, 0]
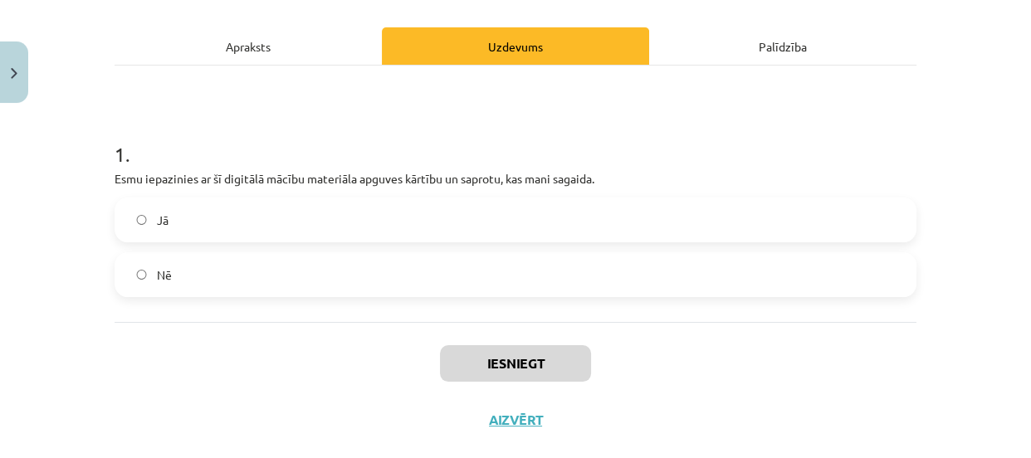
click at [408, 236] on label "Jā" at bounding box center [515, 220] width 799 height 42
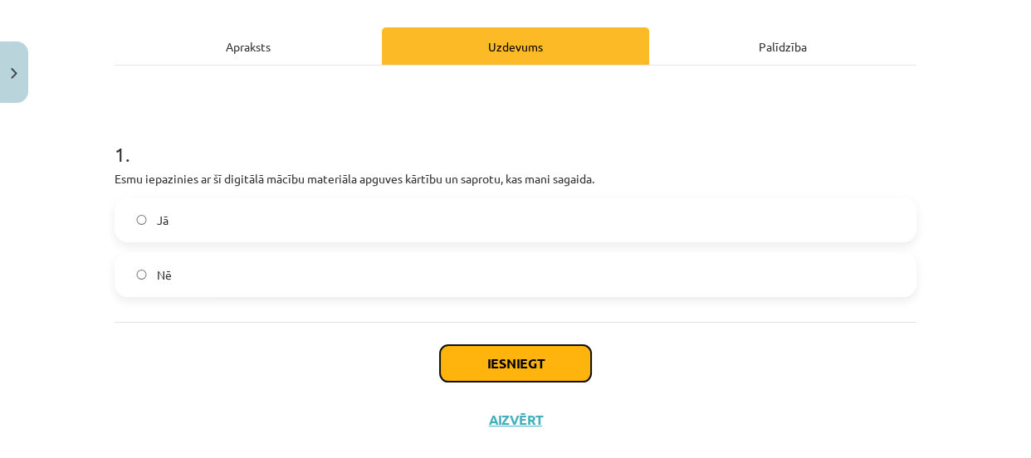
click at [473, 362] on button "Iesniegt" at bounding box center [515, 363] width 151 height 37
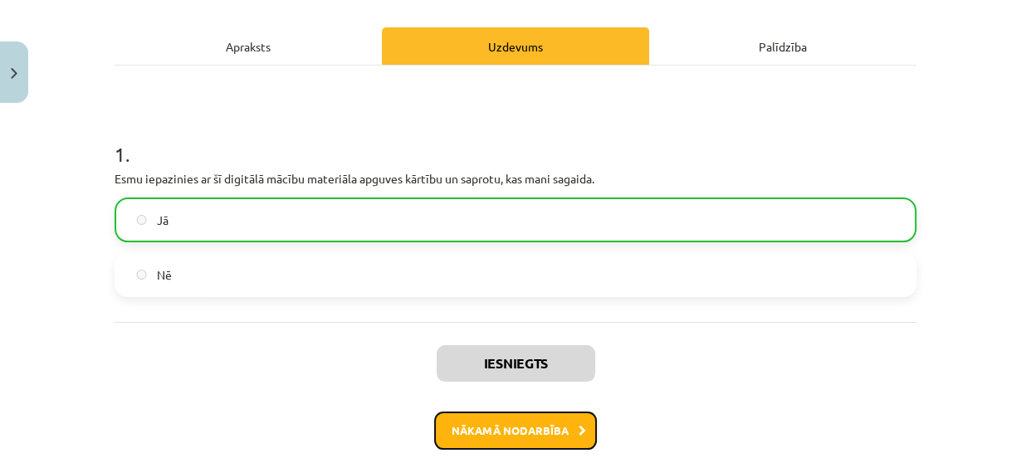
click at [498, 432] on button "Nākamā nodarbība" at bounding box center [515, 431] width 163 height 38
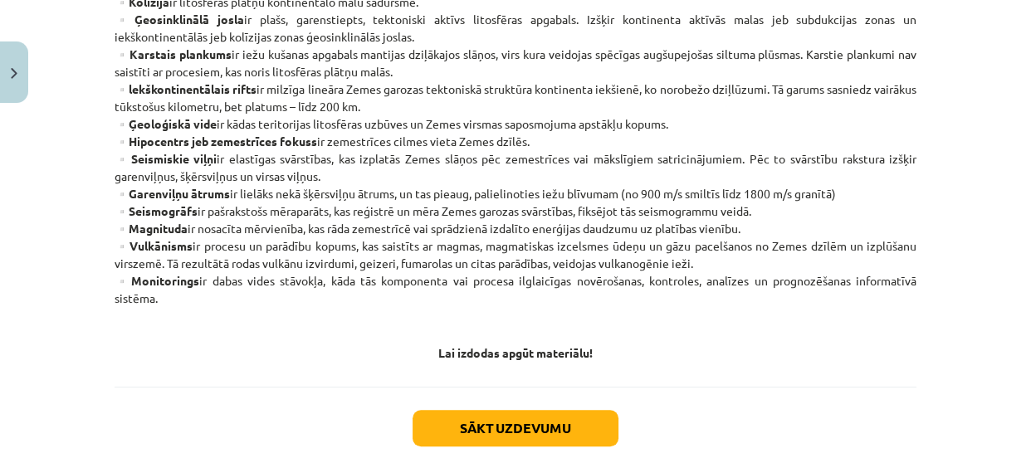
scroll to position [1007, 0]
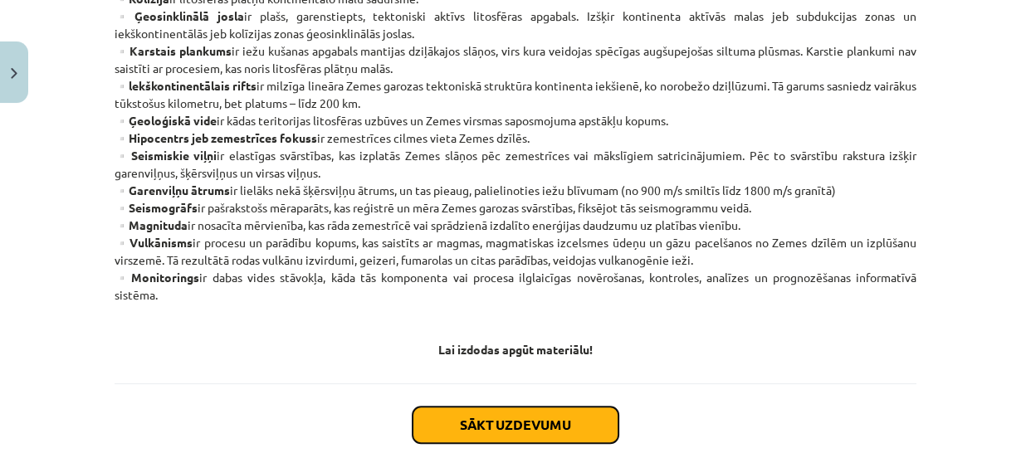
click at [546, 432] on button "Sākt uzdevumu" at bounding box center [516, 425] width 206 height 37
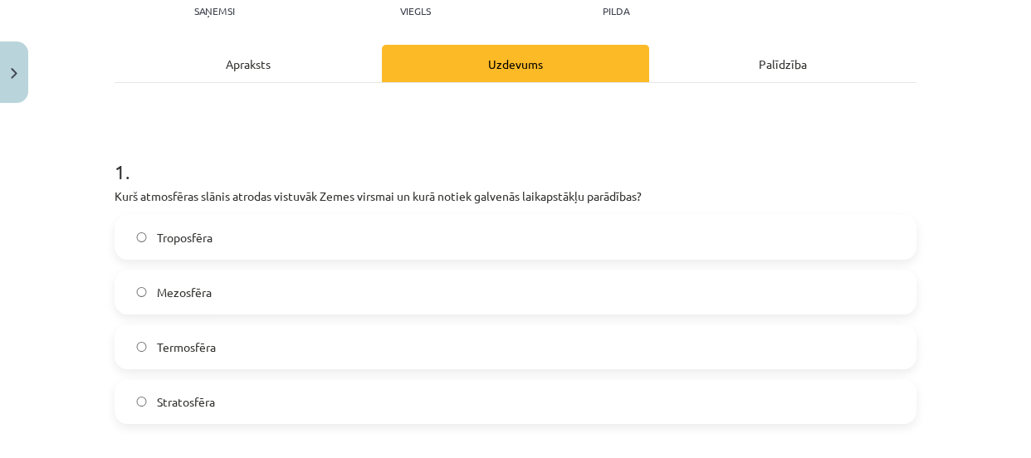
scroll to position [200, 0]
click at [403, 240] on label "Troposfēra" at bounding box center [515, 237] width 799 height 42
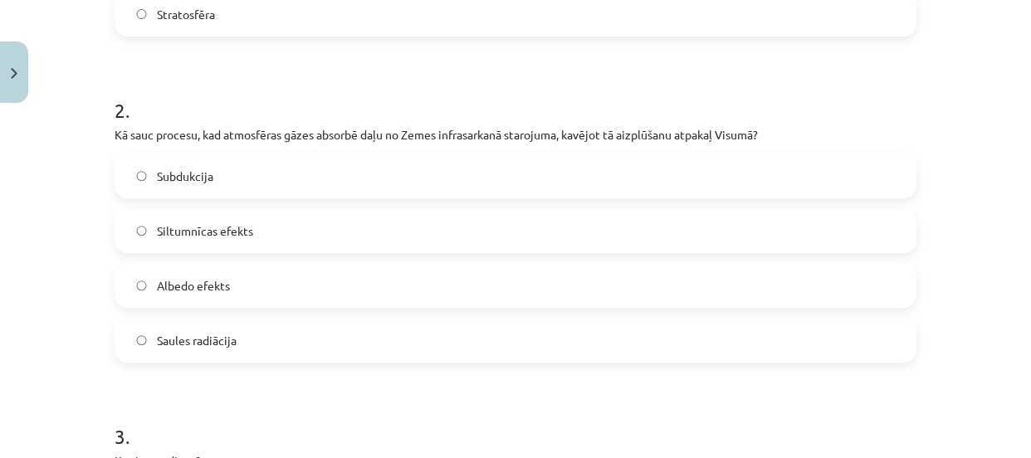
scroll to position [595, 0]
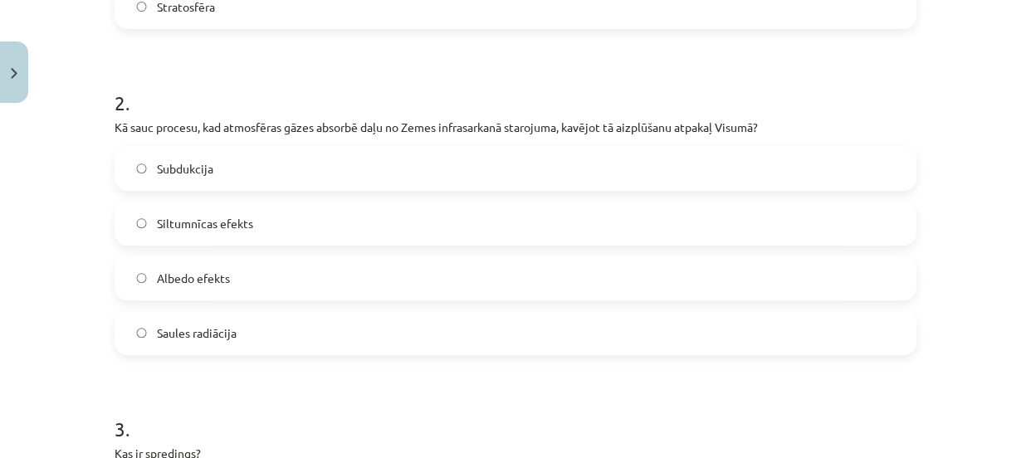
click at [157, 216] on span "Siltumnīcas efekts" at bounding box center [205, 223] width 96 height 17
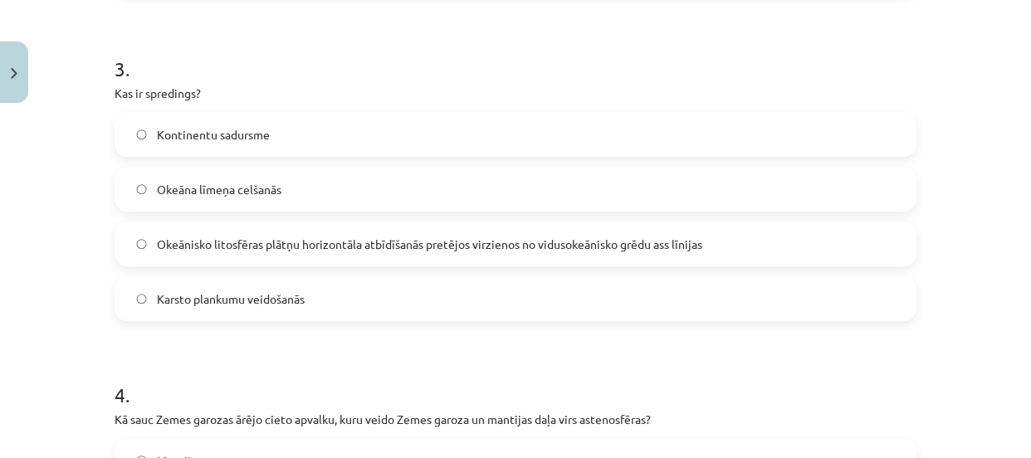
scroll to position [955, 0]
click at [266, 228] on label "Okeānisko litosfēras plātņu horizontāla atbīdīšanās pretējos virzienos no vidus…" at bounding box center [515, 244] width 799 height 42
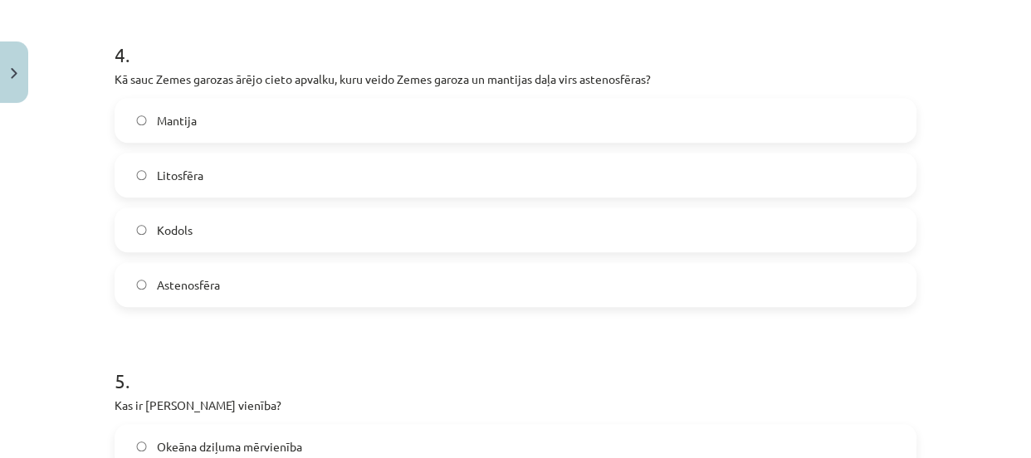
scroll to position [1274, 0]
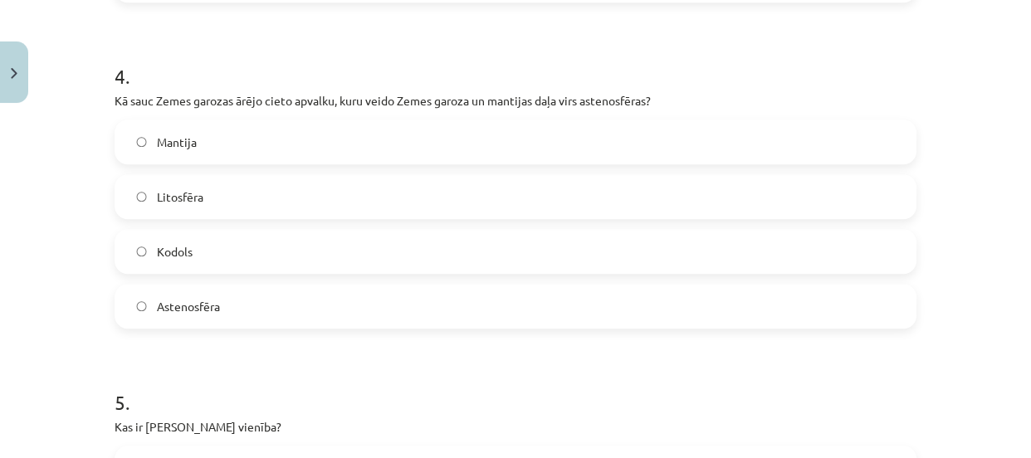
click at [207, 197] on label "Litosfēra" at bounding box center [515, 197] width 799 height 42
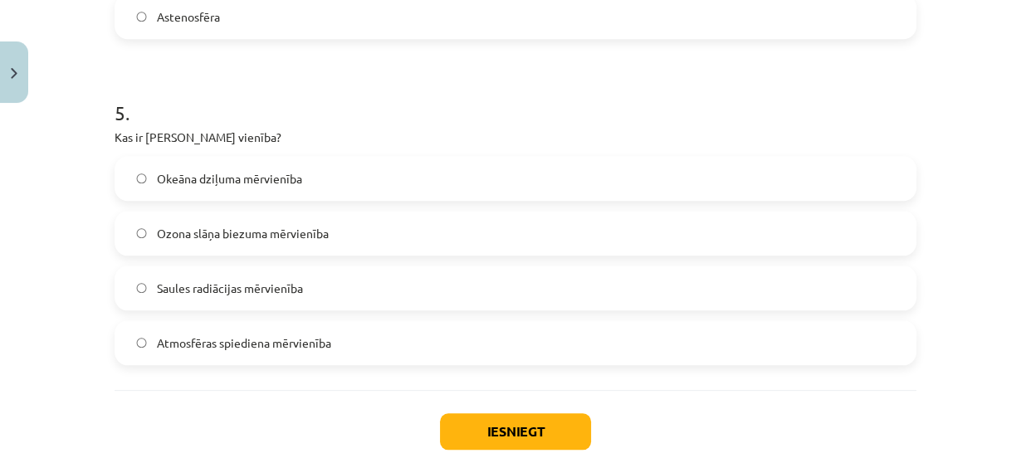
scroll to position [1568, 0]
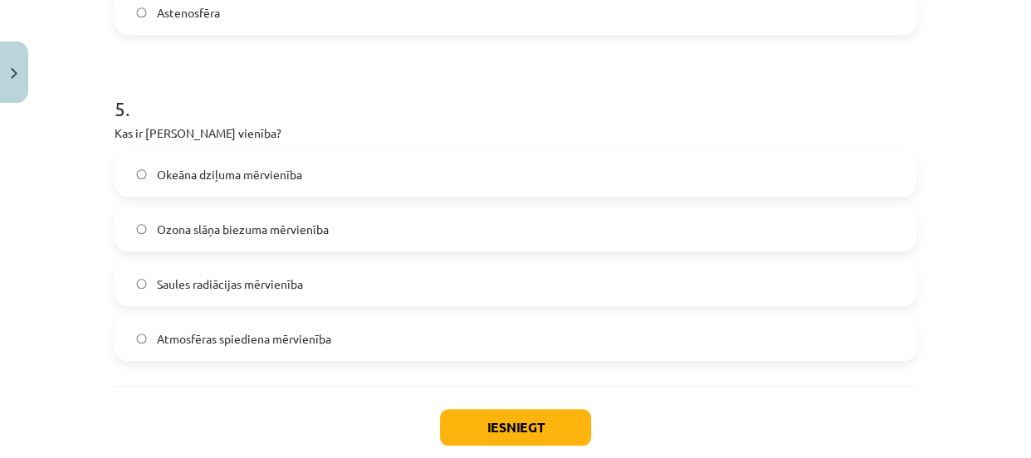
click at [160, 228] on span "Ozona slāņa biezuma mērvienība" at bounding box center [243, 229] width 172 height 17
click at [451, 432] on button "Iesniegt" at bounding box center [515, 427] width 151 height 37
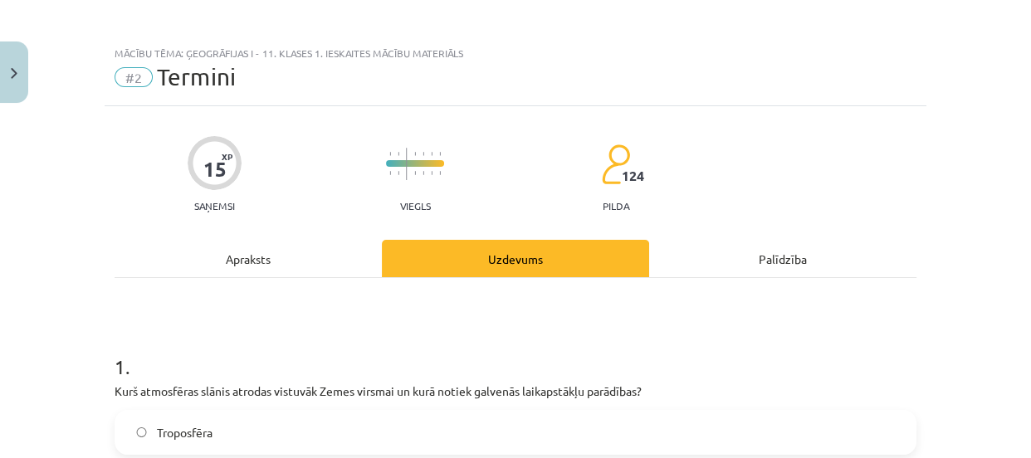
scroll to position [0, 0]
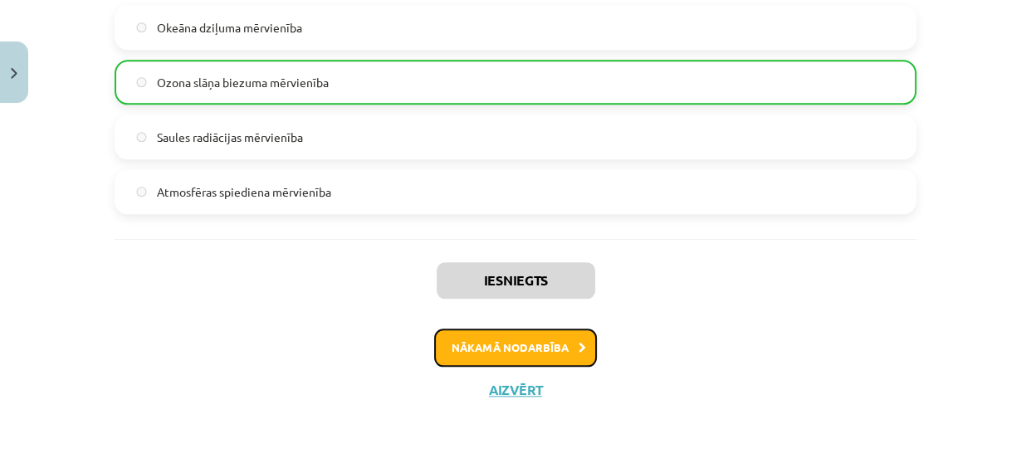
click at [457, 352] on button "Nākamā nodarbība" at bounding box center [515, 348] width 163 height 38
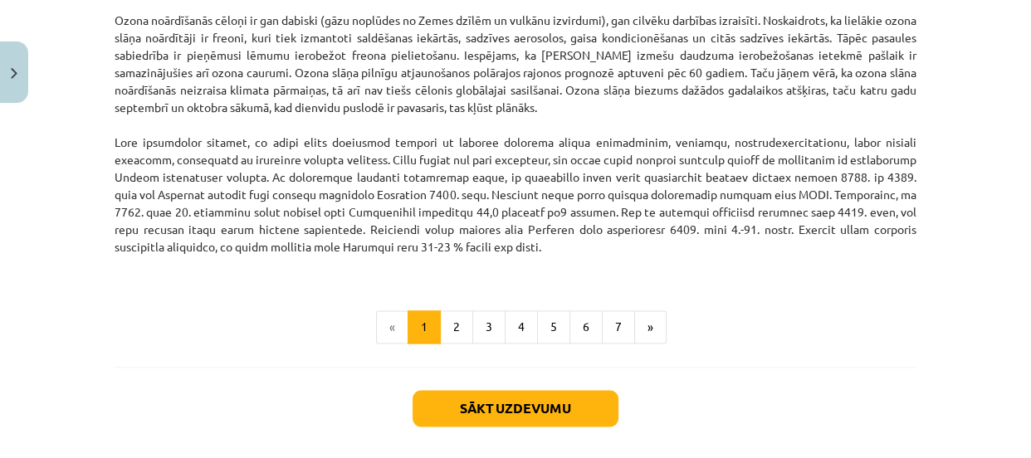
scroll to position [2255, 0]
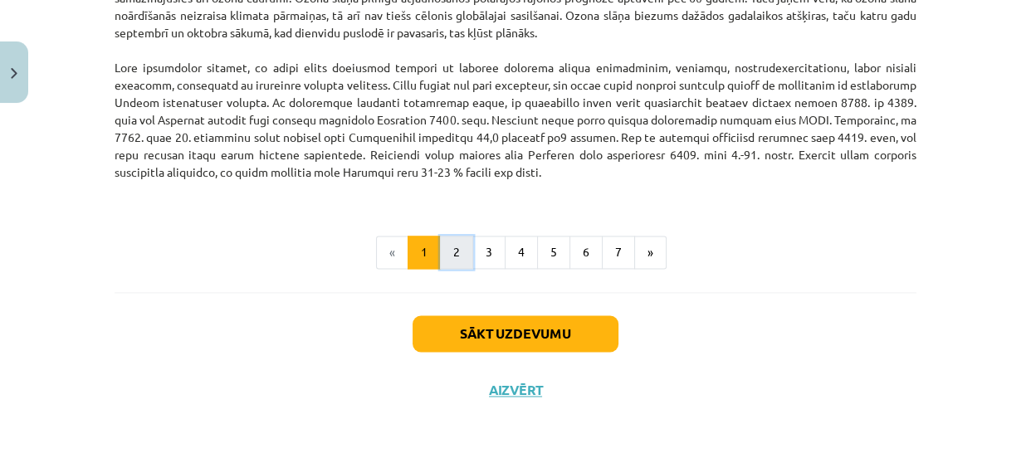
click at [458, 249] on button "2" at bounding box center [456, 252] width 33 height 33
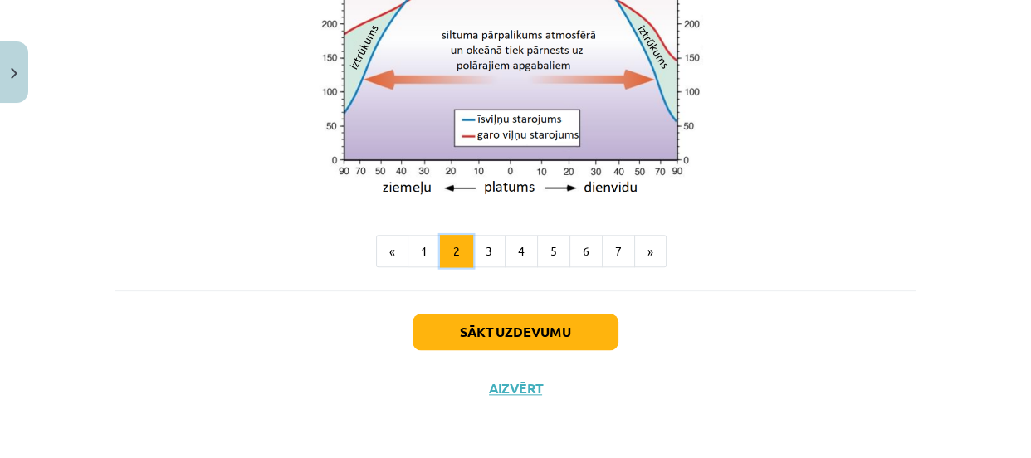
scroll to position [1627, 0]
click at [477, 262] on button "3" at bounding box center [488, 251] width 33 height 33
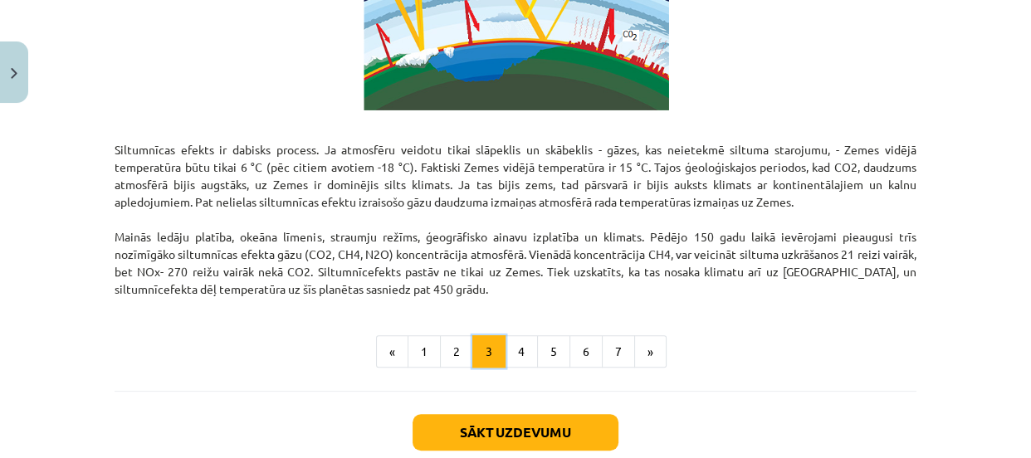
scroll to position [1094, 0]
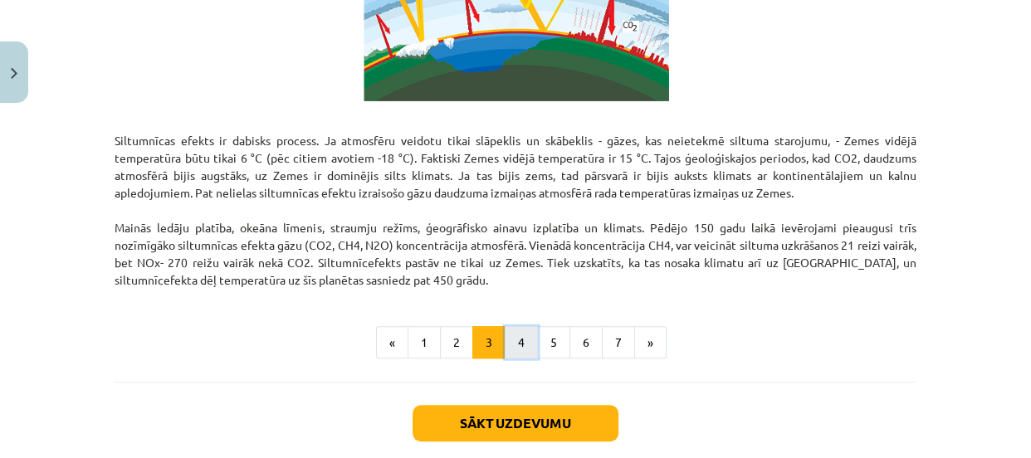
click at [509, 333] on button "4" at bounding box center [521, 342] width 33 height 33
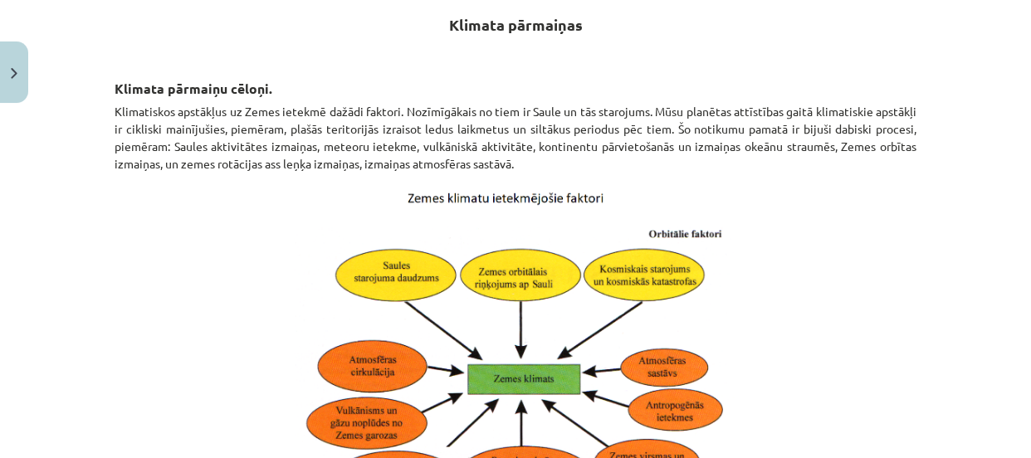
scroll to position [297, 0]
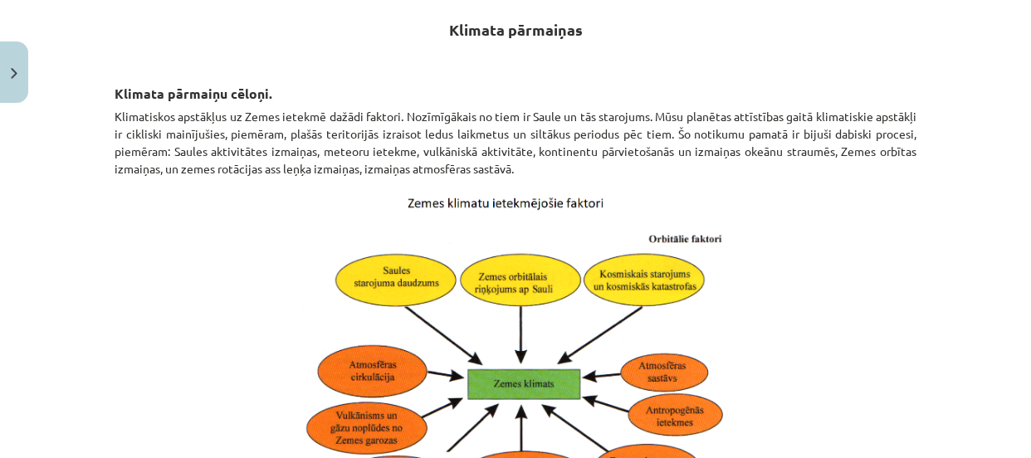
click at [509, 333] on img at bounding box center [515, 361] width 443 height 347
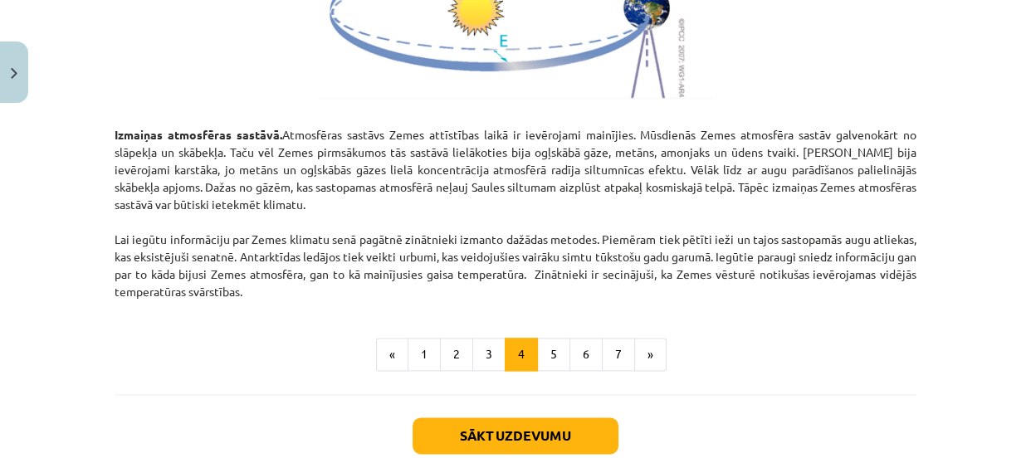
scroll to position [2073, 0]
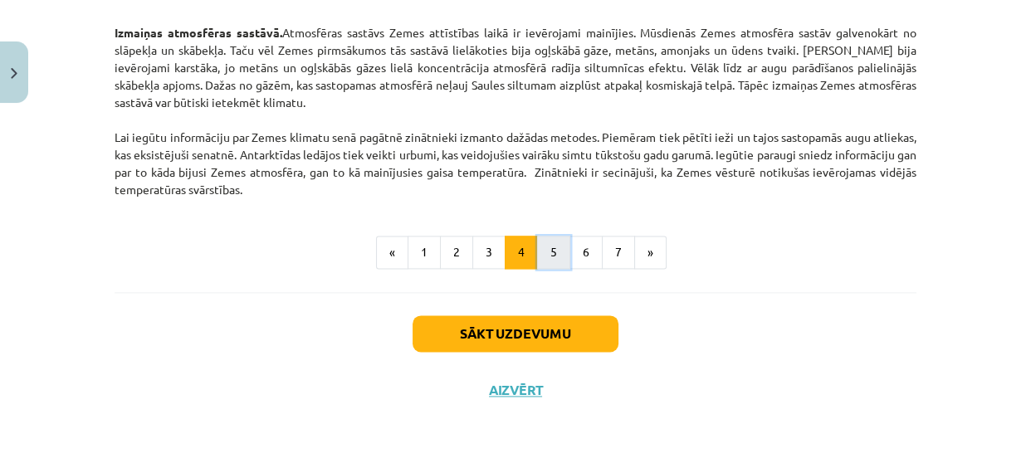
click at [541, 252] on button "5" at bounding box center [553, 252] width 33 height 33
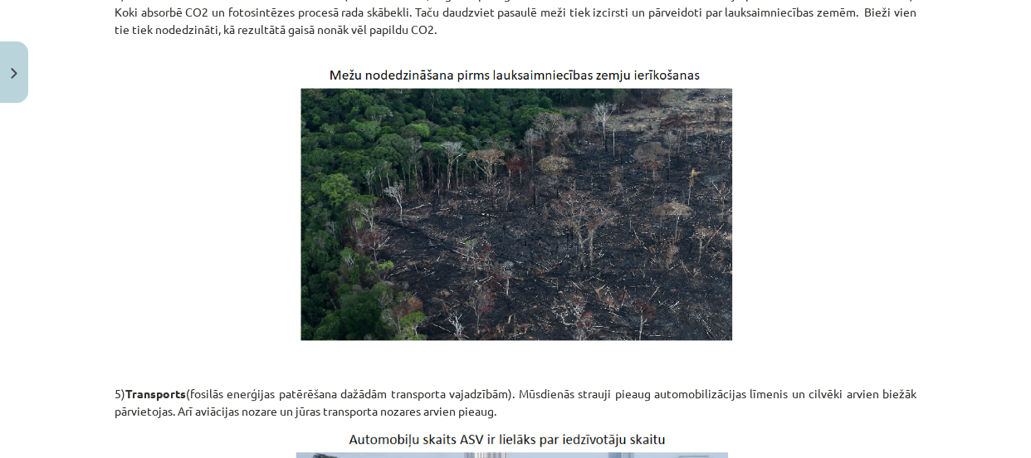
scroll to position [2989, 0]
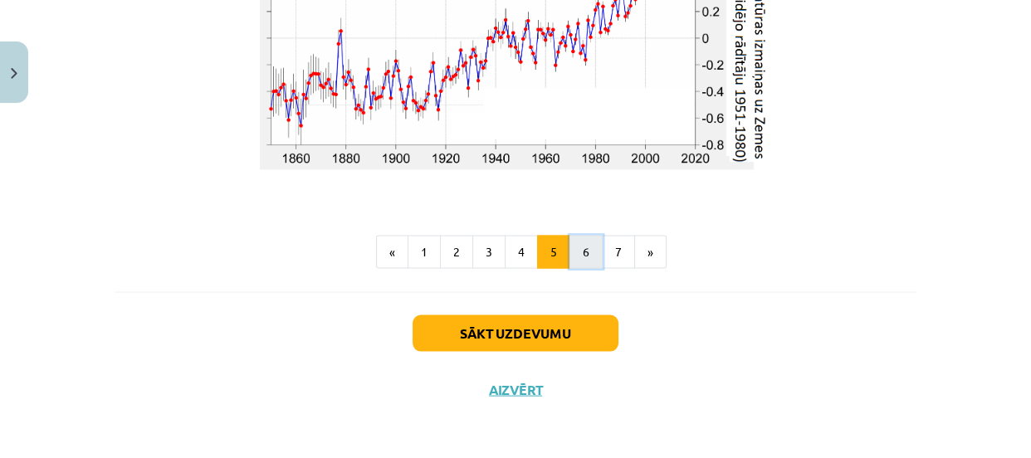
click at [581, 248] on button "6" at bounding box center [586, 252] width 33 height 33
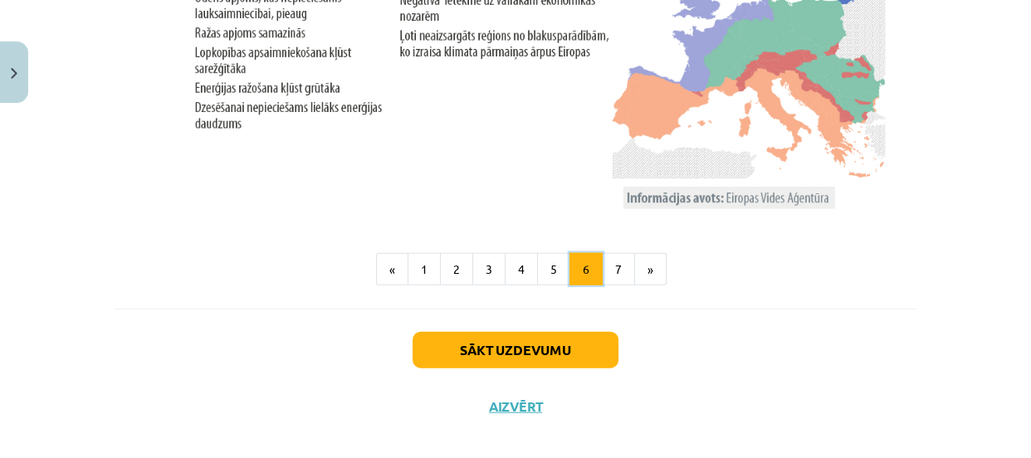
scroll to position [3539, 0]
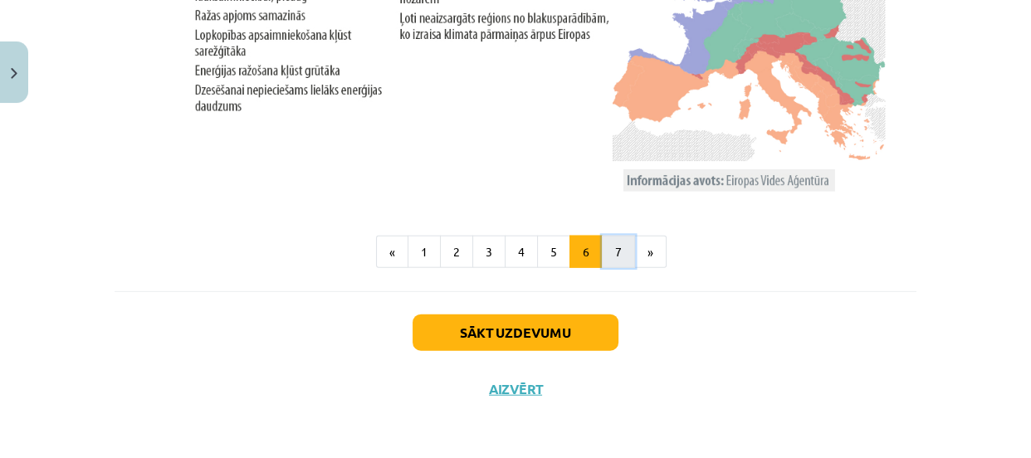
click at [602, 247] on button "7" at bounding box center [618, 252] width 33 height 33
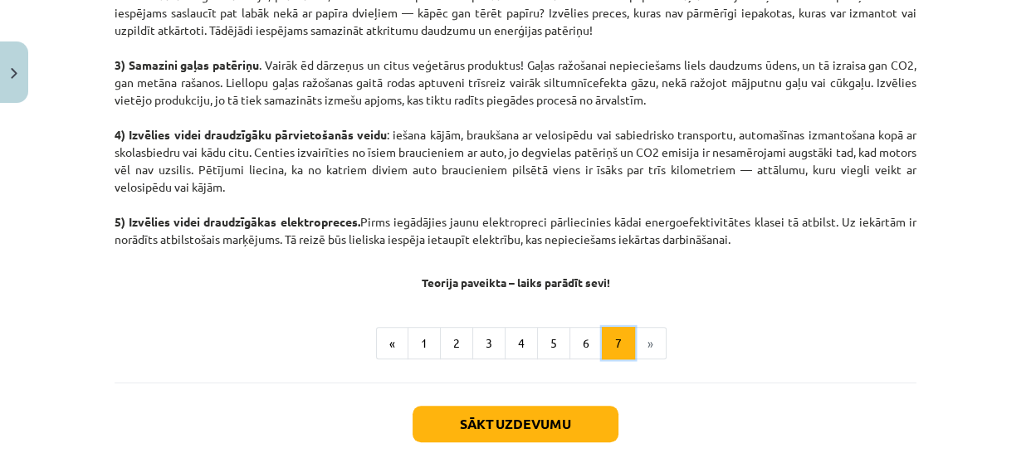
scroll to position [960, 0]
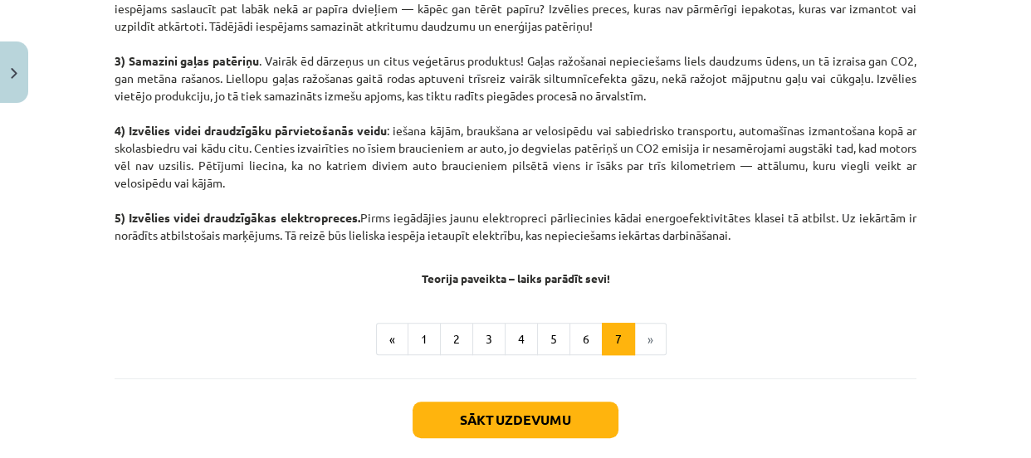
click at [635, 330] on li "»" at bounding box center [651, 339] width 32 height 33
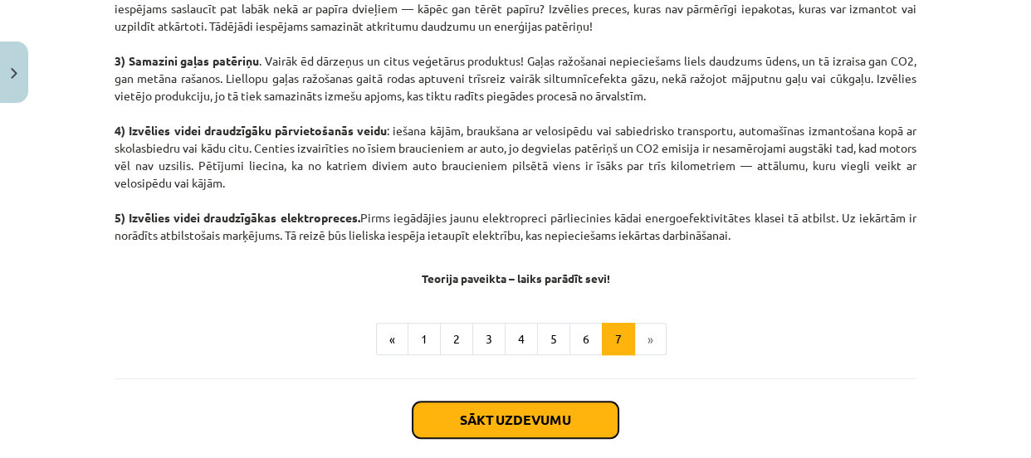
click at [567, 411] on button "Sākt uzdevumu" at bounding box center [516, 420] width 206 height 37
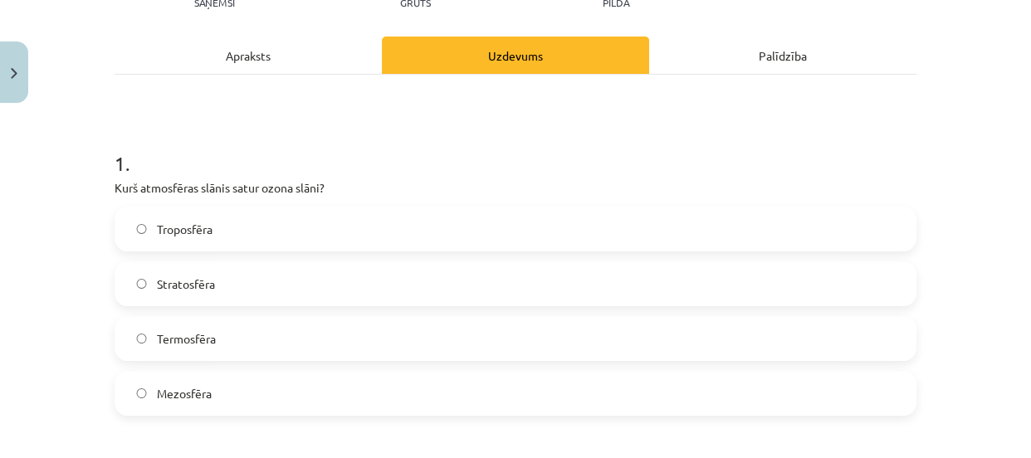
scroll to position [208, 0]
click at [400, 264] on label "Stratosfēra" at bounding box center [515, 283] width 799 height 42
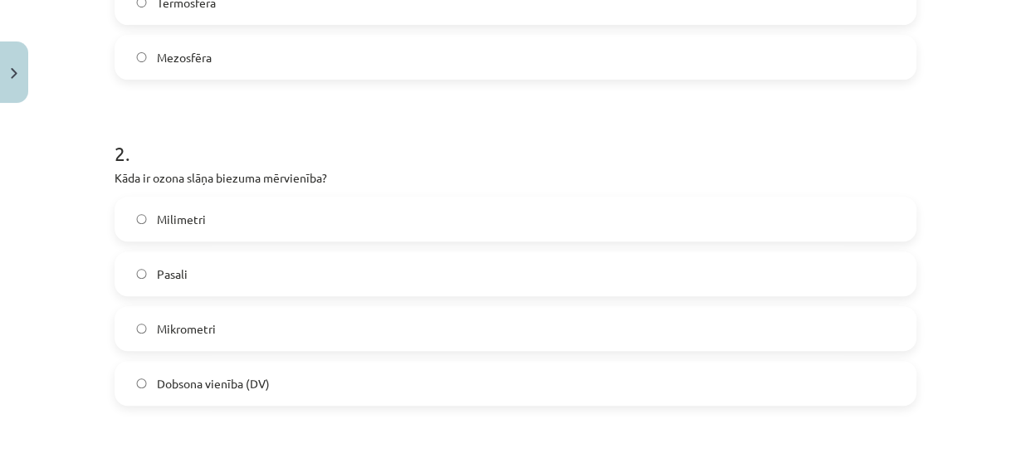
scroll to position [545, 0]
click at [302, 379] on label "Dobsona vienība (DV)" at bounding box center [515, 383] width 799 height 42
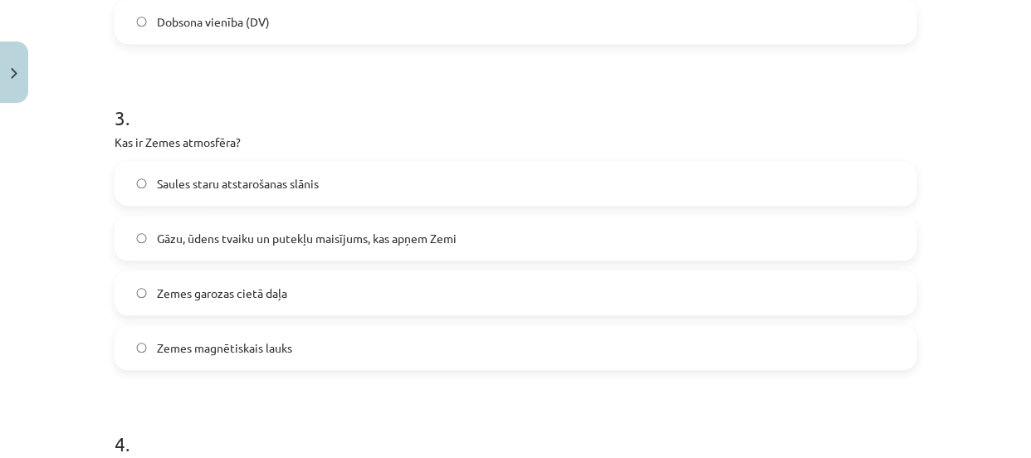
scroll to position [913, 0]
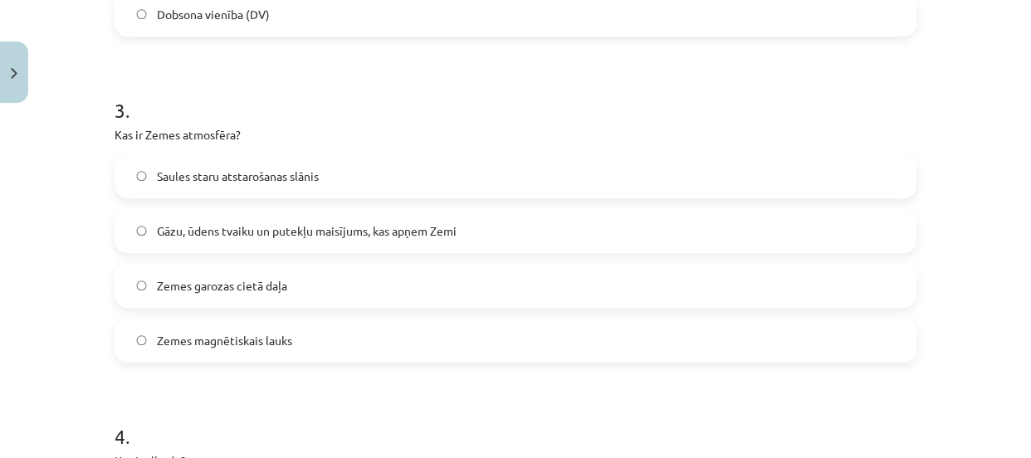
click at [441, 224] on span "Gāzu, ūdens tvaiku un putekļu maisījums, kas apņem Zemi" at bounding box center [307, 231] width 300 height 17
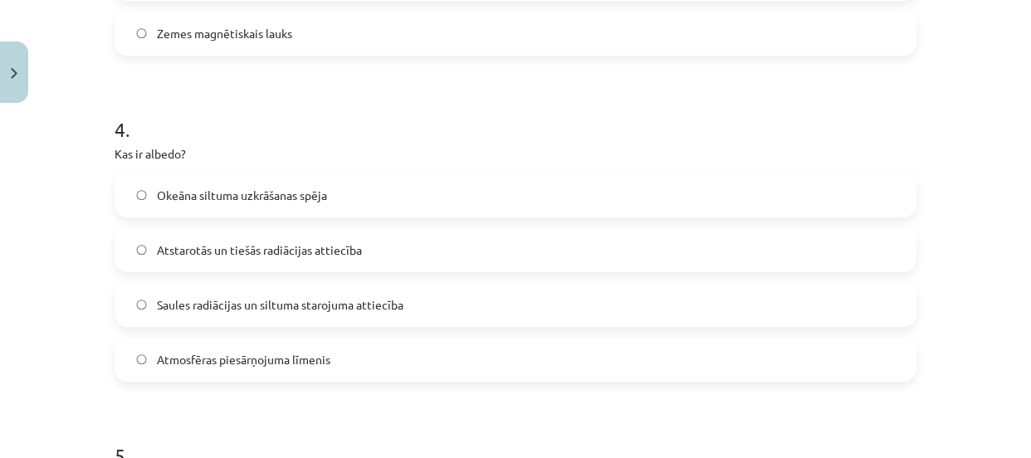
scroll to position [1224, 0]
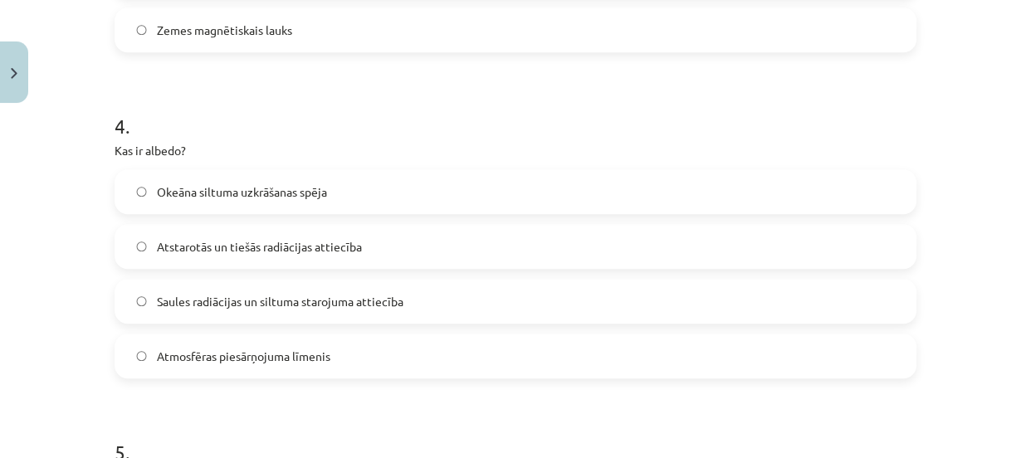
click at [372, 255] on label "Atstarotās un tiešās radiācijas attiecība" at bounding box center [515, 247] width 799 height 42
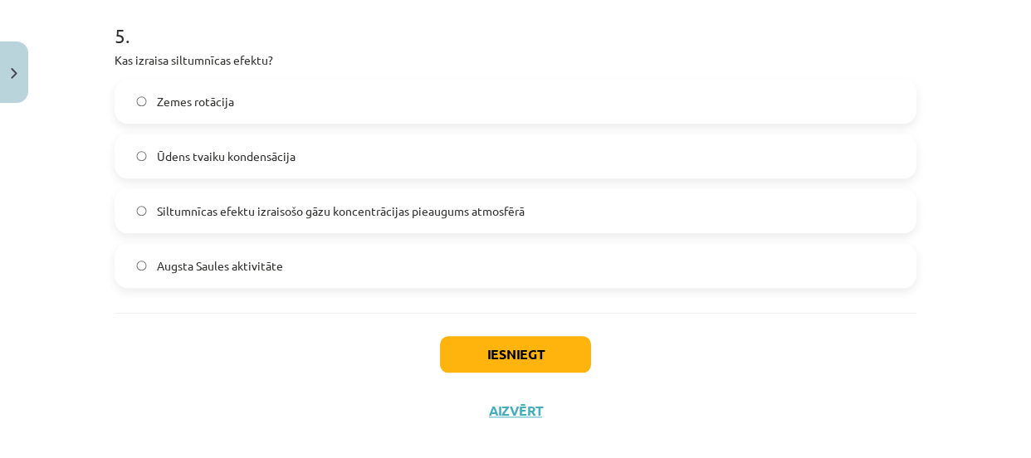
scroll to position [1662, 0]
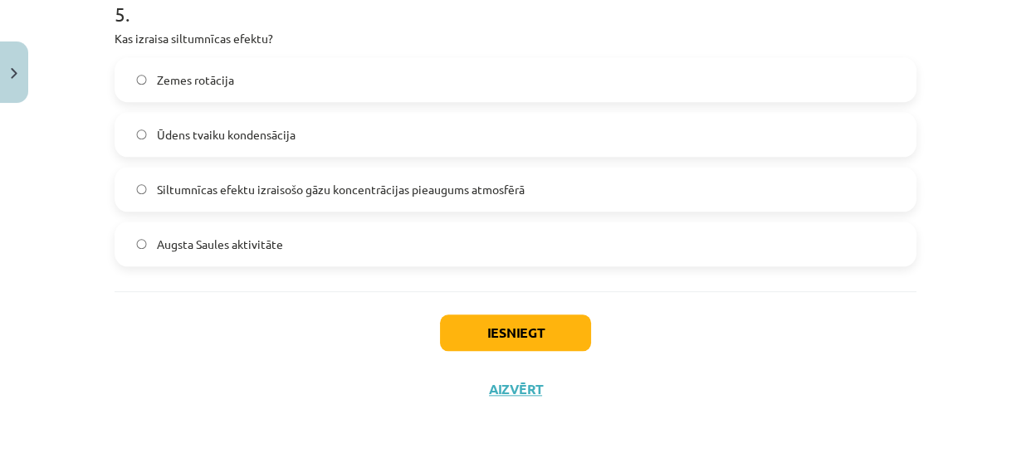
click at [379, 184] on span "Siltumnīcas efektu izraisošo gāzu koncentrācijas pieaugums atmosfērā" at bounding box center [341, 189] width 368 height 17
click at [491, 343] on button "Iesniegt" at bounding box center [515, 333] width 151 height 37
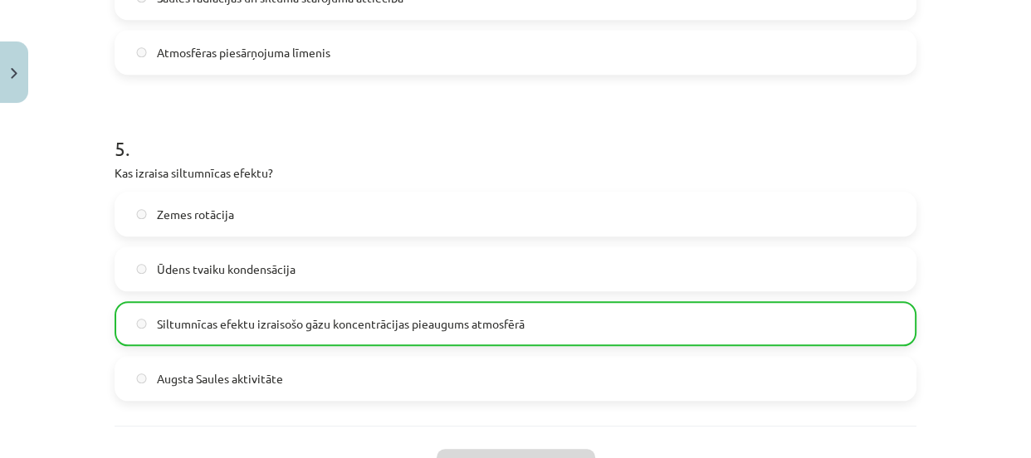
scroll to position [1677, 0]
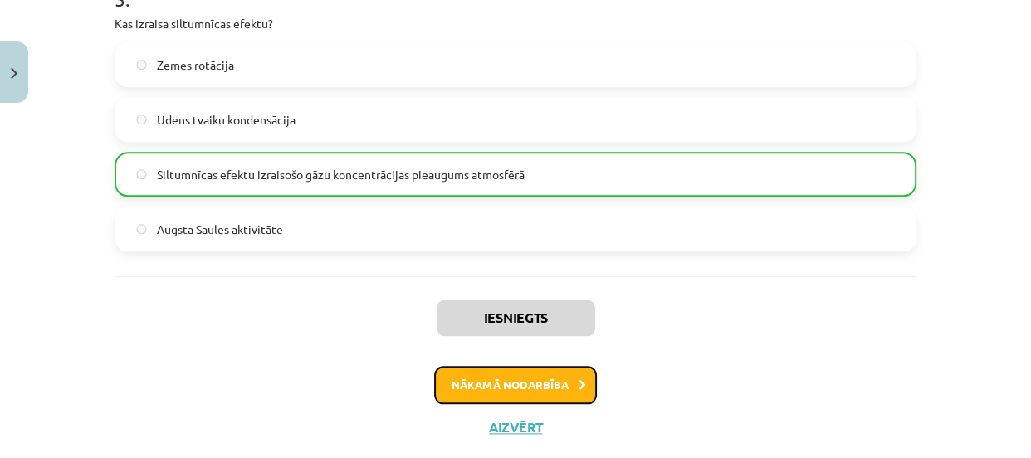
click at [489, 386] on button "Nākamā nodarbība" at bounding box center [515, 385] width 163 height 38
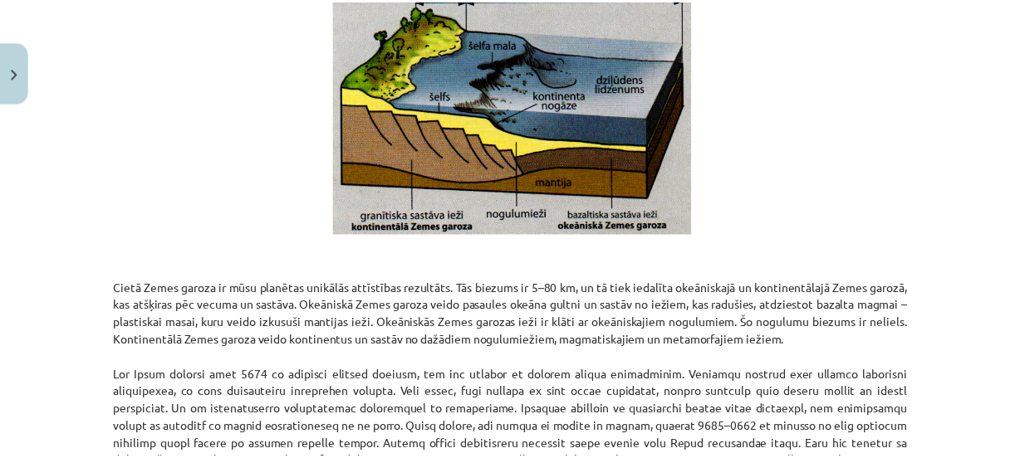
scroll to position [1902, 0]
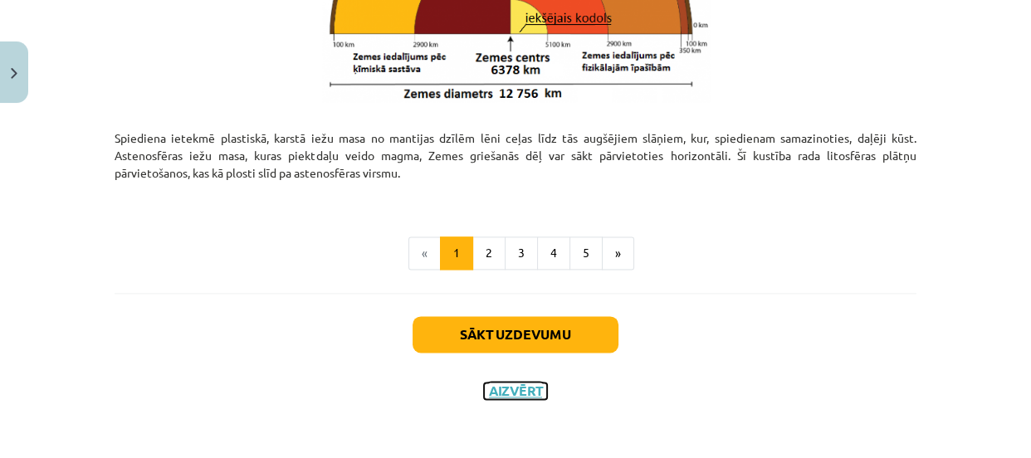
click at [496, 385] on button "Aizvērt" at bounding box center [515, 391] width 63 height 17
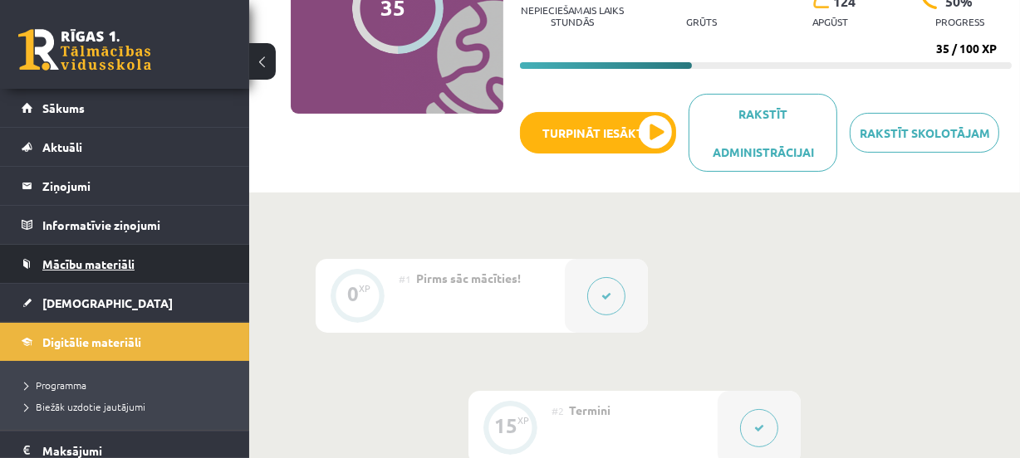
click at [79, 263] on span "Mācību materiāli" at bounding box center [88, 264] width 92 height 15
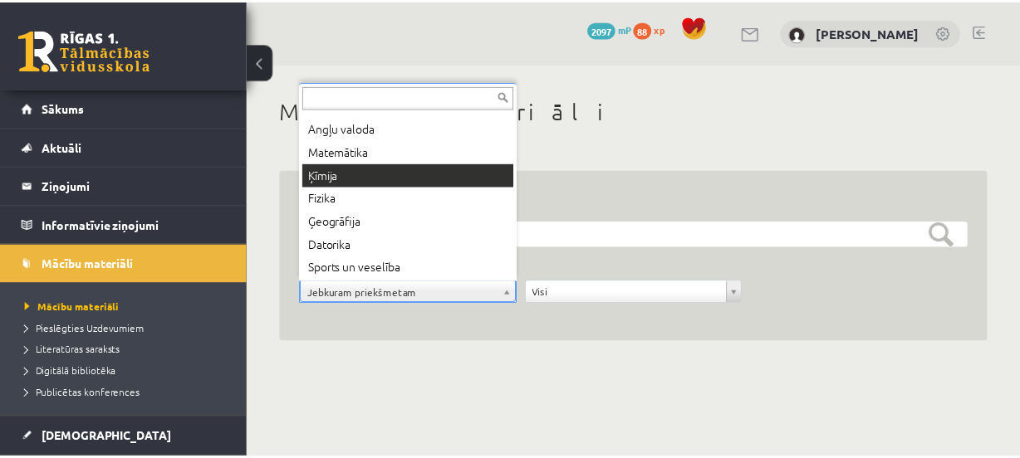
scroll to position [159, 0]
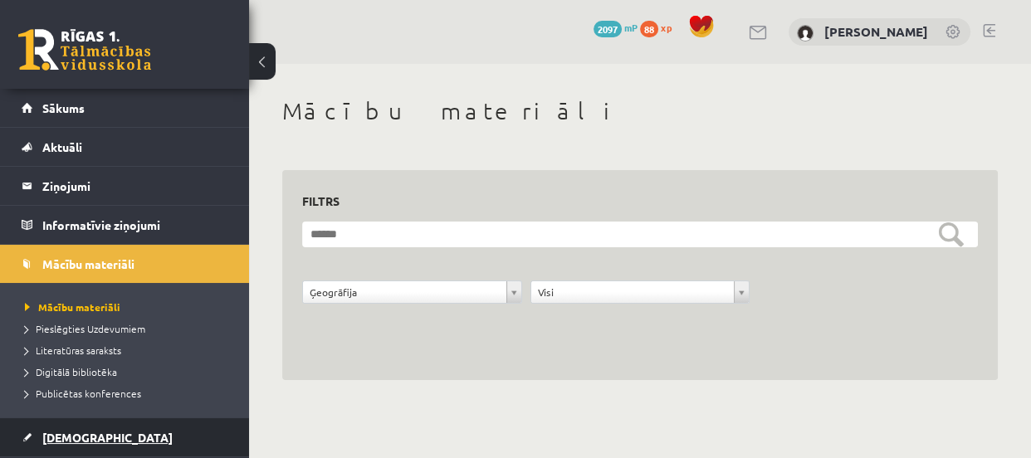
click at [89, 430] on span "[DEMOGRAPHIC_DATA]" at bounding box center [107, 437] width 130 height 15
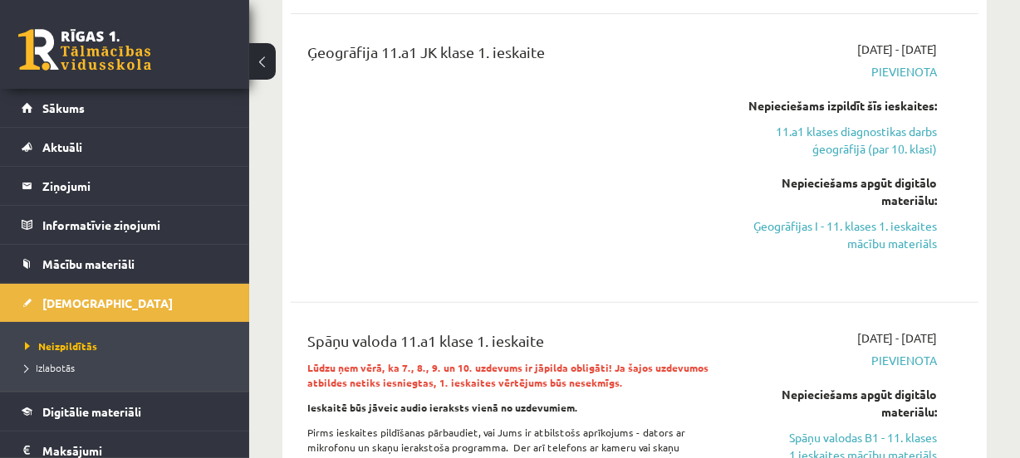
scroll to position [671, 0]
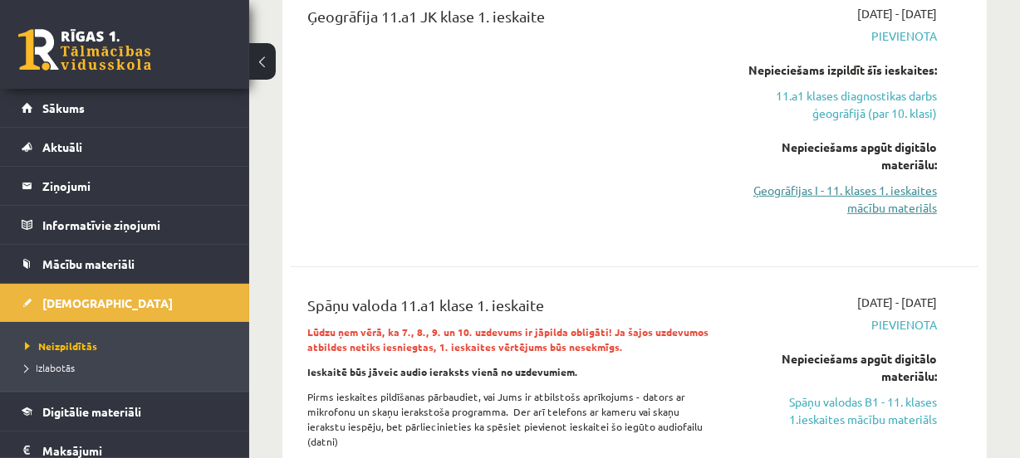
click at [858, 188] on link "Ģeogrāfijas I - 11. klases 1. ieskaites mācību materiāls" at bounding box center [839, 199] width 193 height 35
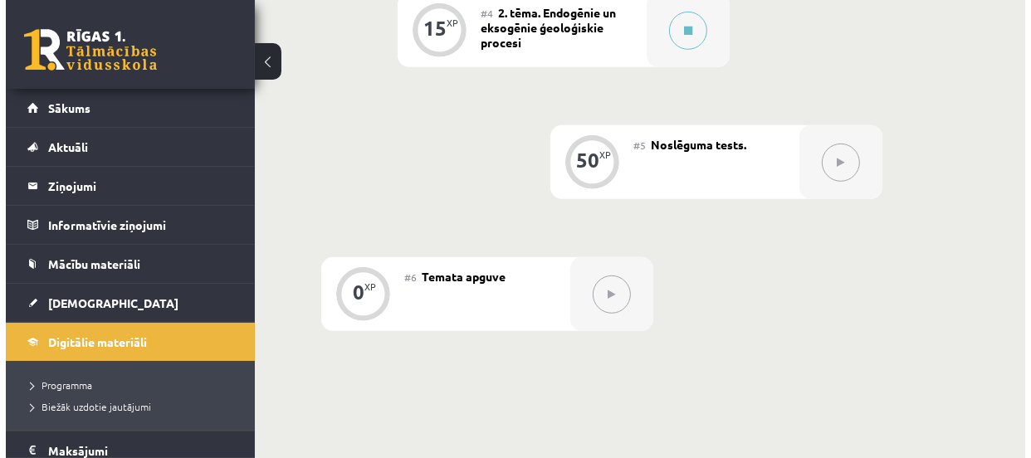
scroll to position [889, 0]
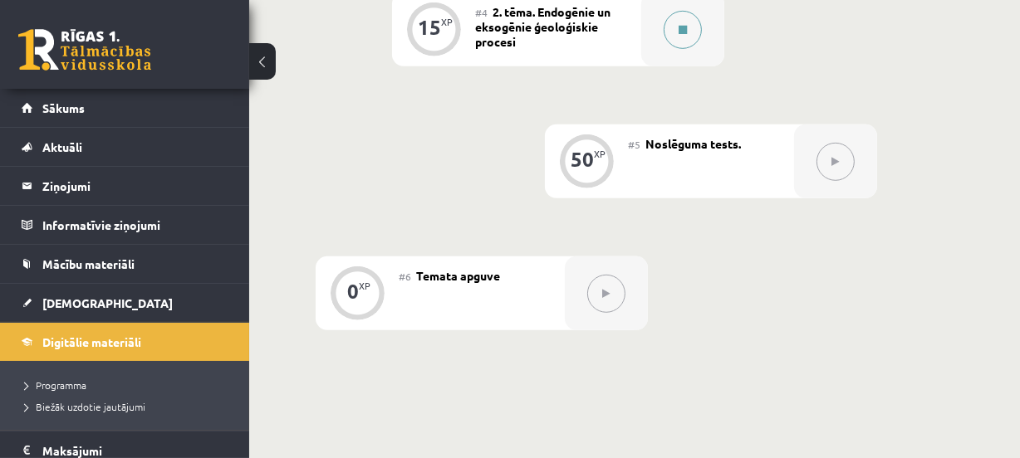
click at [673, 44] on button at bounding box center [682, 30] width 38 height 38
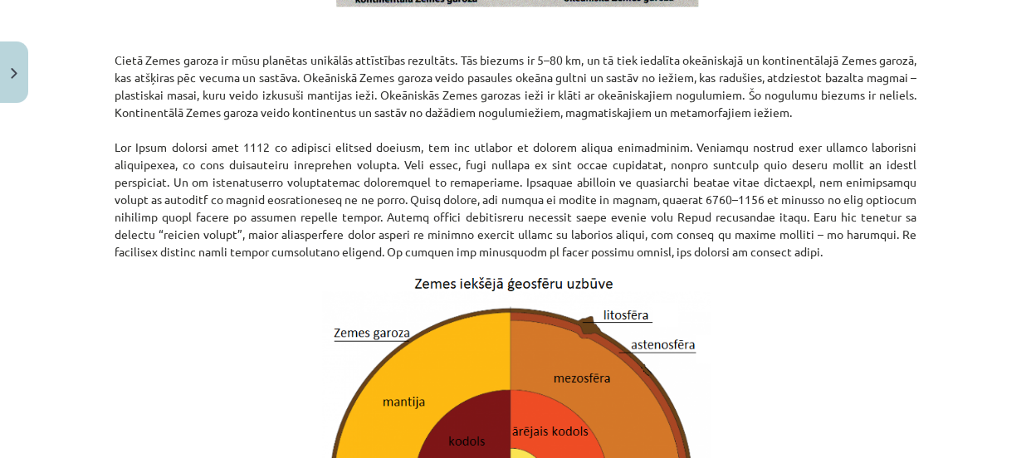
scroll to position [1902, 0]
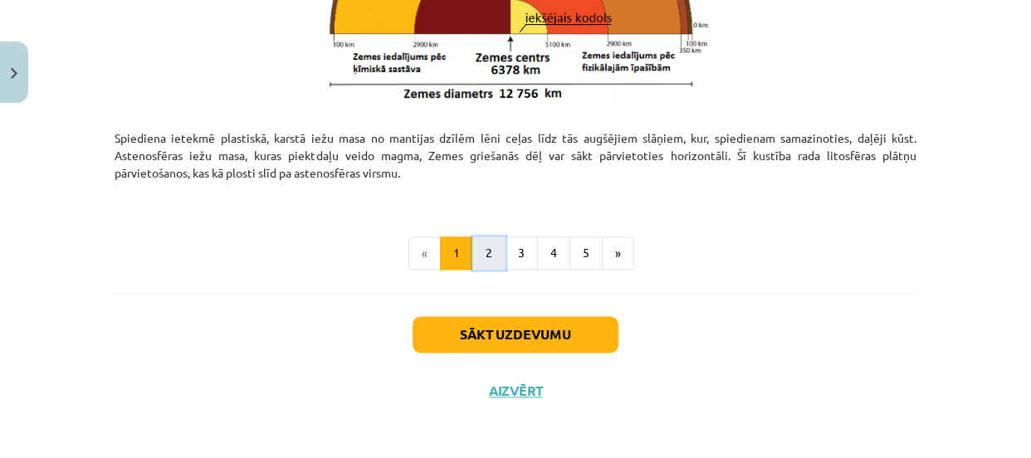
click at [475, 242] on button "2" at bounding box center [488, 253] width 33 height 33
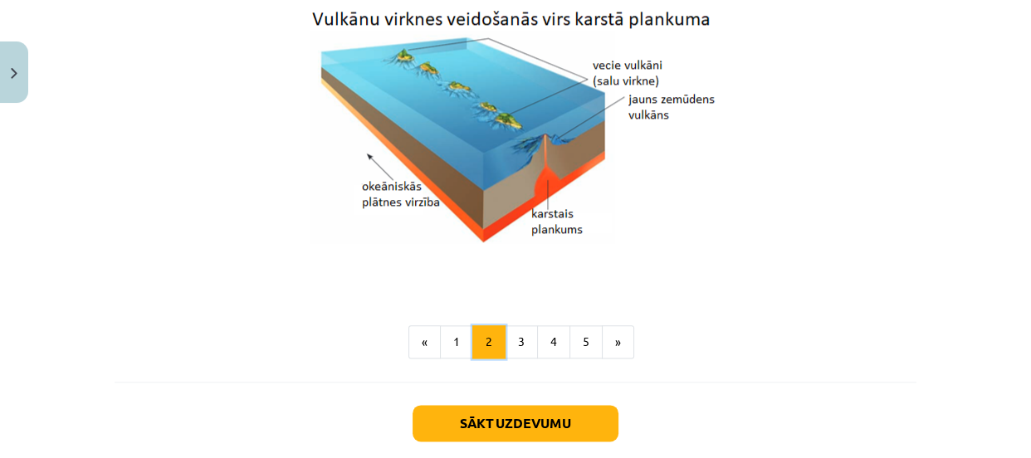
scroll to position [1741, 0]
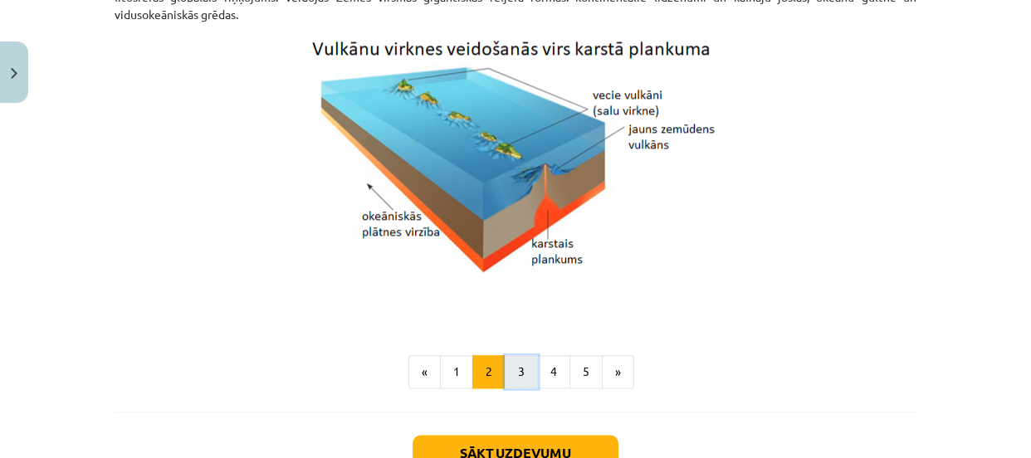
click at [515, 368] on button "3" at bounding box center [521, 371] width 33 height 33
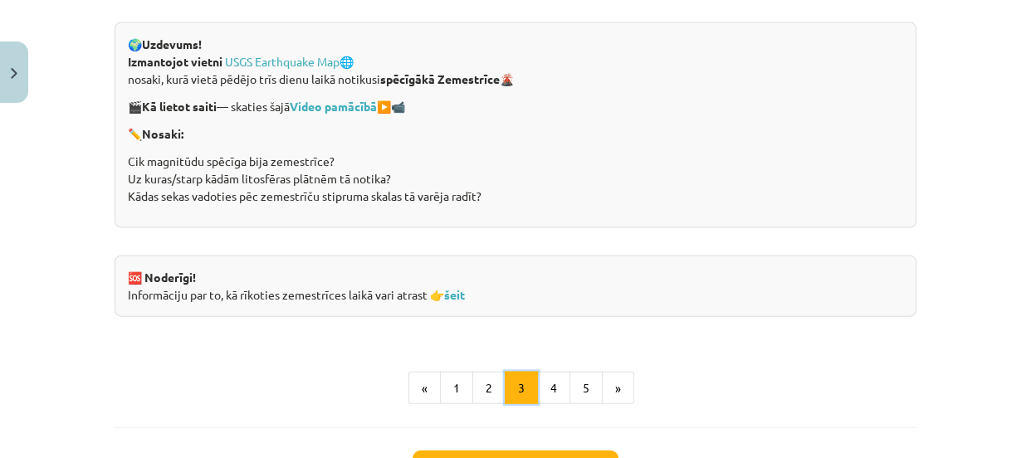
scroll to position [3389, 0]
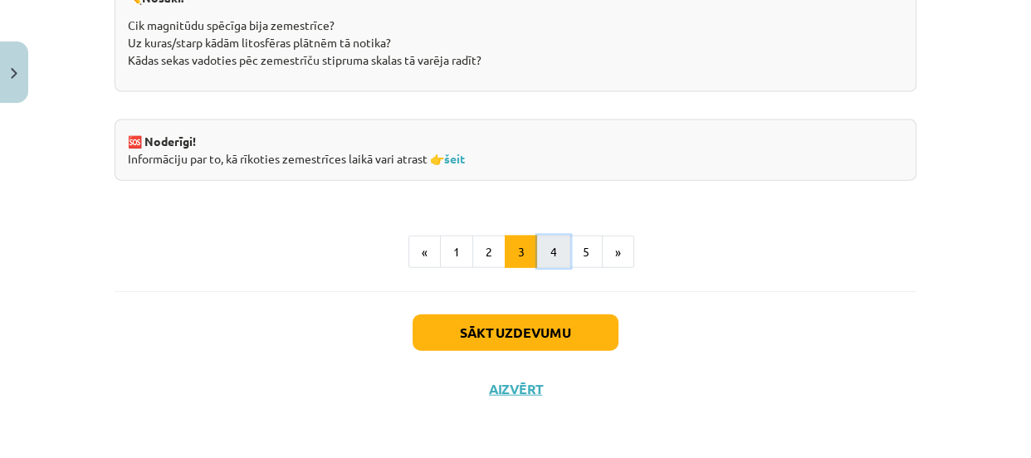
click at [552, 262] on button "4" at bounding box center [553, 252] width 33 height 33
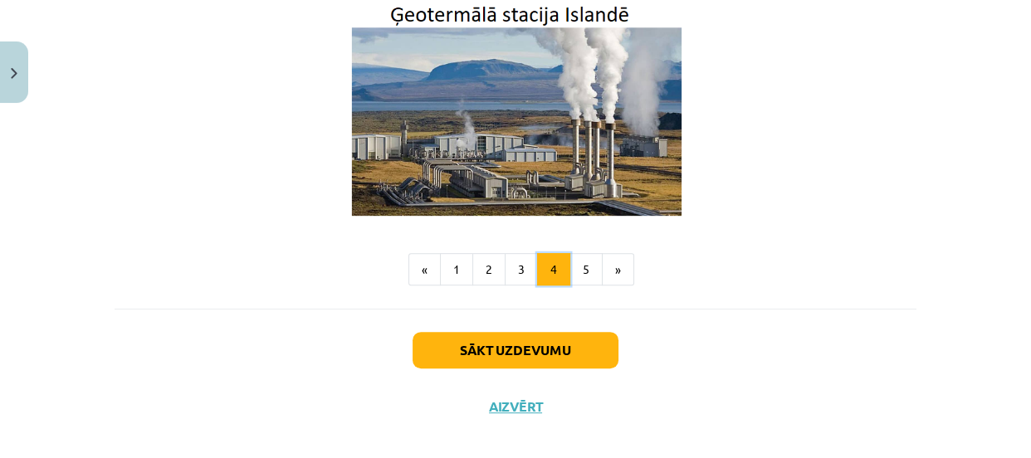
scroll to position [706, 0]
click at [573, 253] on button "5" at bounding box center [586, 269] width 33 height 33
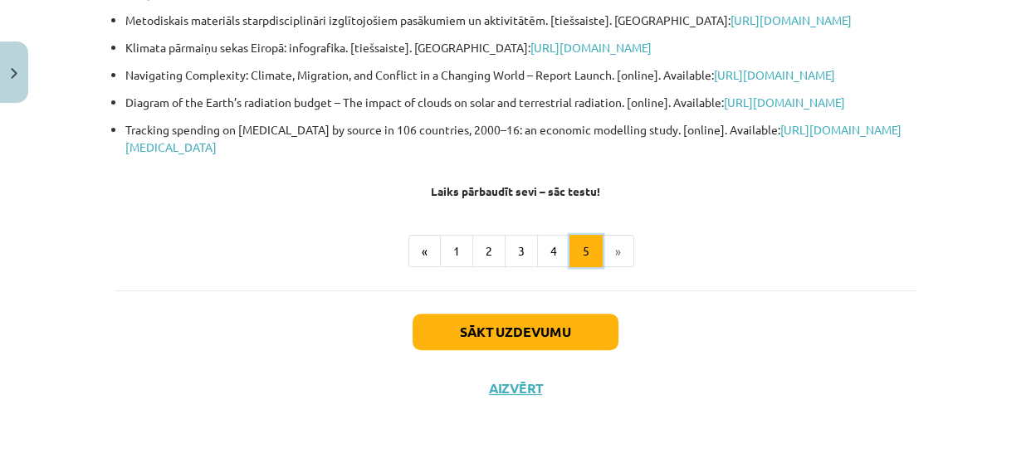
scroll to position [482, 0]
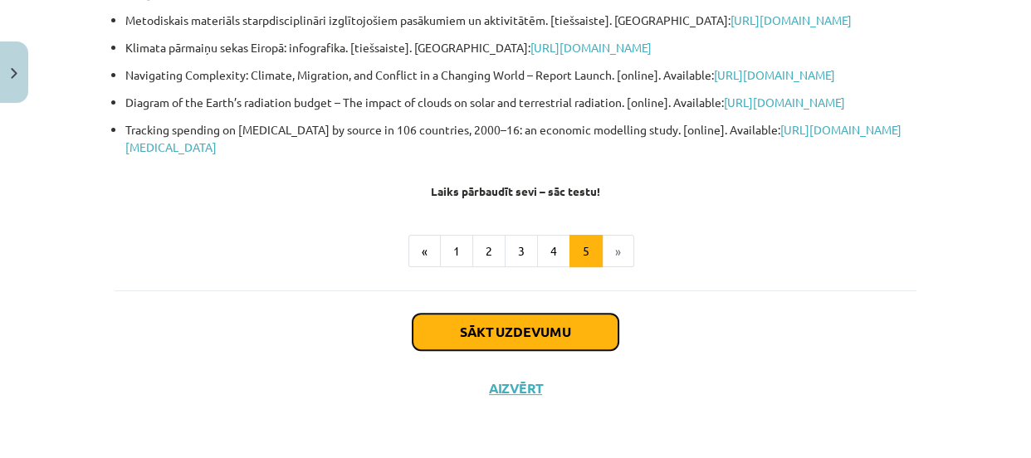
click at [520, 330] on button "Sākt uzdevumu" at bounding box center [516, 332] width 206 height 37
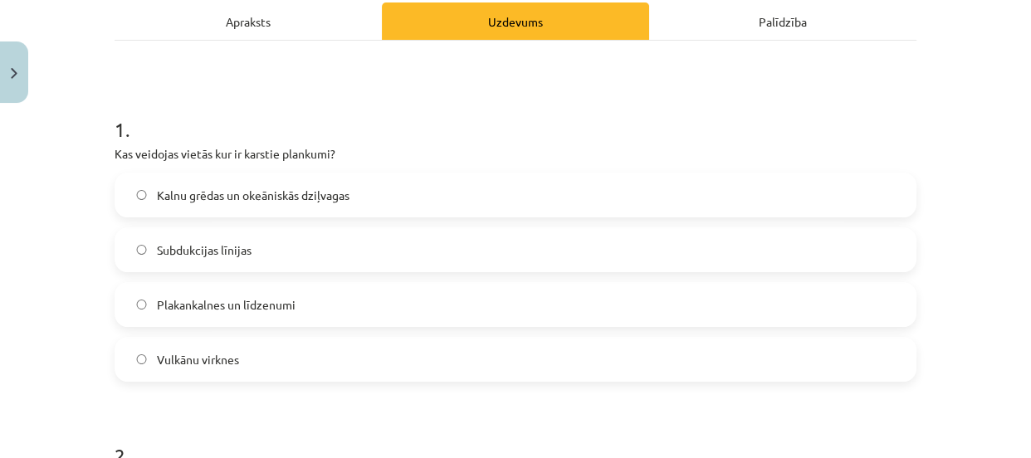
scroll to position [234, 0]
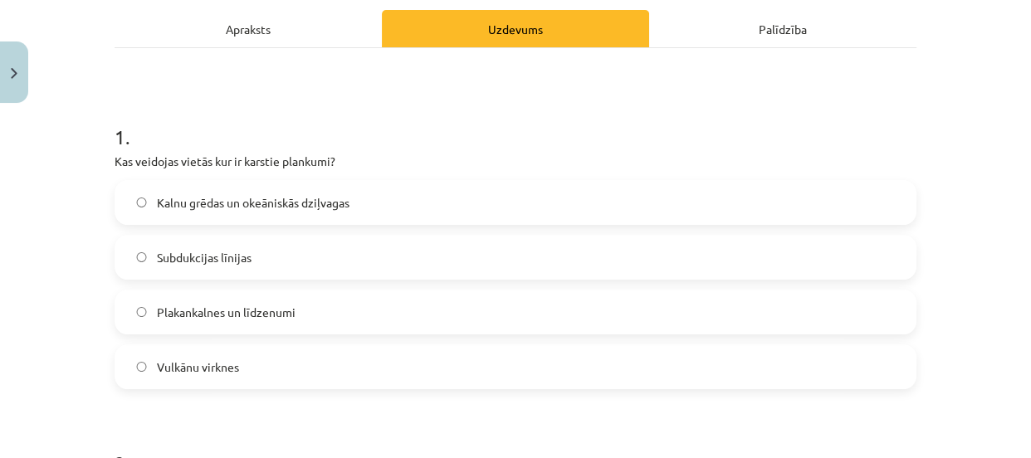
click at [305, 201] on span "Kalnu grēdas un okeāniskās dziļvagas" at bounding box center [253, 202] width 193 height 17
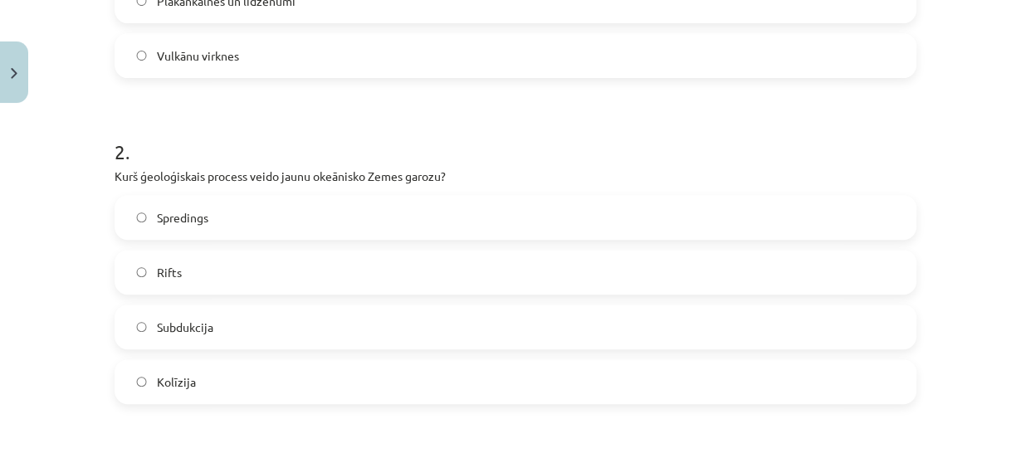
scroll to position [561, 0]
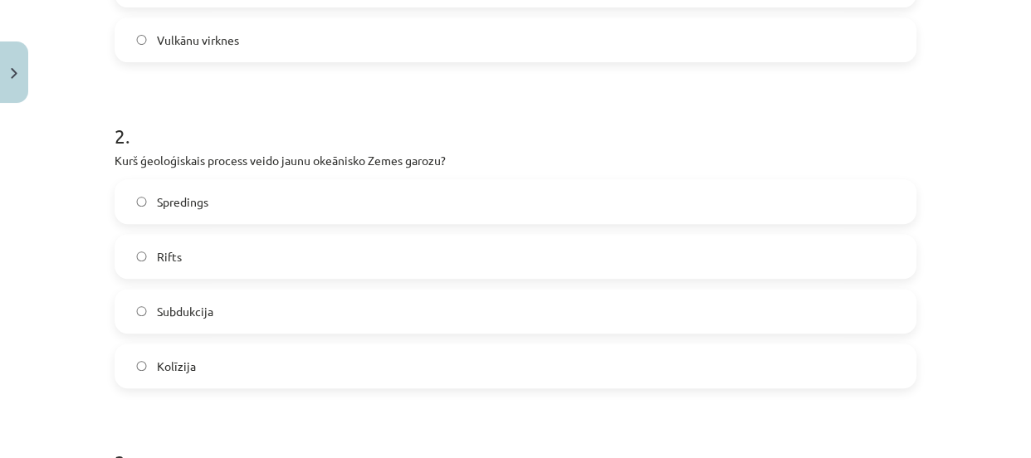
click at [233, 306] on label "Subdukcija" at bounding box center [515, 312] width 799 height 42
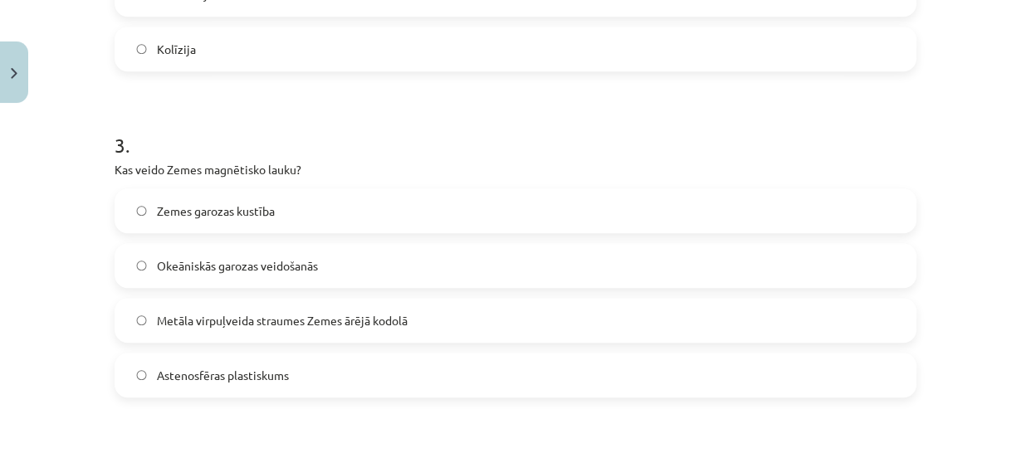
scroll to position [872, 0]
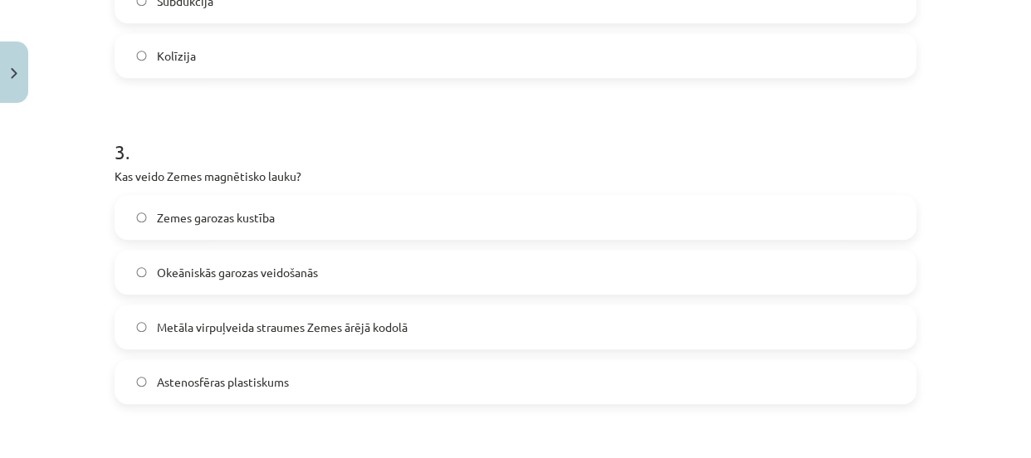
click at [213, 224] on span "Zemes garozas kustība" at bounding box center [216, 217] width 118 height 17
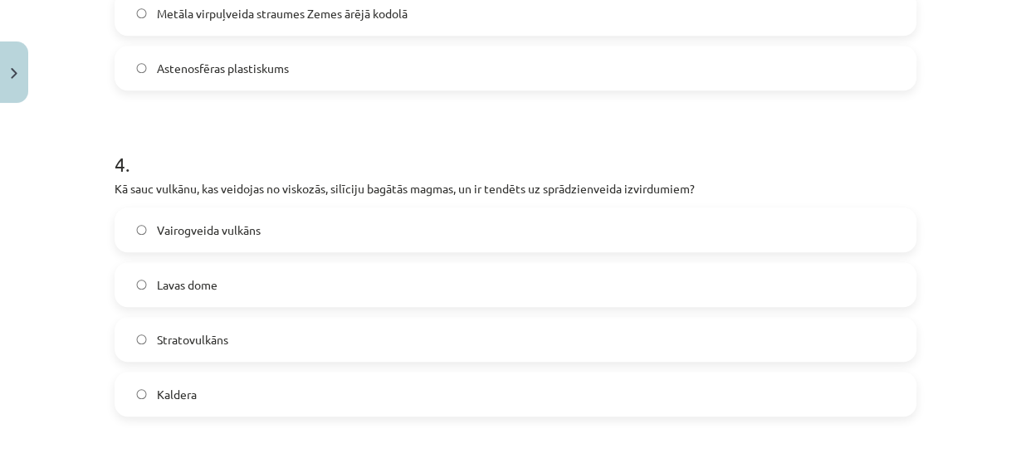
scroll to position [1198, 0]
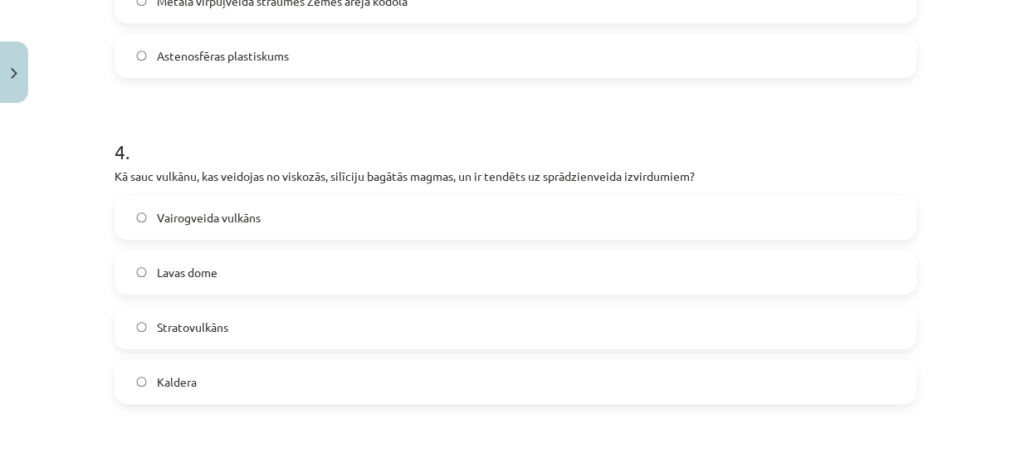
click at [217, 322] on span "Stratovulkāns" at bounding box center [192, 327] width 71 height 17
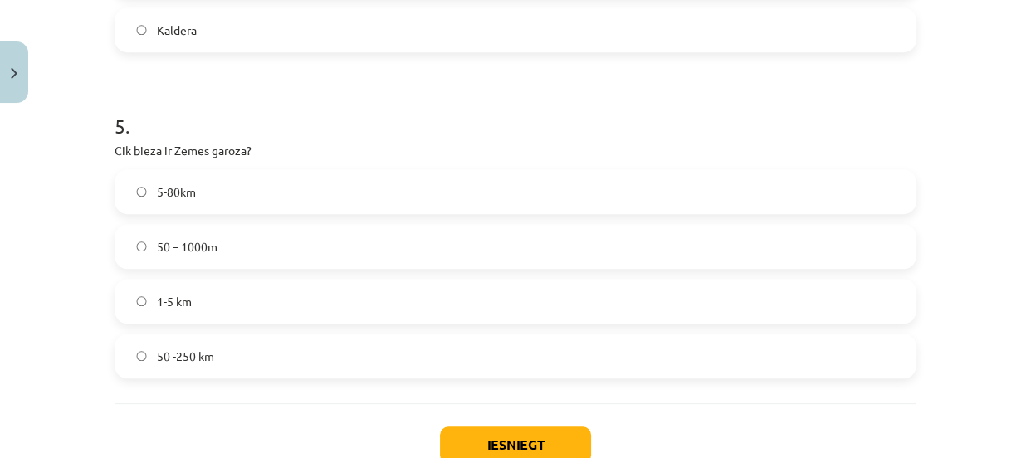
scroll to position [1551, 0]
click at [169, 363] on span "50 -250 km" at bounding box center [185, 355] width 57 height 17
click at [207, 202] on label "5-80km" at bounding box center [515, 191] width 799 height 42
click at [555, 440] on button "Iesniegt" at bounding box center [515, 444] width 151 height 37
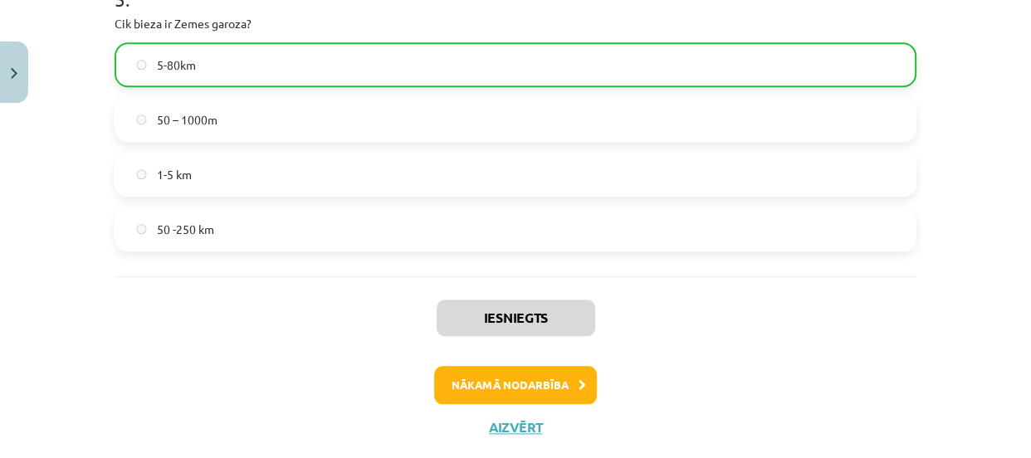
scroll to position [1715, 0]
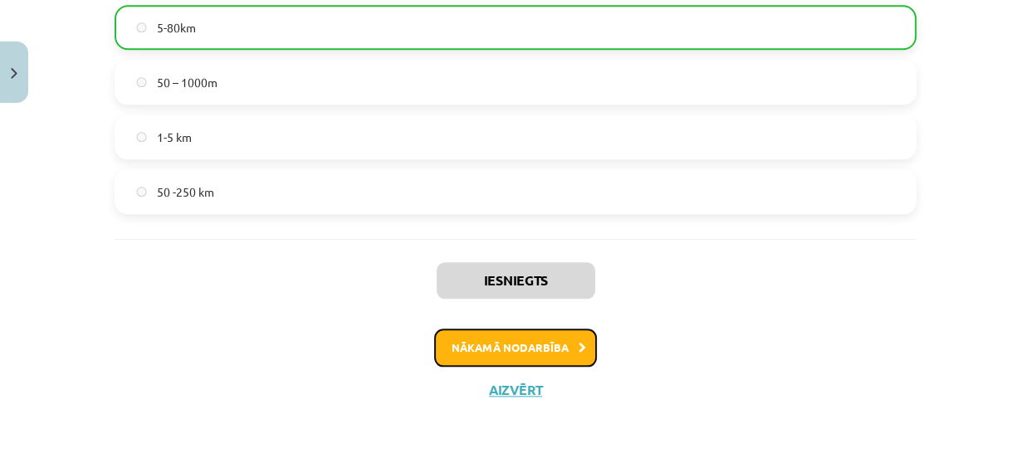
click at [471, 359] on button "Nākamā nodarbība" at bounding box center [515, 348] width 163 height 38
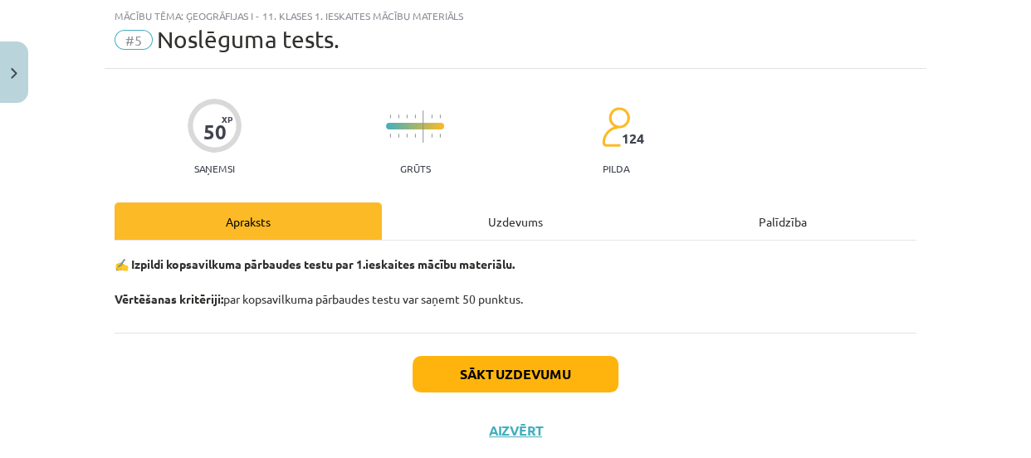
scroll to position [42, 0]
click at [471, 372] on button "Sākt uzdevumu" at bounding box center [516, 374] width 206 height 37
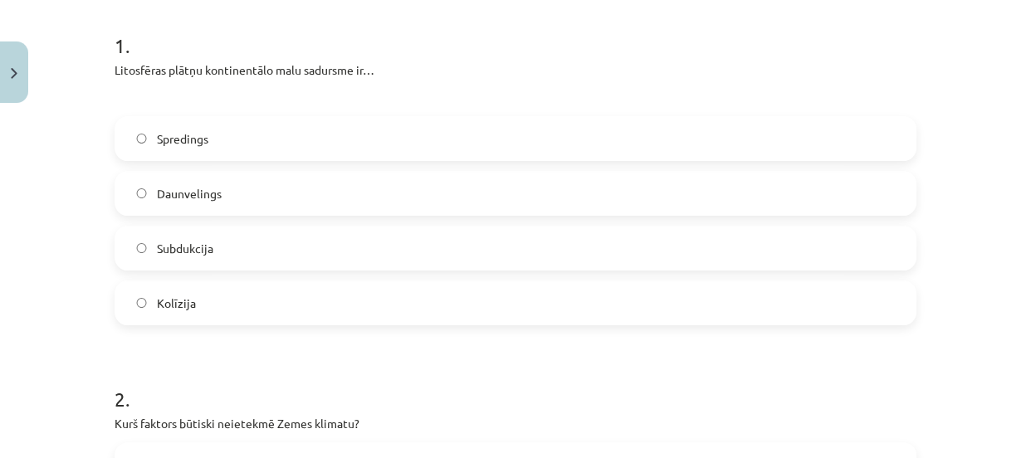
scroll to position [326, 0]
click at [211, 292] on label "Kolīzija" at bounding box center [515, 303] width 799 height 42
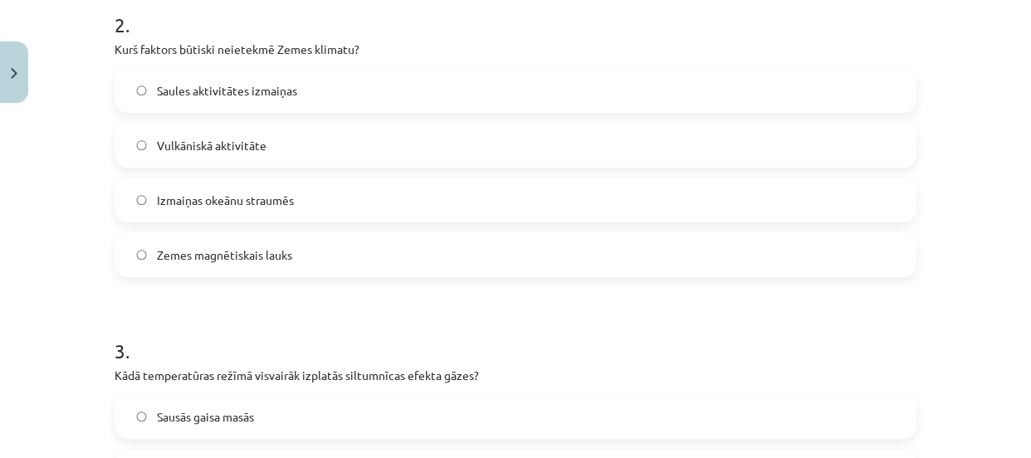
scroll to position [704, 0]
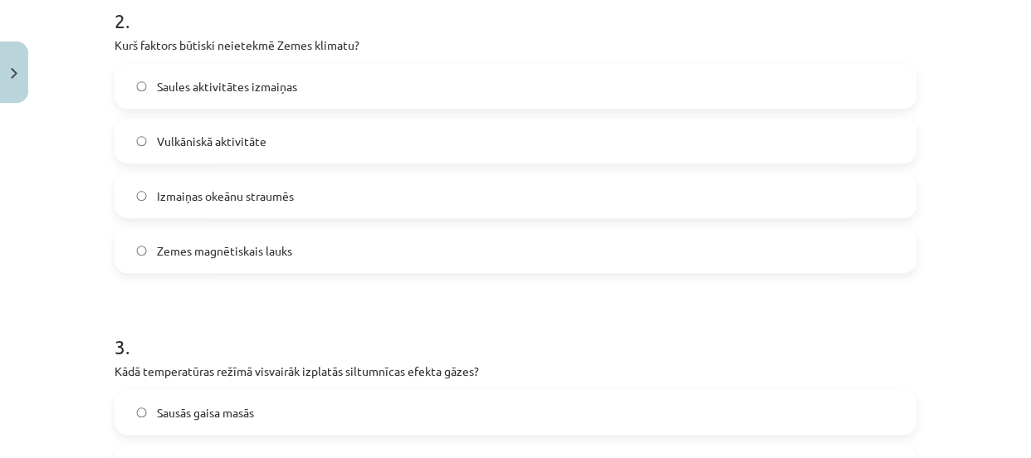
click at [236, 246] on span "Zemes magnētiskais lauks" at bounding box center [224, 250] width 135 height 17
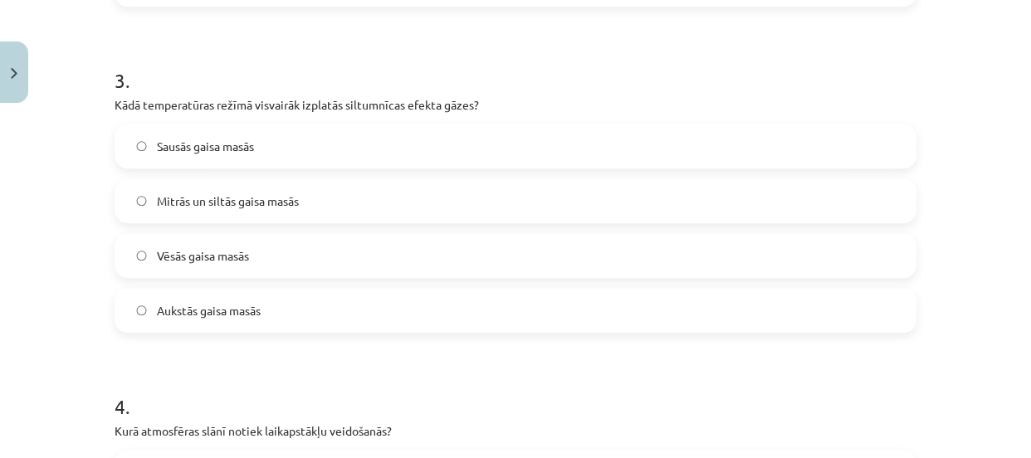
scroll to position [980, 0]
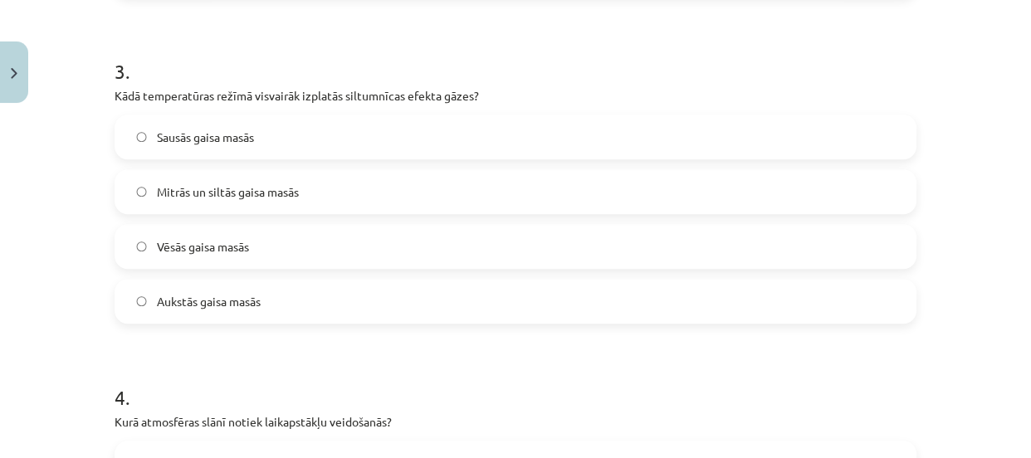
click at [230, 177] on label "Mitrās un siltās gaisa masās" at bounding box center [515, 192] width 799 height 42
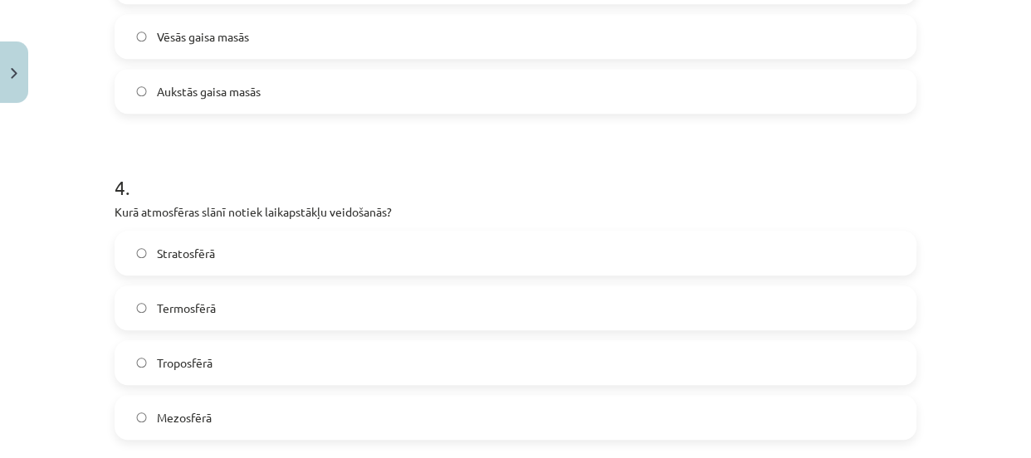
scroll to position [1224, 0]
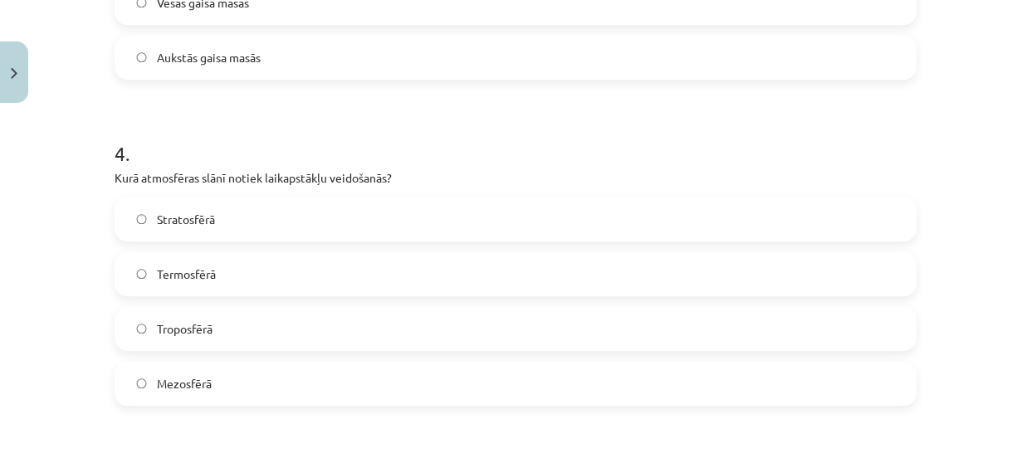
click at [198, 337] on label "Troposfērā" at bounding box center [515, 329] width 799 height 42
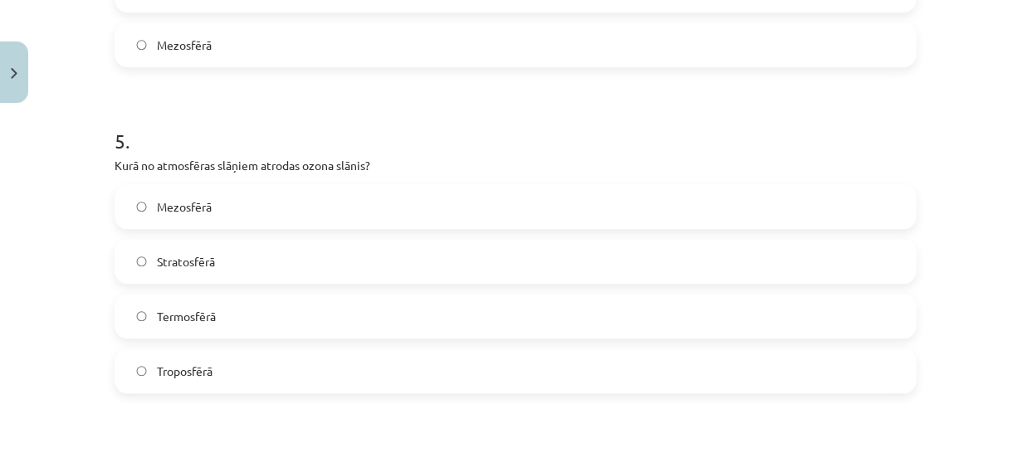
scroll to position [1576, 0]
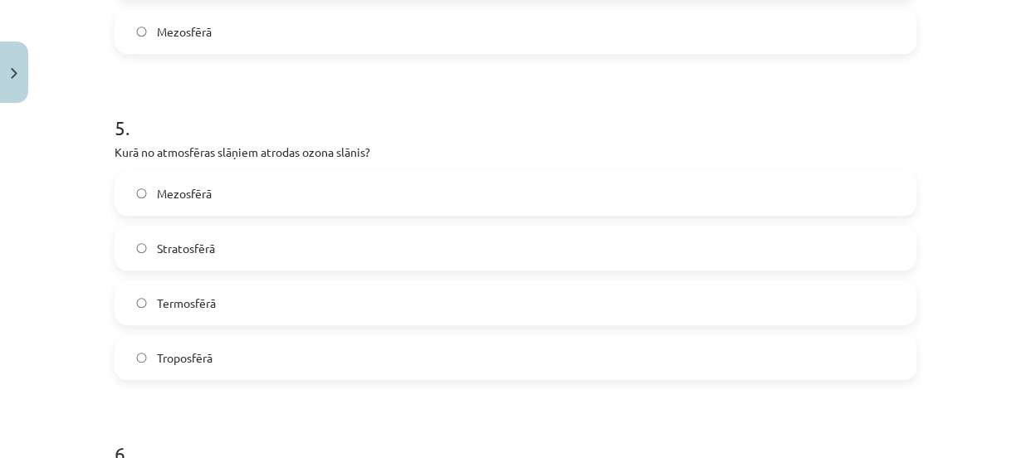
click at [272, 242] on label "Stratosfērā" at bounding box center [515, 249] width 799 height 42
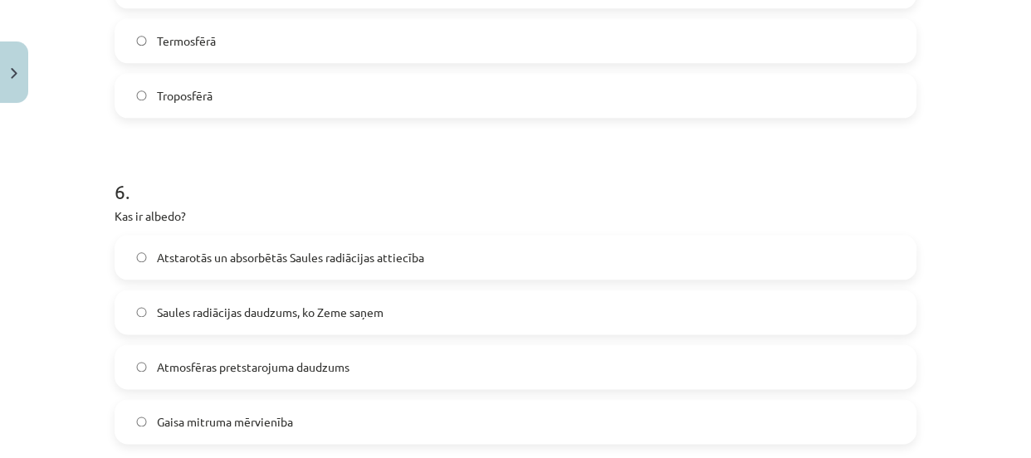
scroll to position [1861, 0]
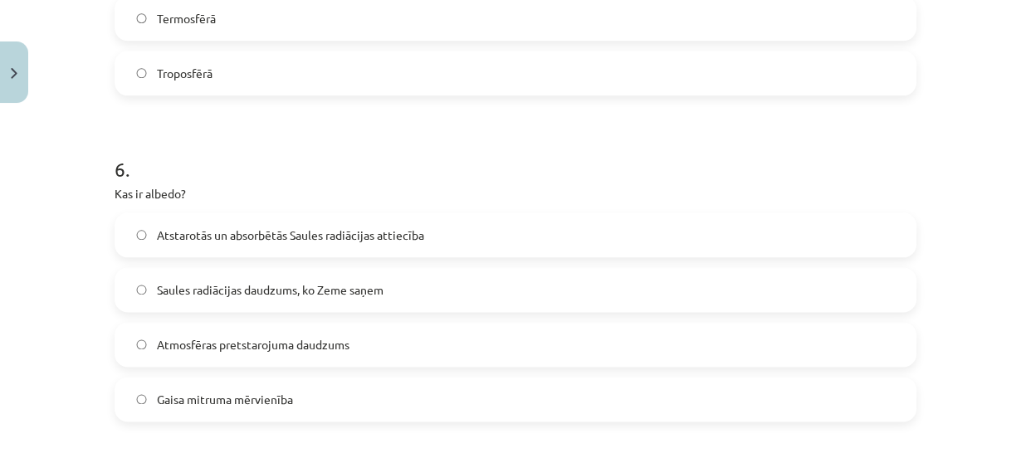
click at [273, 224] on label "Atstarotās un absorbētās Saules radiācijas attiecība" at bounding box center [515, 235] width 799 height 42
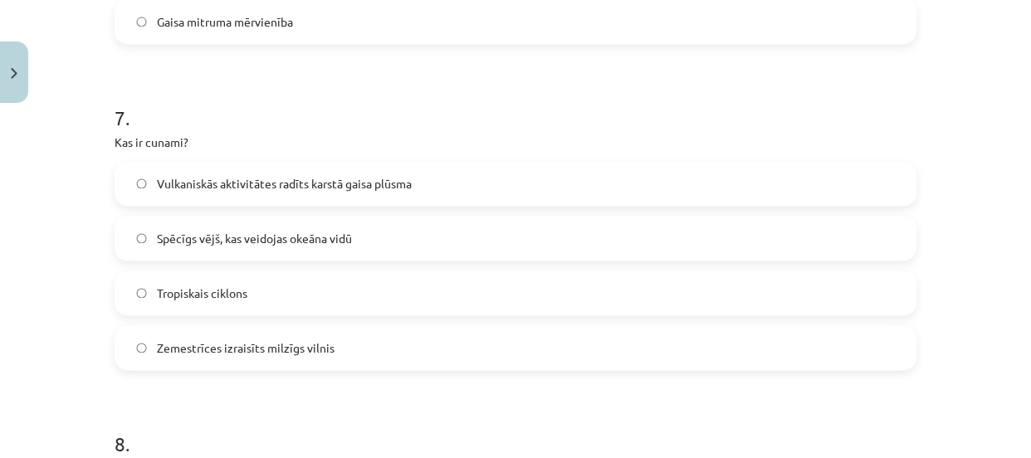
scroll to position [2247, 0]
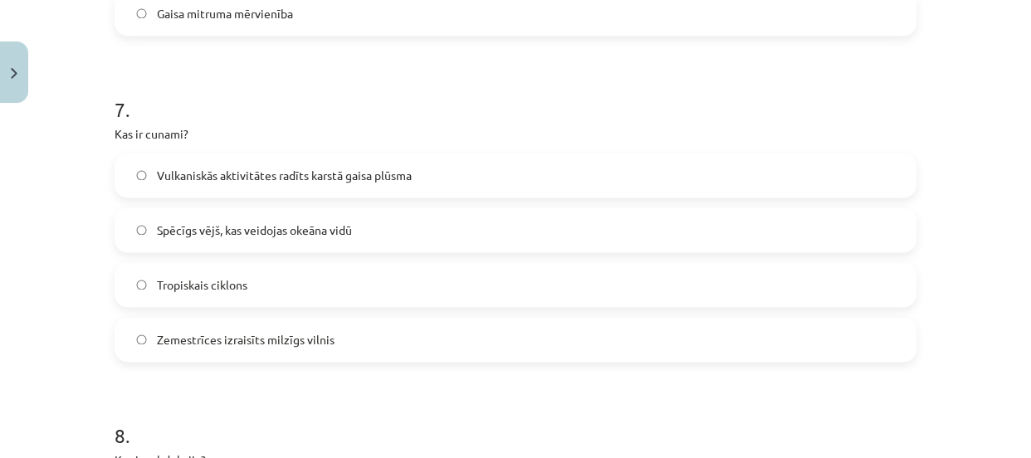
click at [222, 337] on span "Zemestrīces izraisīts milzīgs vilnis" at bounding box center [246, 339] width 178 height 17
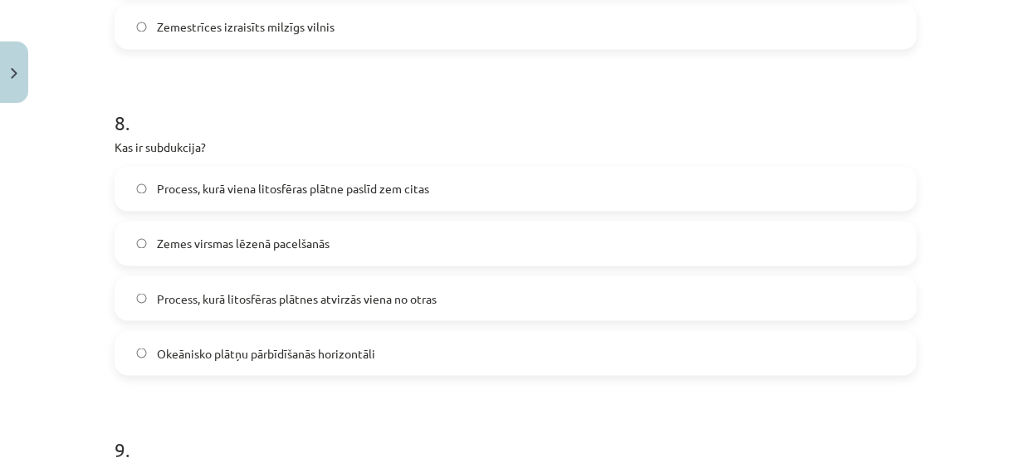
scroll to position [2574, 0]
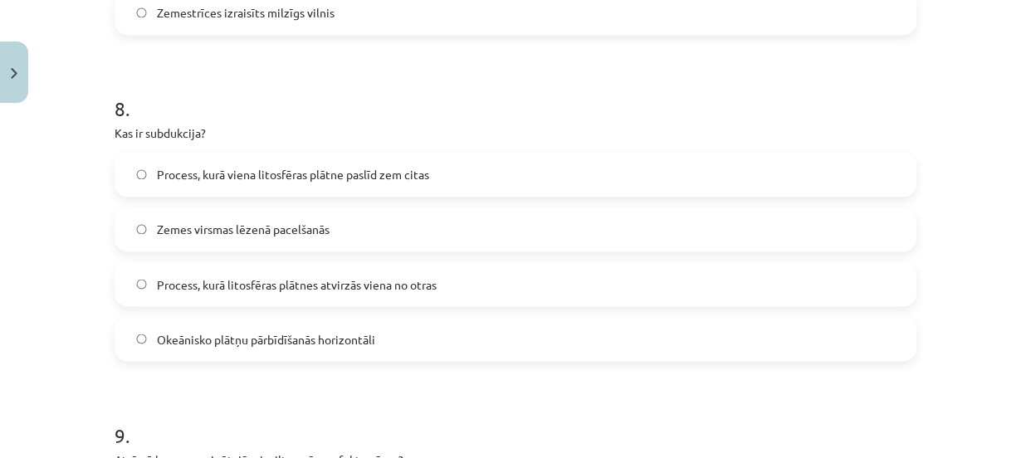
click at [203, 291] on label "Process, kurā litosfēras plātnes atvirzās viena no otras" at bounding box center [515, 284] width 799 height 42
click at [337, 174] on span "Process, kurā viena litosfēras plātne paslīd zem citas" at bounding box center [293, 174] width 272 height 17
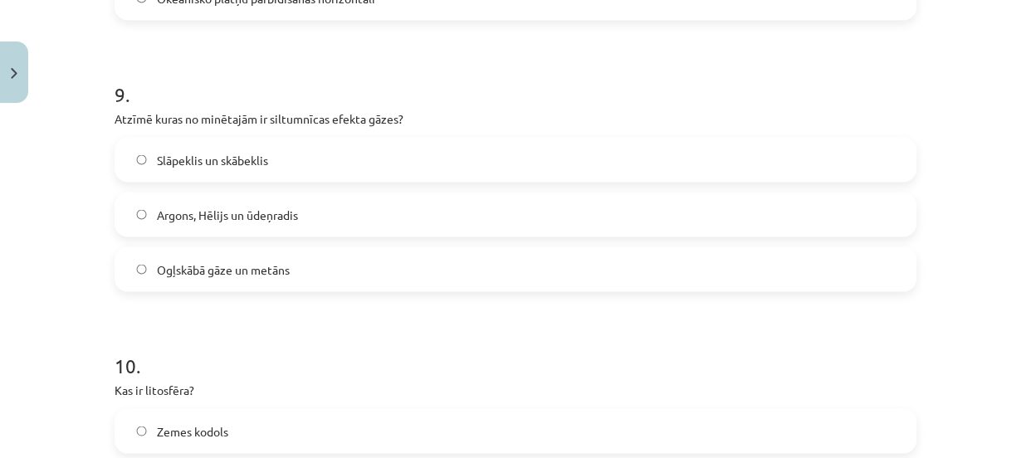
scroll to position [2943, 0]
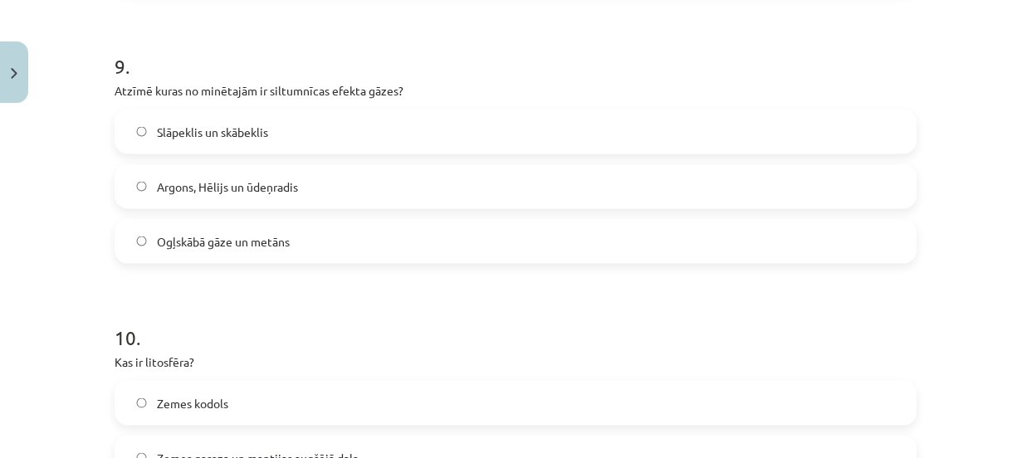
click at [252, 247] on span "Ogļskābā gāze un metāns" at bounding box center [223, 241] width 133 height 17
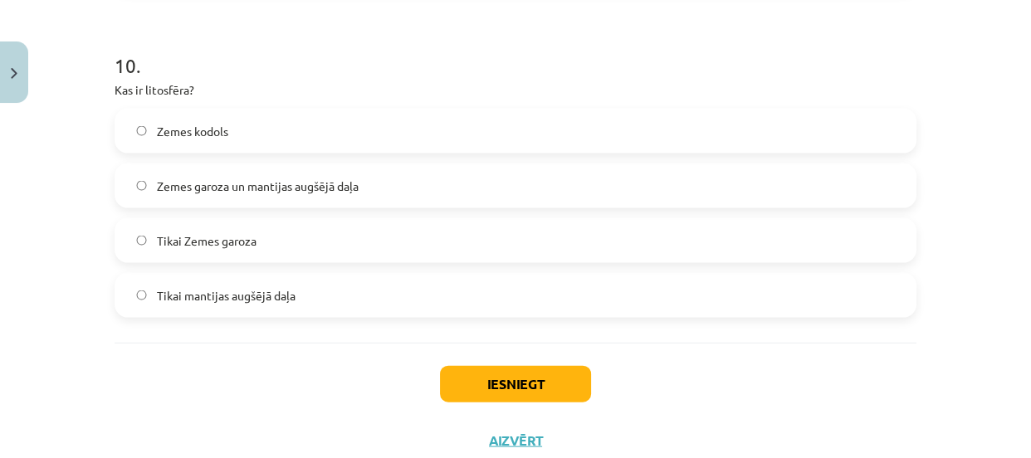
scroll to position [3229, 0]
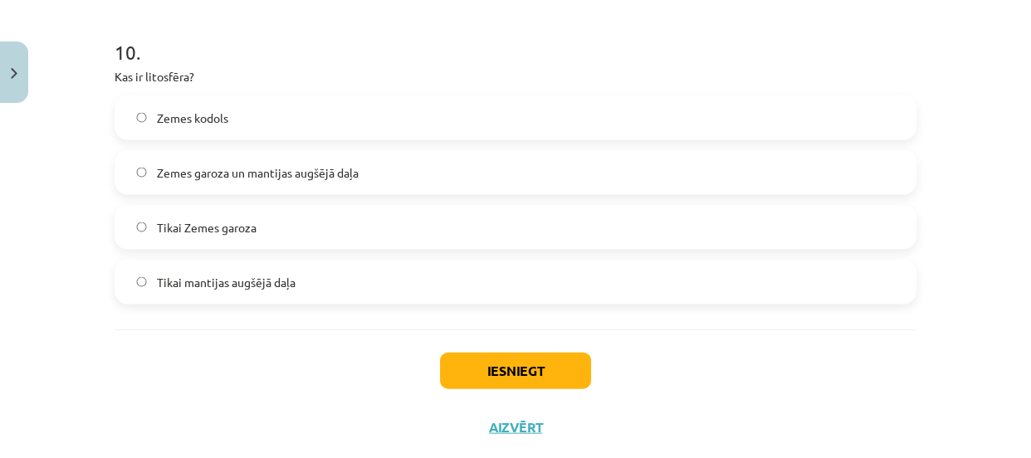
click at [398, 179] on label "Zemes garoza un mantijas augšējā daļa" at bounding box center [515, 173] width 799 height 42
click at [460, 370] on button "Iesniegt" at bounding box center [515, 371] width 151 height 37
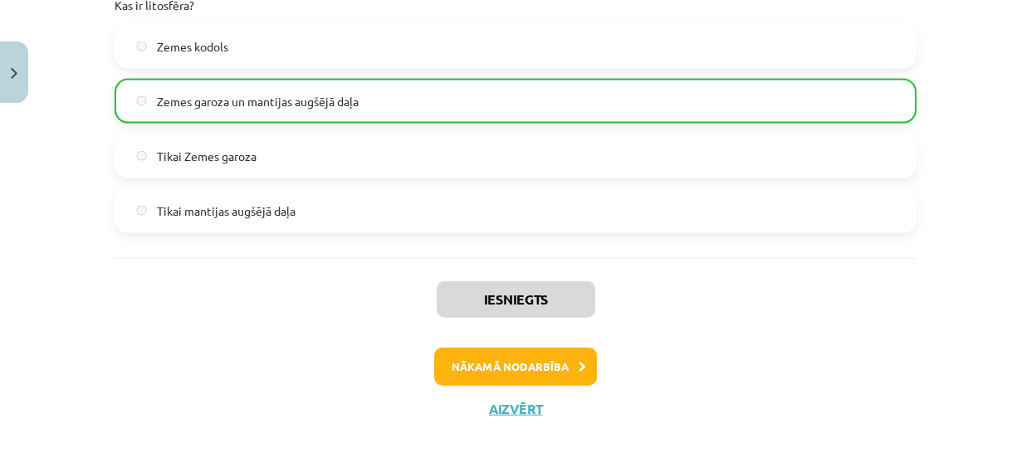
scroll to position [3319, 0]
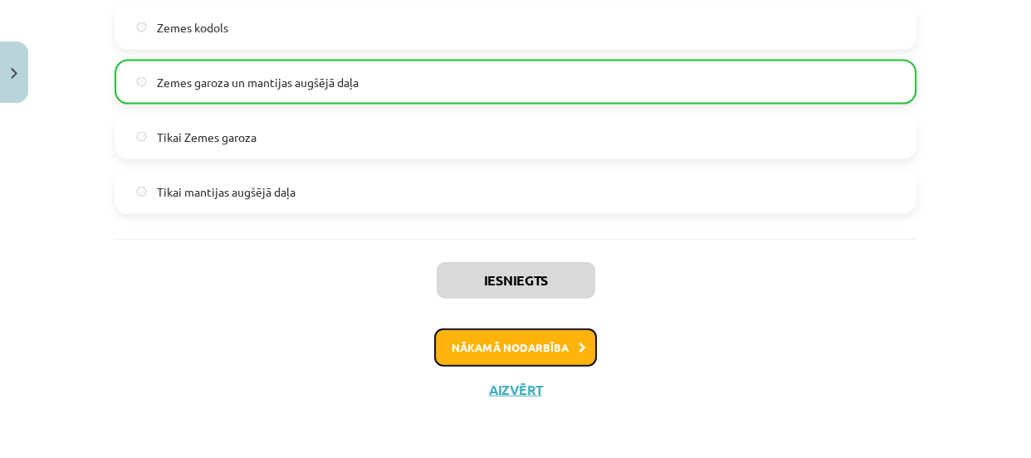
click at [460, 356] on button "Nākamā nodarbība" at bounding box center [515, 348] width 163 height 38
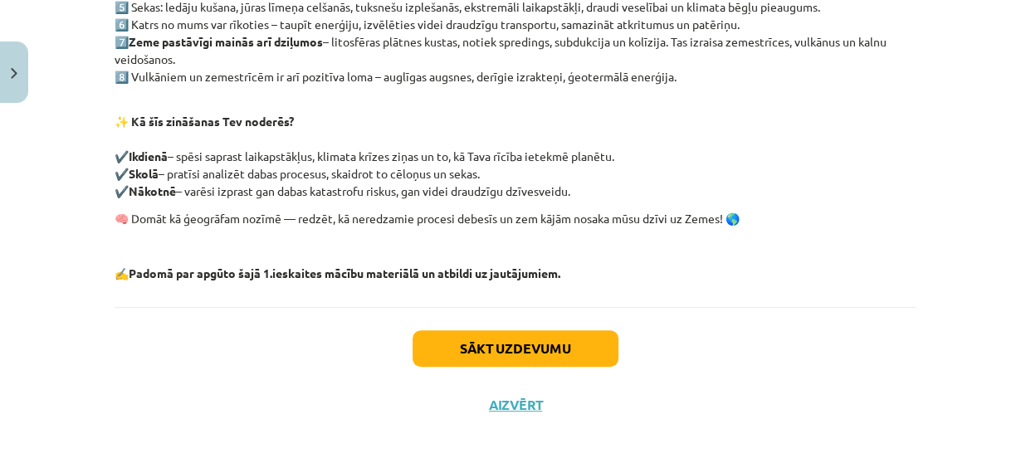
scroll to position [517, 0]
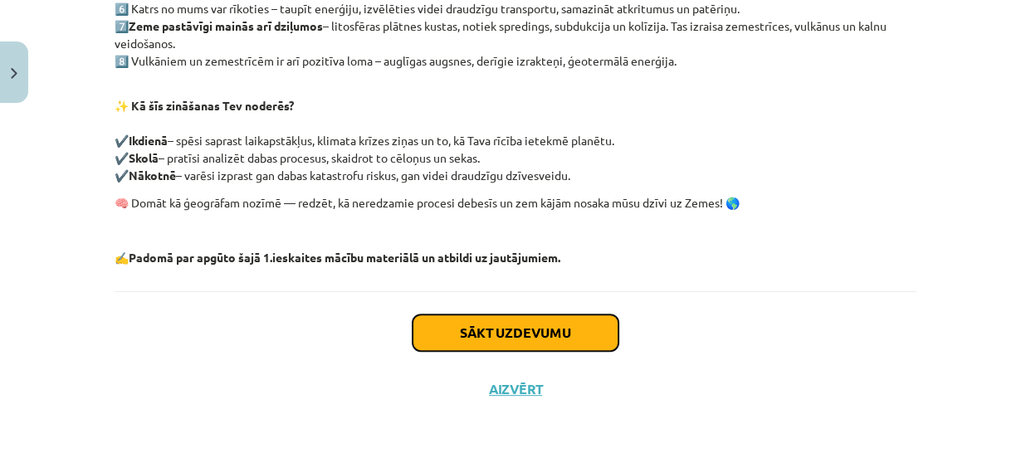
click at [459, 333] on button "Sākt uzdevumu" at bounding box center [516, 333] width 206 height 37
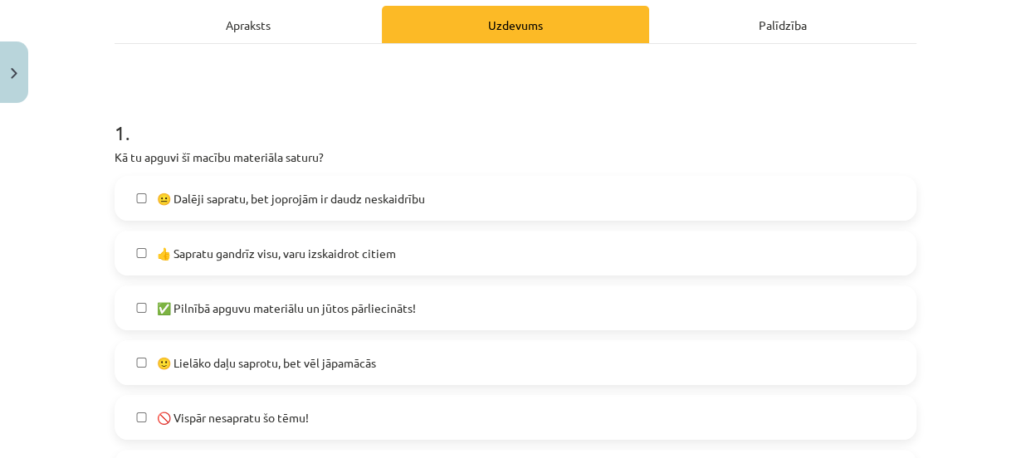
scroll to position [276, 0]
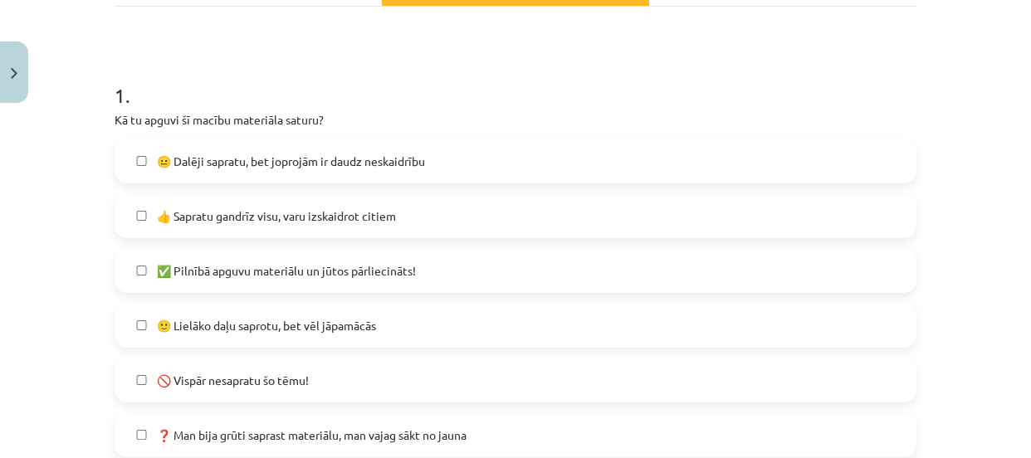
click at [360, 203] on label "👍 Sapratu gandrīz visu, varu izskaidrot citiem" at bounding box center [515, 216] width 799 height 42
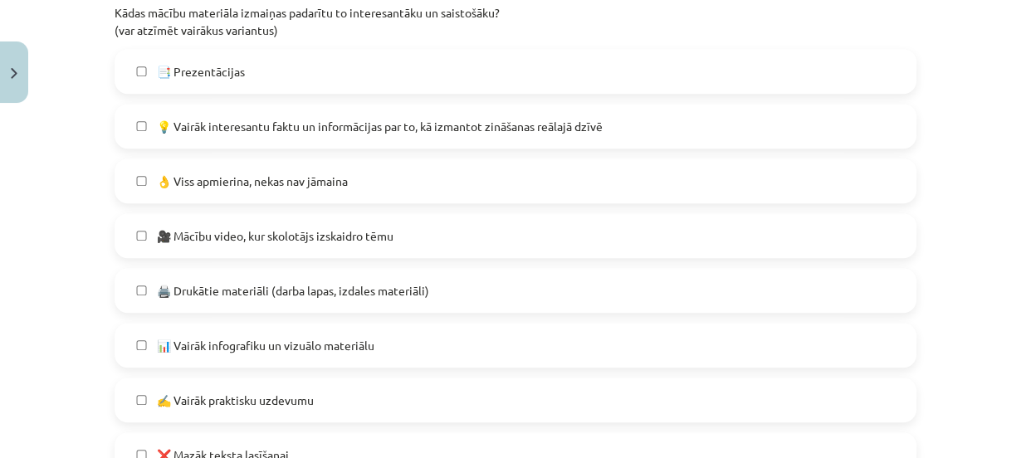
scroll to position [813, 0]
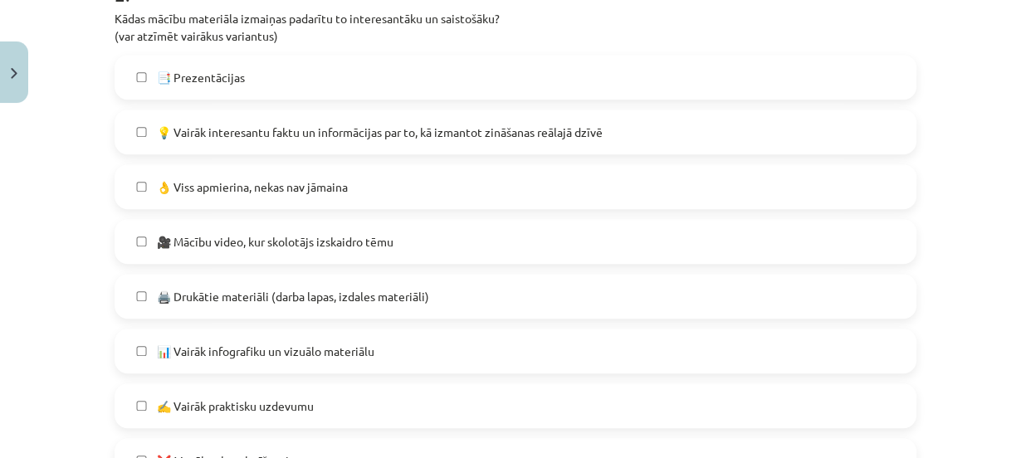
click at [404, 77] on label "📑 Prezentācijas" at bounding box center [515, 77] width 799 height 42
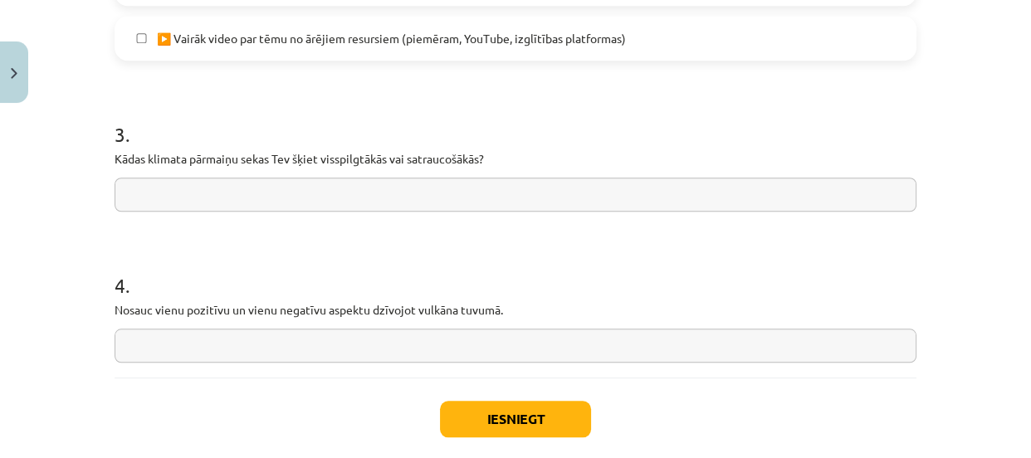
scroll to position [1408, 0]
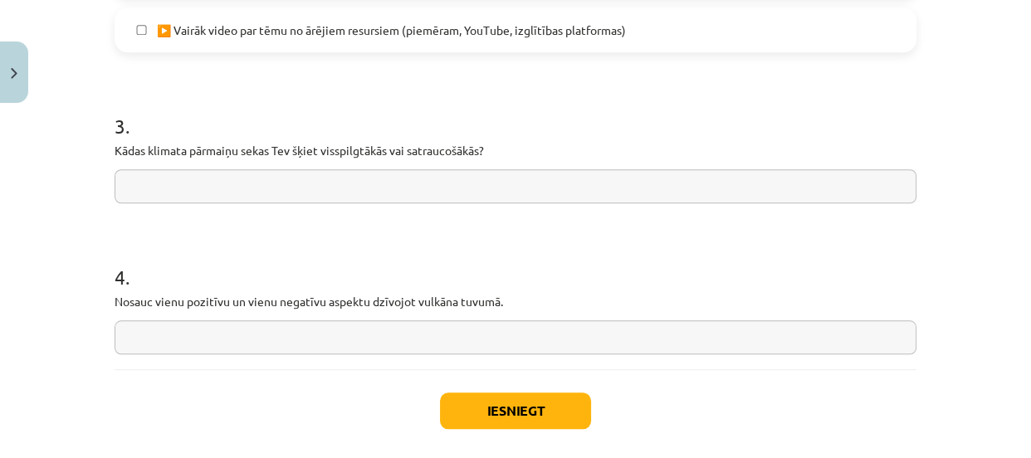
click at [313, 182] on input "text" at bounding box center [516, 186] width 802 height 34
click at [142, 186] on input "**********" at bounding box center [516, 186] width 802 height 34
type input "**********"
click at [157, 336] on input "text" at bounding box center [516, 338] width 802 height 34
type input "*"
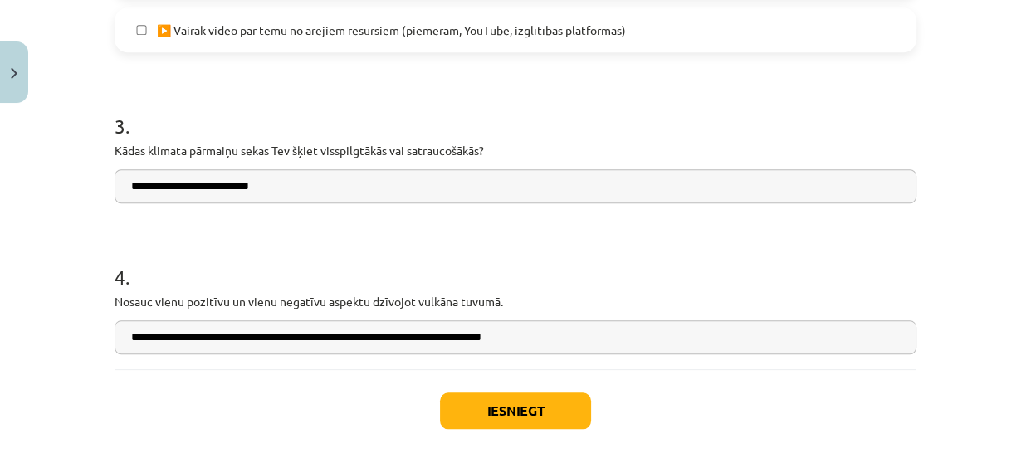
type input "**********"
click at [502, 400] on button "Iesniegt" at bounding box center [515, 411] width 151 height 37
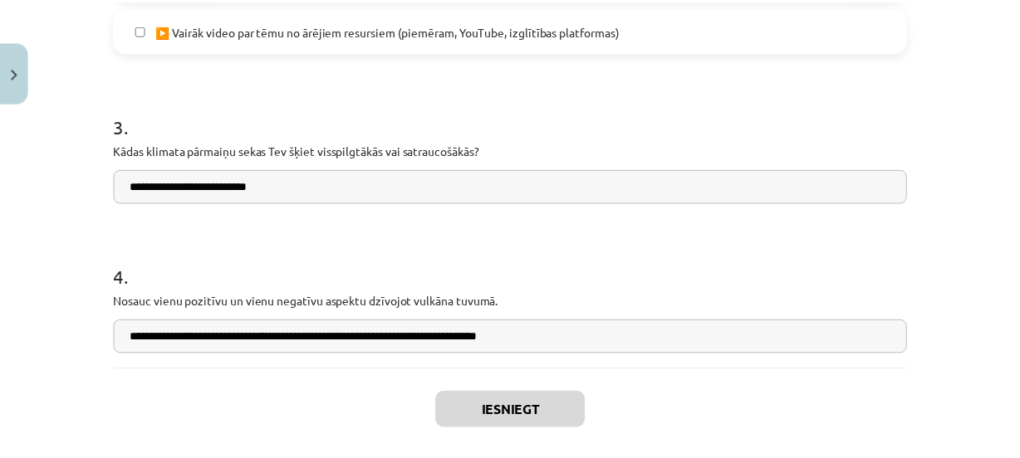
scroll to position [852, 0]
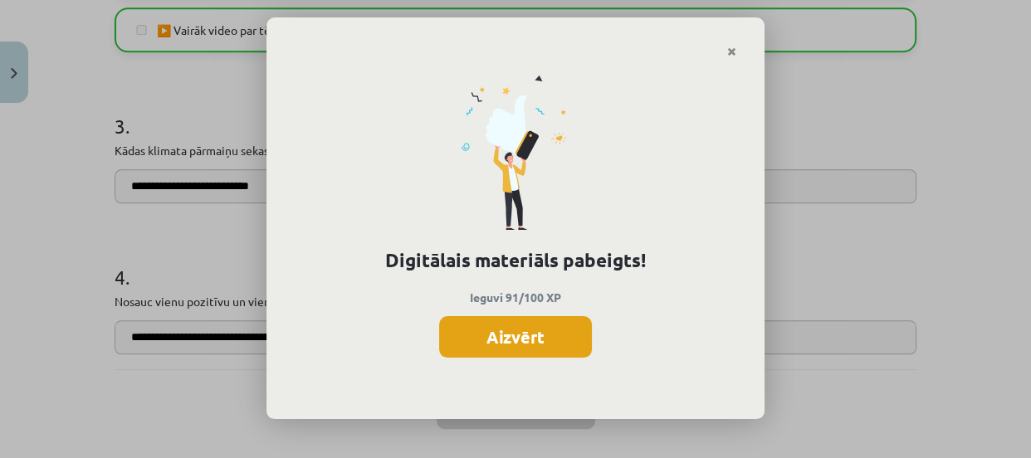
click at [493, 341] on button "Aizvērt" at bounding box center [515, 337] width 153 height 42
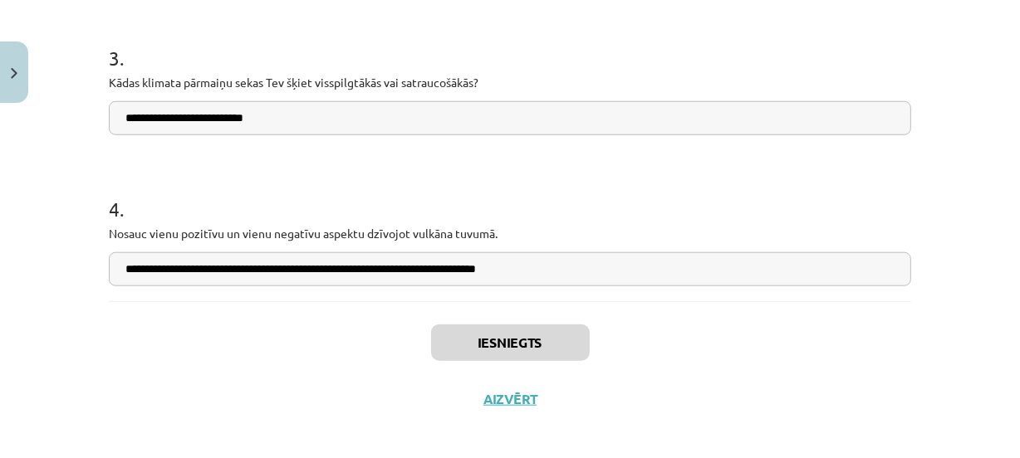
scroll to position [1486, 0]
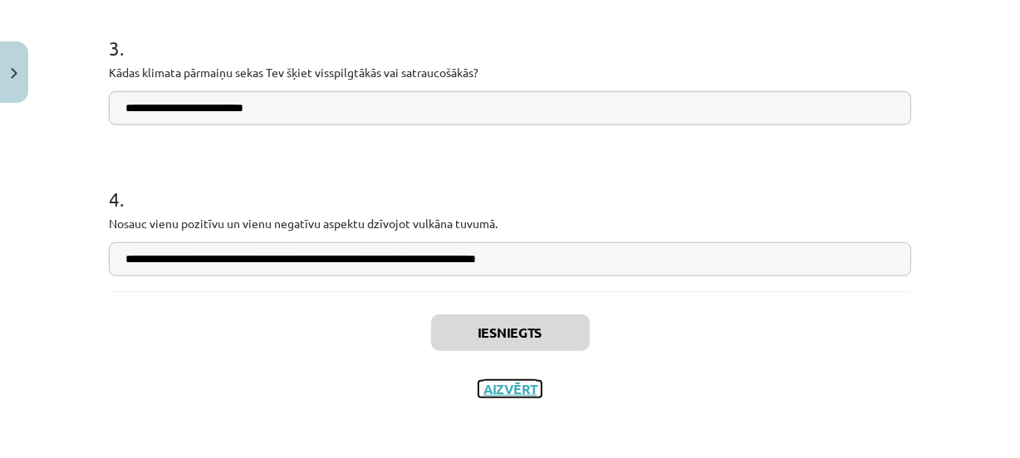
click at [496, 381] on button "Aizvērt" at bounding box center [509, 389] width 63 height 17
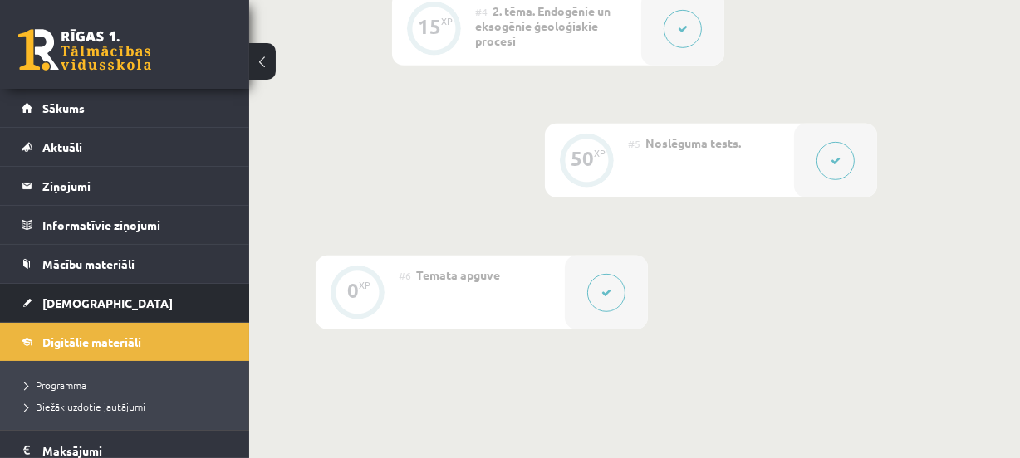
click at [168, 307] on link "[DEMOGRAPHIC_DATA]" at bounding box center [125, 303] width 207 height 38
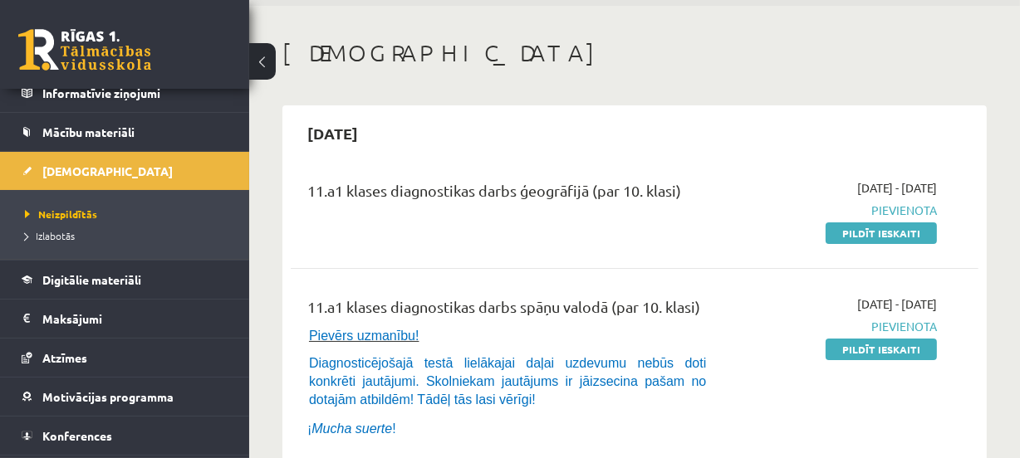
scroll to position [166, 0]
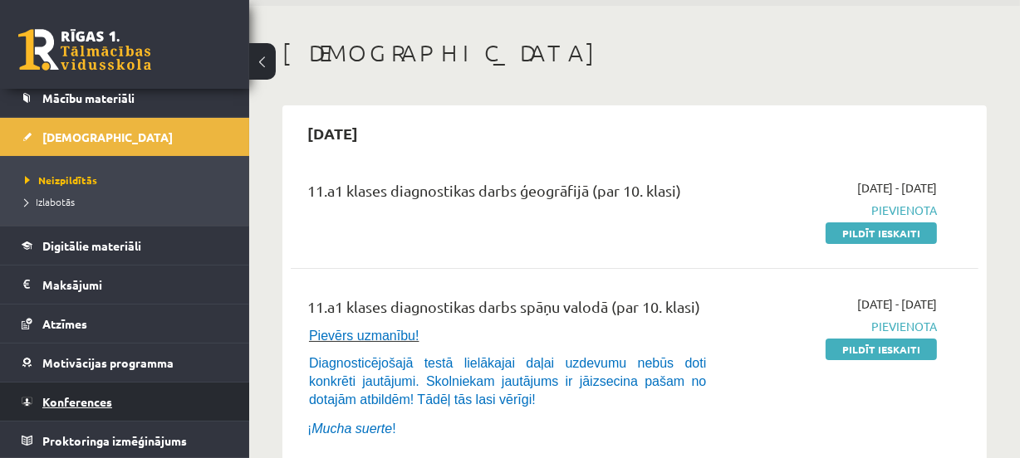
click at [120, 409] on link "Konferences" at bounding box center [125, 402] width 207 height 38
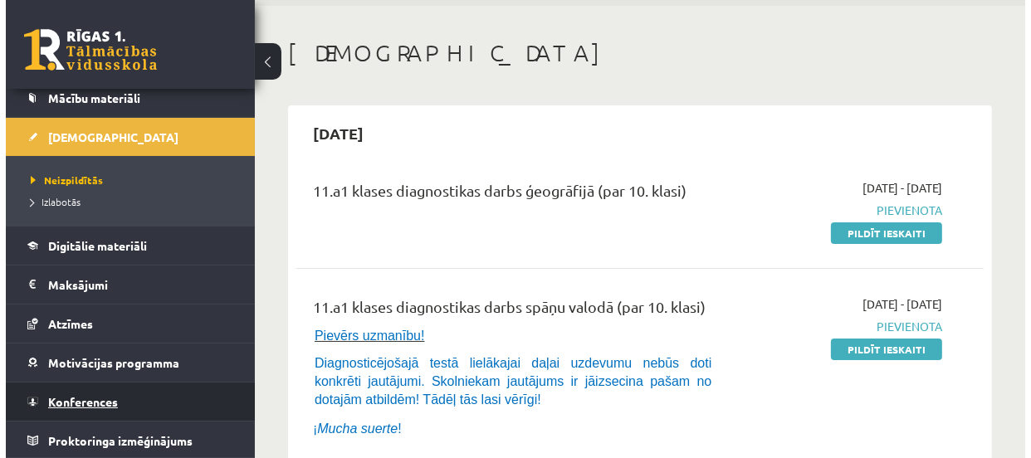
scroll to position [97, 0]
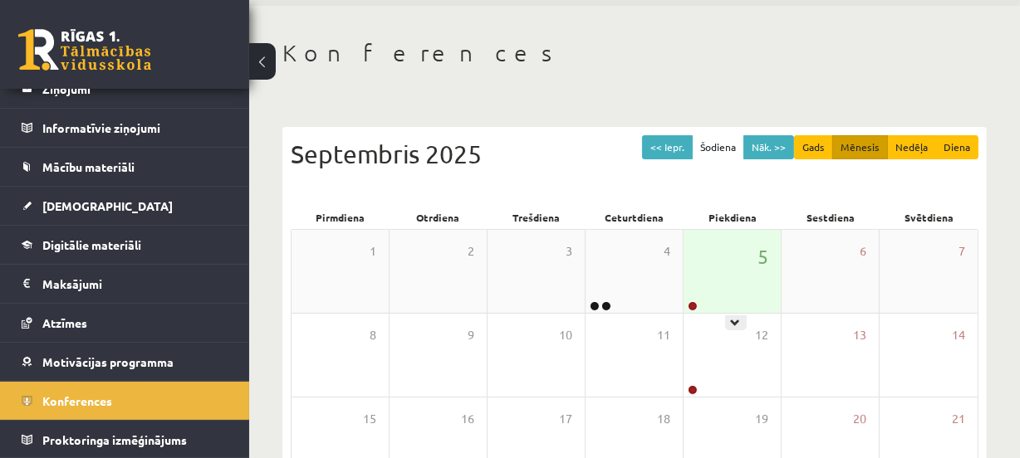
click at [758, 309] on div "5" at bounding box center [731, 271] width 97 height 83
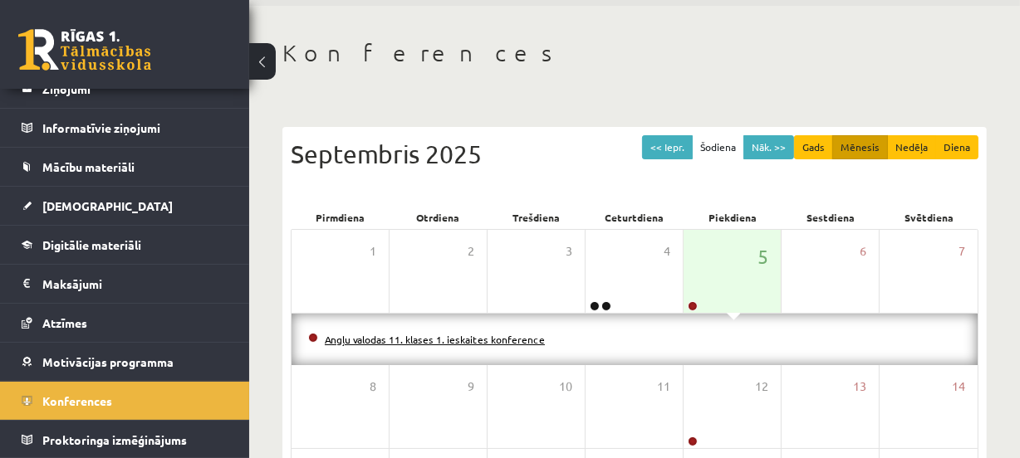
click at [462, 340] on link "Angļu valodas 11. klases 1. ieskaites konference" at bounding box center [435, 339] width 220 height 13
